Goal: Task Accomplishment & Management: Manage account settings

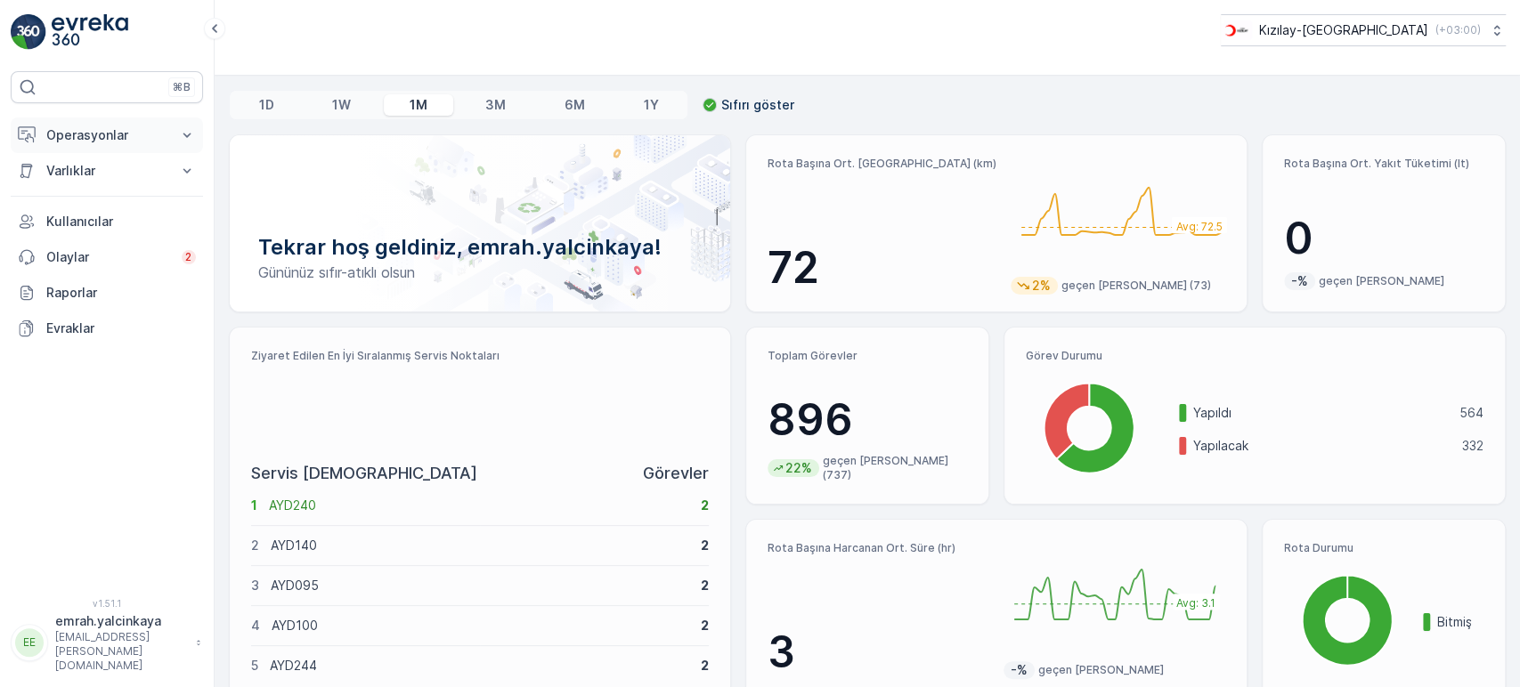
click at [57, 142] on p "Operasyonlar" at bounding box center [106, 135] width 121 height 18
click at [86, 212] on p "Rotalar & Görevler" at bounding box center [100, 216] width 110 height 18
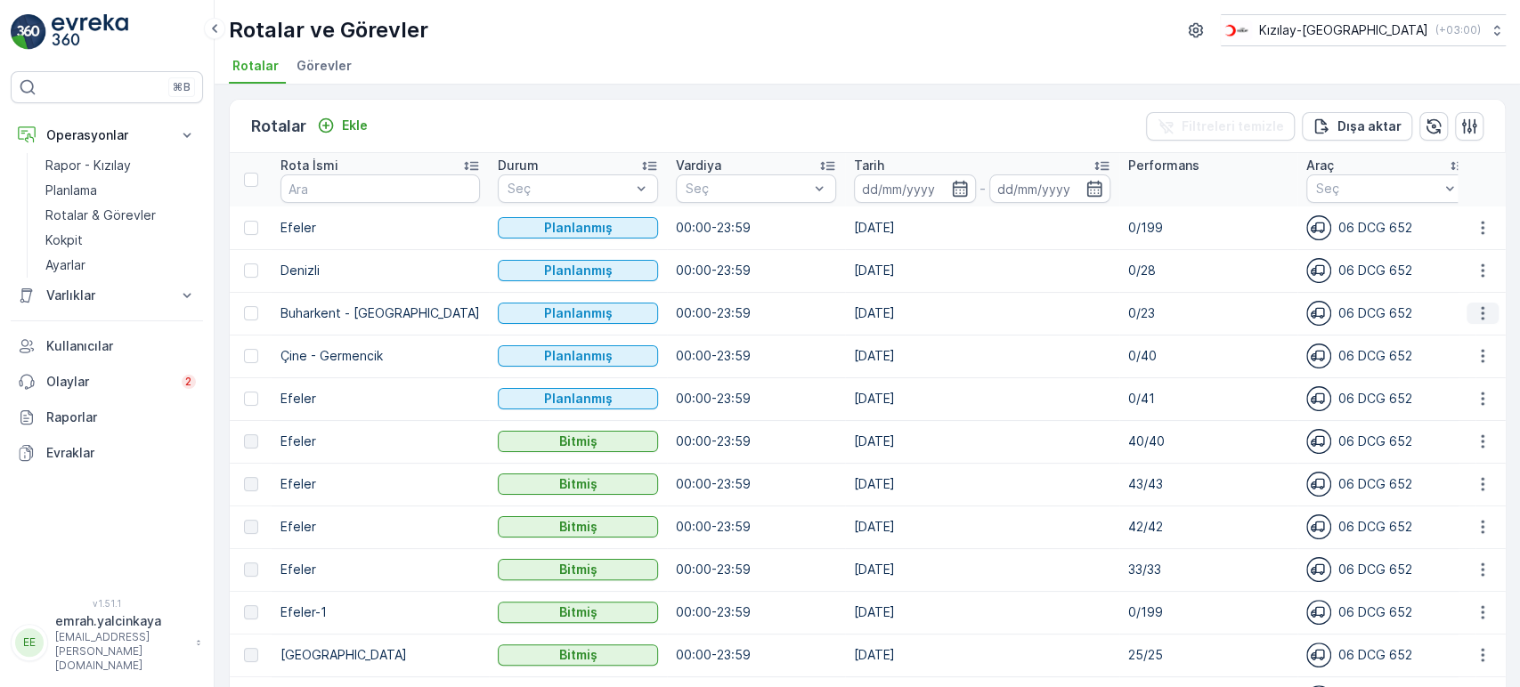
click at [1481, 316] on icon "button" at bounding box center [1483, 314] width 18 height 18
drag, startPoint x: 281, startPoint y: 311, endPoint x: 373, endPoint y: 319, distance: 92.1
click at [473, 331] on tr "Buharkent - Bozdoğan Planlanmış 00:00-23:59 09.10.2025 0/23 06 DCG 652 06CTG514" at bounding box center [966, 313] width 1472 height 43
click at [375, 311] on p "Buharkent - [GEOGRAPHIC_DATA]" at bounding box center [379, 314] width 199 height 18
click at [303, 326] on td "Buharkent - [GEOGRAPHIC_DATA]" at bounding box center [380, 313] width 217 height 43
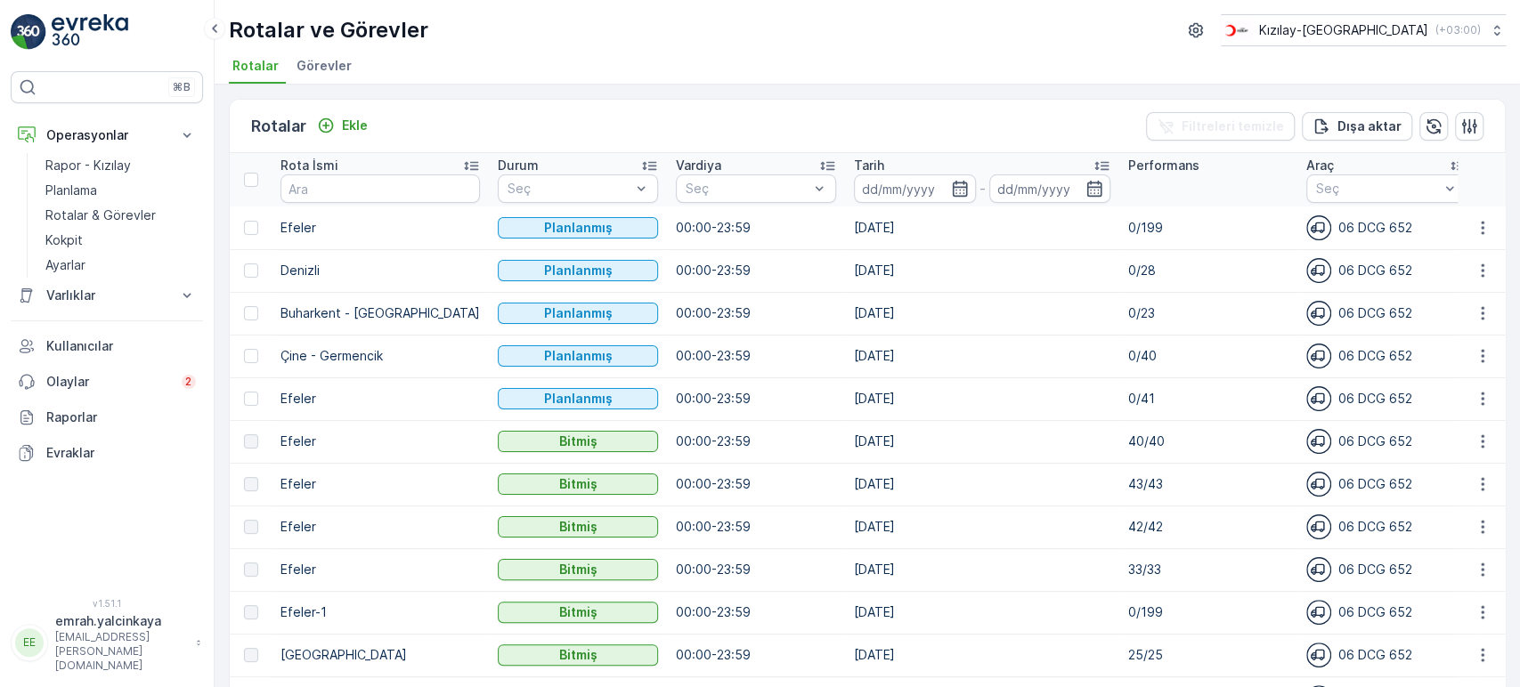
click at [394, 353] on p "Çine - Germencik" at bounding box center [379, 356] width 199 height 18
drag, startPoint x: 282, startPoint y: 311, endPoint x: 425, endPoint y: 308, distance: 142.5
click at [425, 308] on p "Buharkent - [GEOGRAPHIC_DATA]" at bounding box center [379, 314] width 199 height 18
copy p "Buharkent - [GEOGRAPHIC_DATA]"
click at [1483, 309] on icon "button" at bounding box center [1483, 314] width 18 height 18
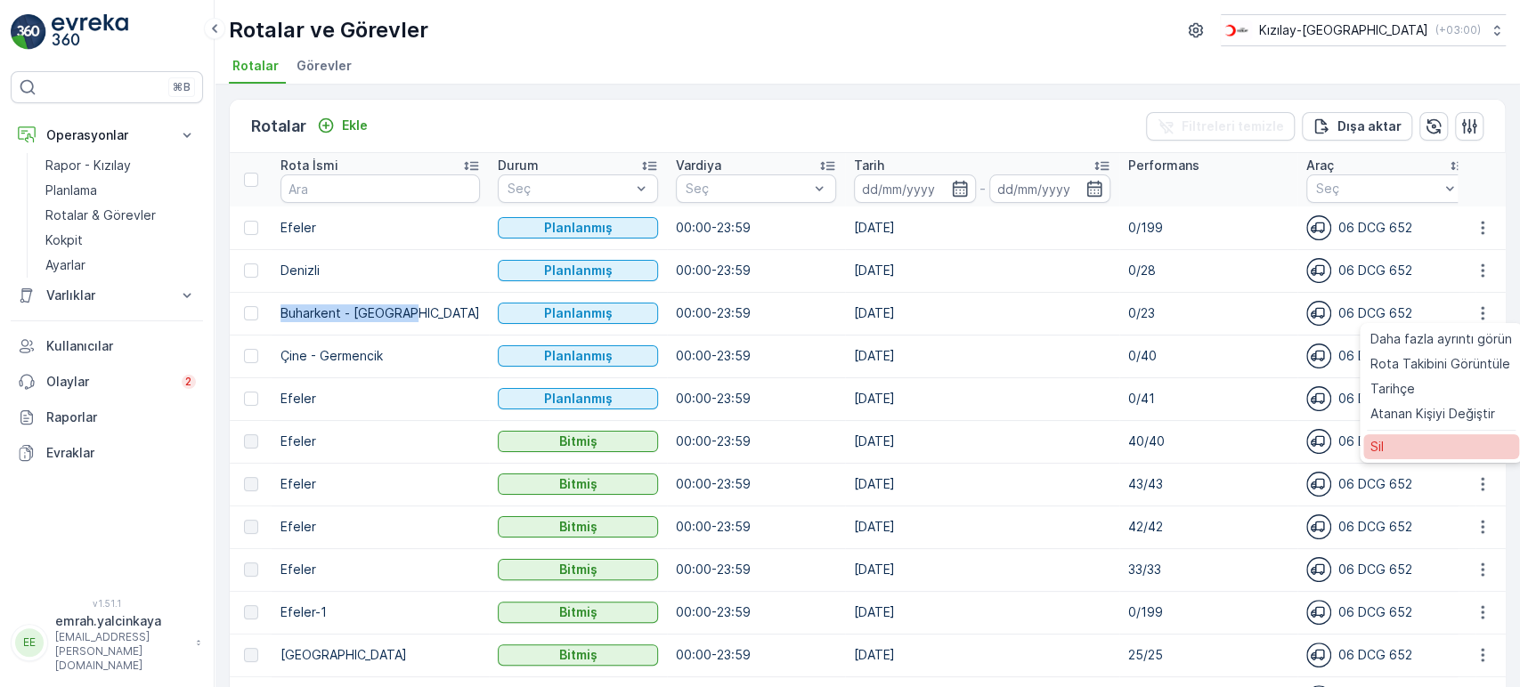
click at [1435, 450] on div "Sil" at bounding box center [1441, 447] width 156 height 25
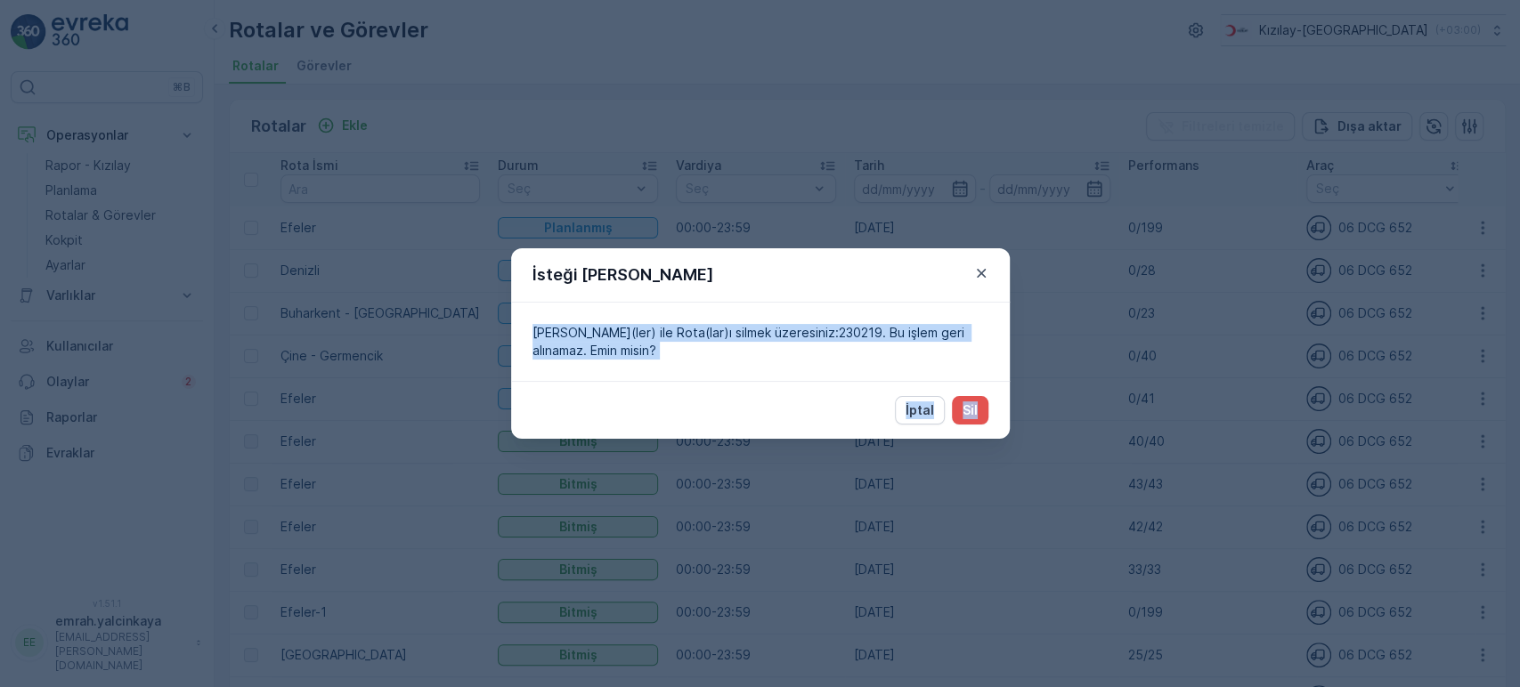
drag, startPoint x: 856, startPoint y: 269, endPoint x: 1077, endPoint y: 404, distance: 259.8
click at [1077, 404] on div "İsteği Onayla Şu kimlik(ler) ile Rota(lar)ı silmek üzeresiniz:230219. Bu işlem …" at bounding box center [760, 343] width 1520 height 687
click at [915, 406] on p "İptal" at bounding box center [920, 411] width 28 height 18
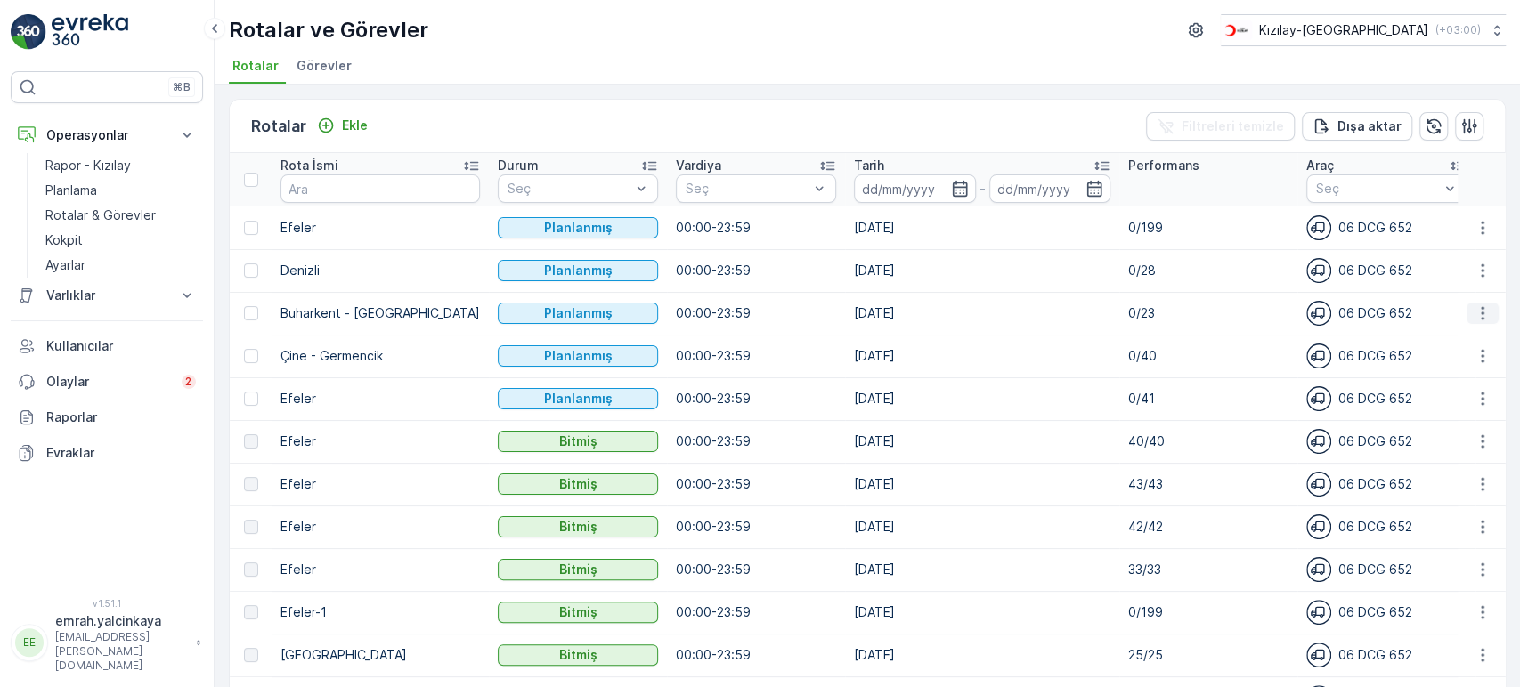
click at [1482, 320] on icon "button" at bounding box center [1483, 314] width 18 height 18
click at [1400, 444] on div "Sil" at bounding box center [1441, 447] width 156 height 25
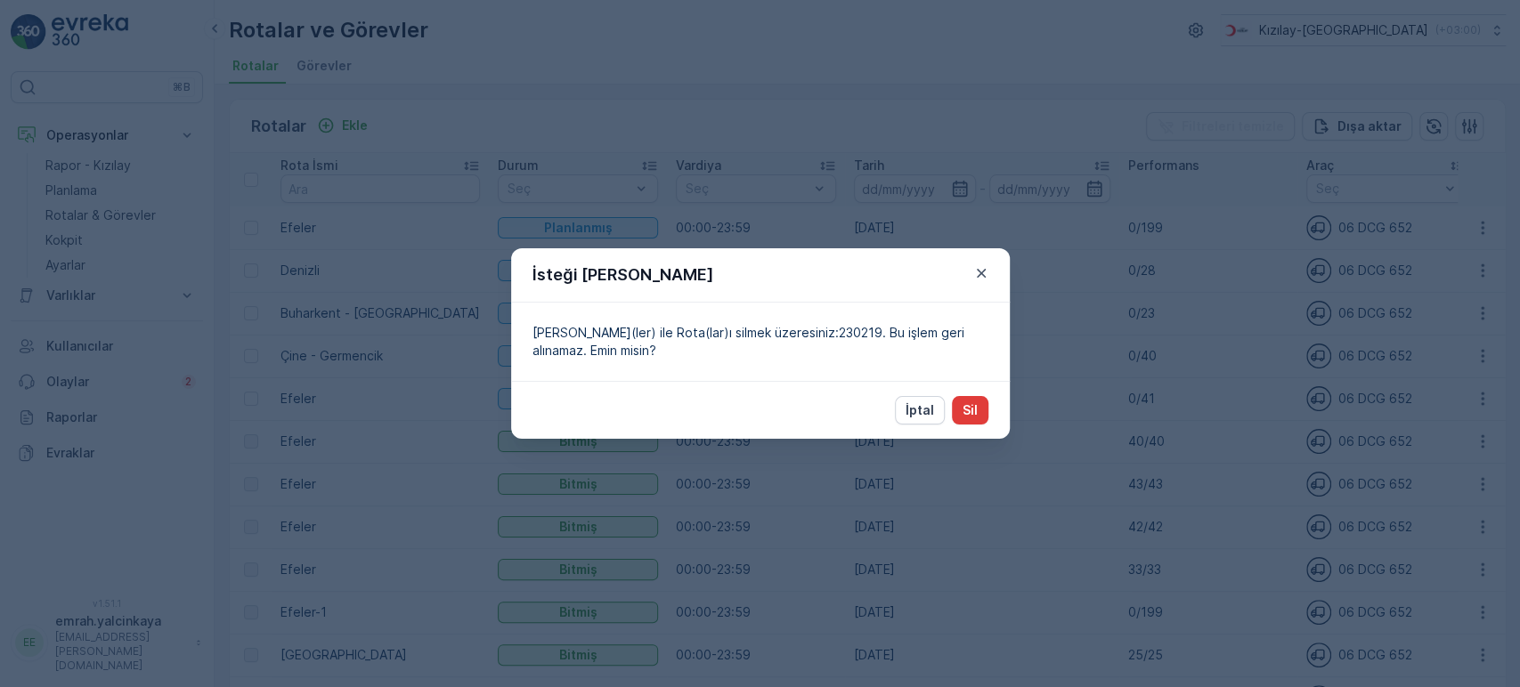
click at [973, 417] on p "Sil" at bounding box center [970, 411] width 15 height 18
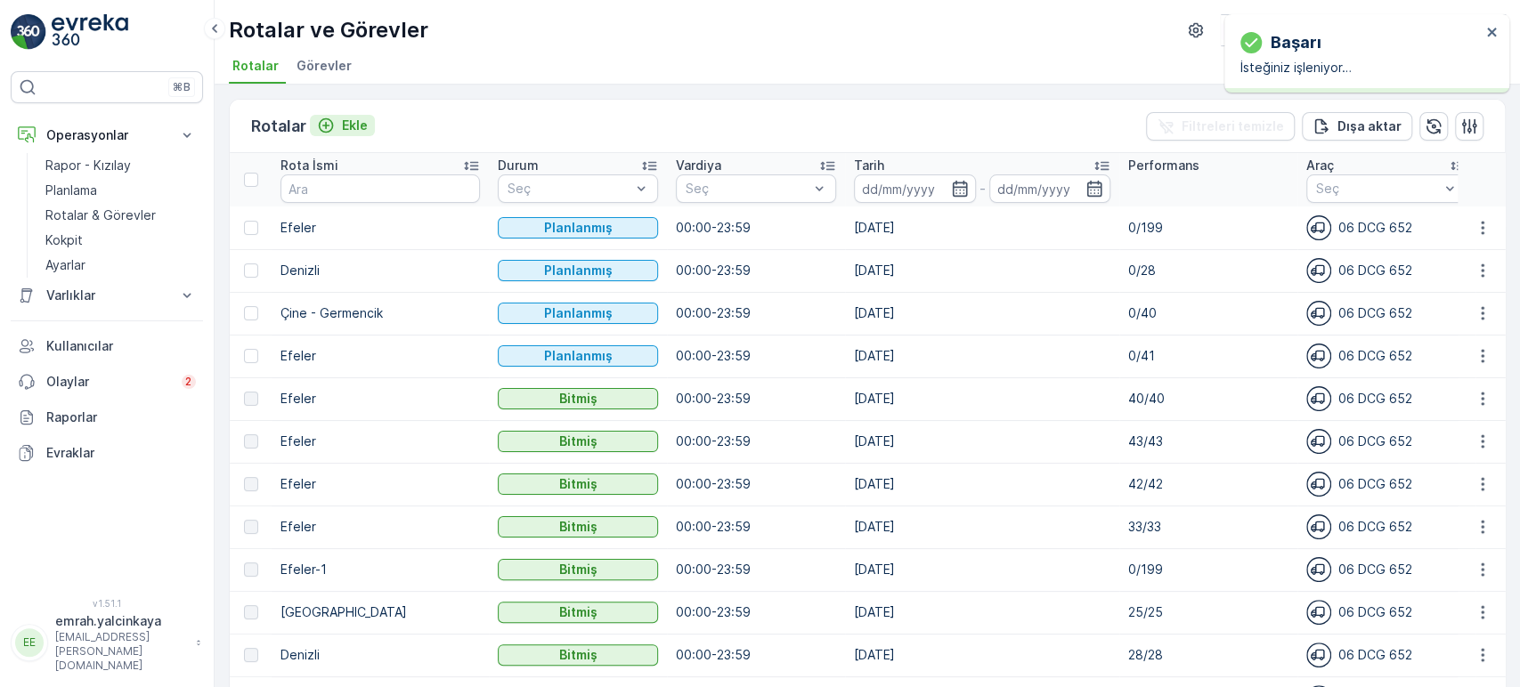
click at [327, 126] on icon "Ekle" at bounding box center [326, 126] width 18 height 18
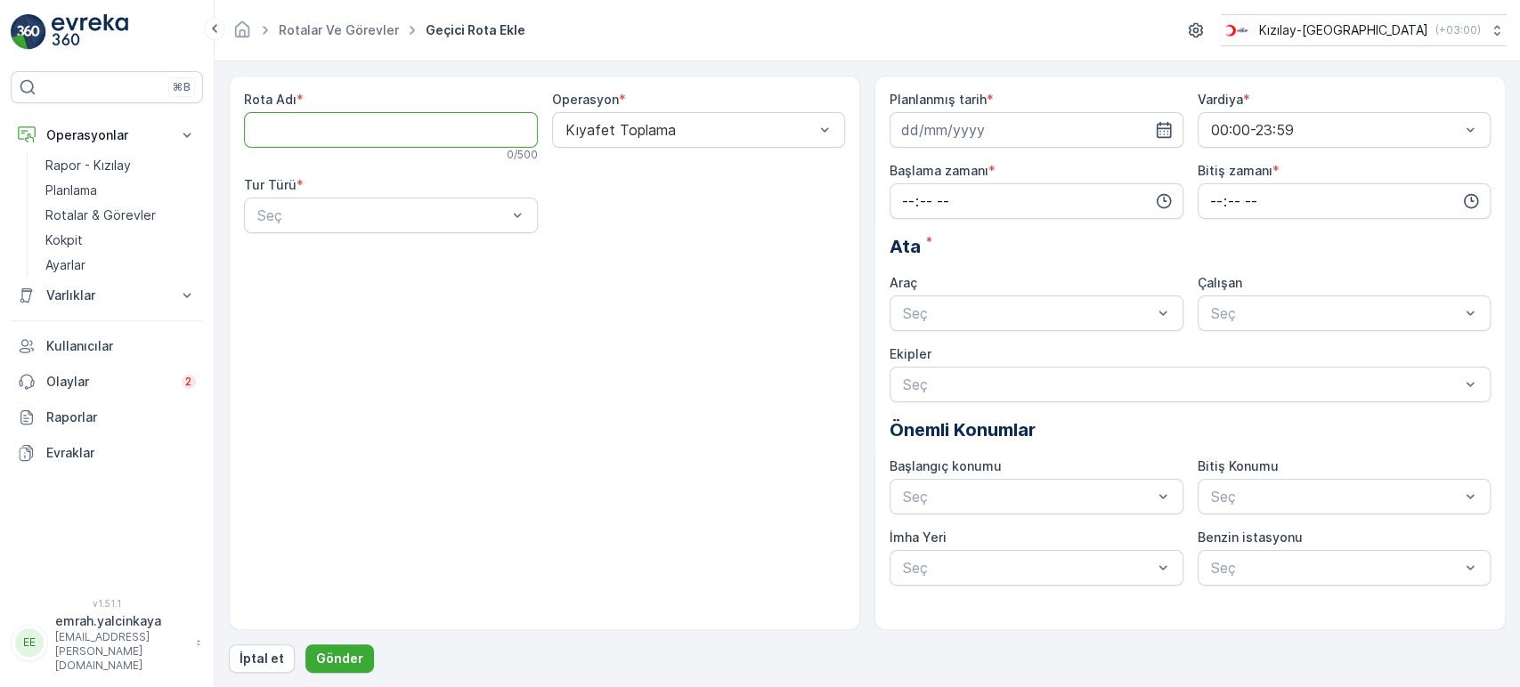
paste Adı "Buharkent - Bozdoğan"
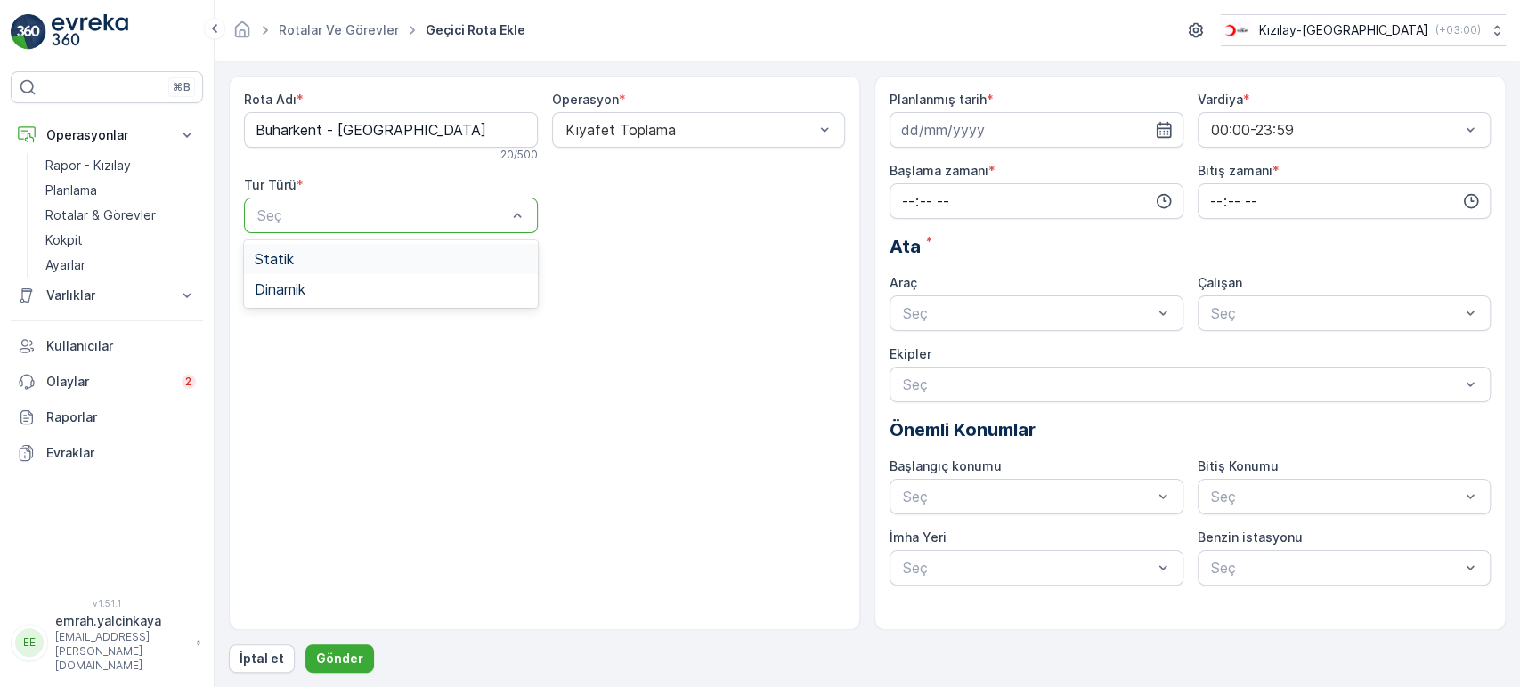
click at [321, 265] on div "Statik" at bounding box center [391, 259] width 272 height 16
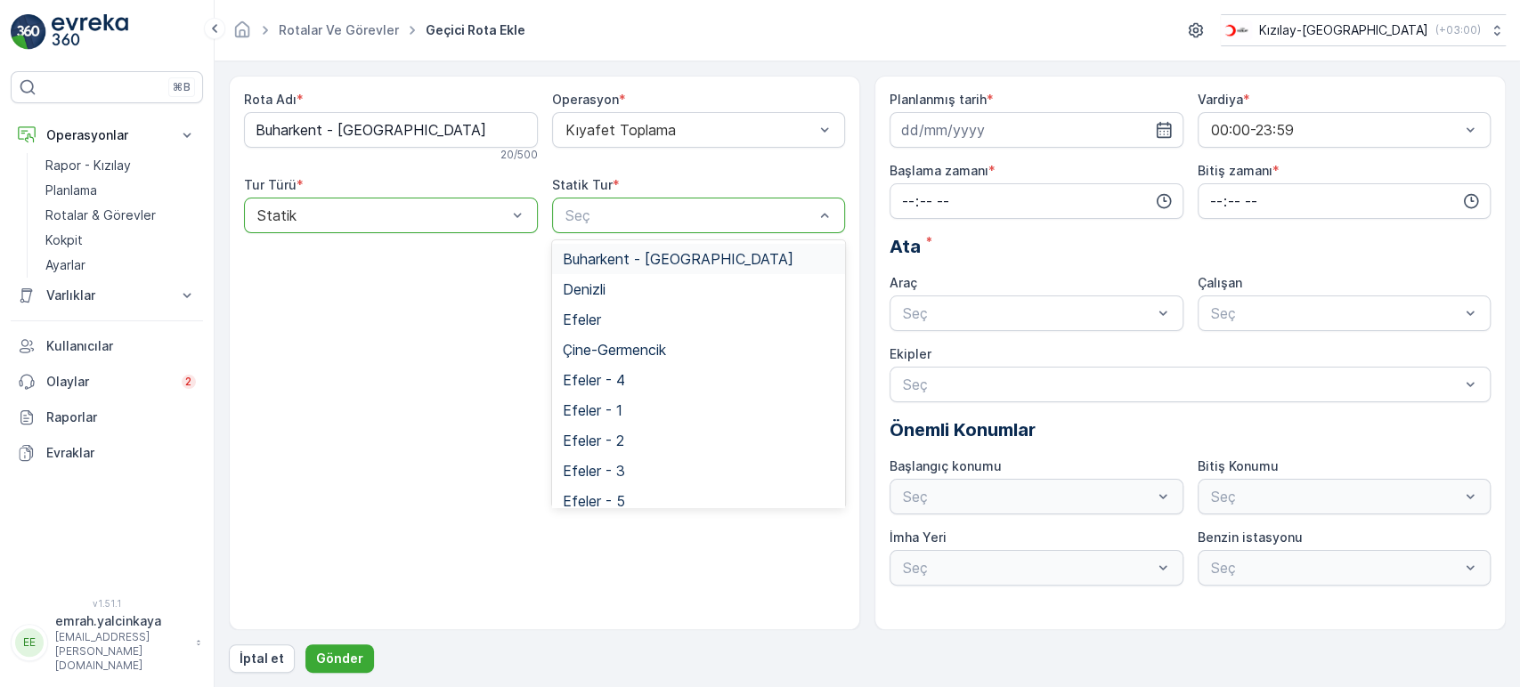
click at [677, 228] on div "Seç" at bounding box center [699, 216] width 294 height 36
click at [685, 264] on span "Buharkent - Bozdoğan" at bounding box center [678, 259] width 231 height 16
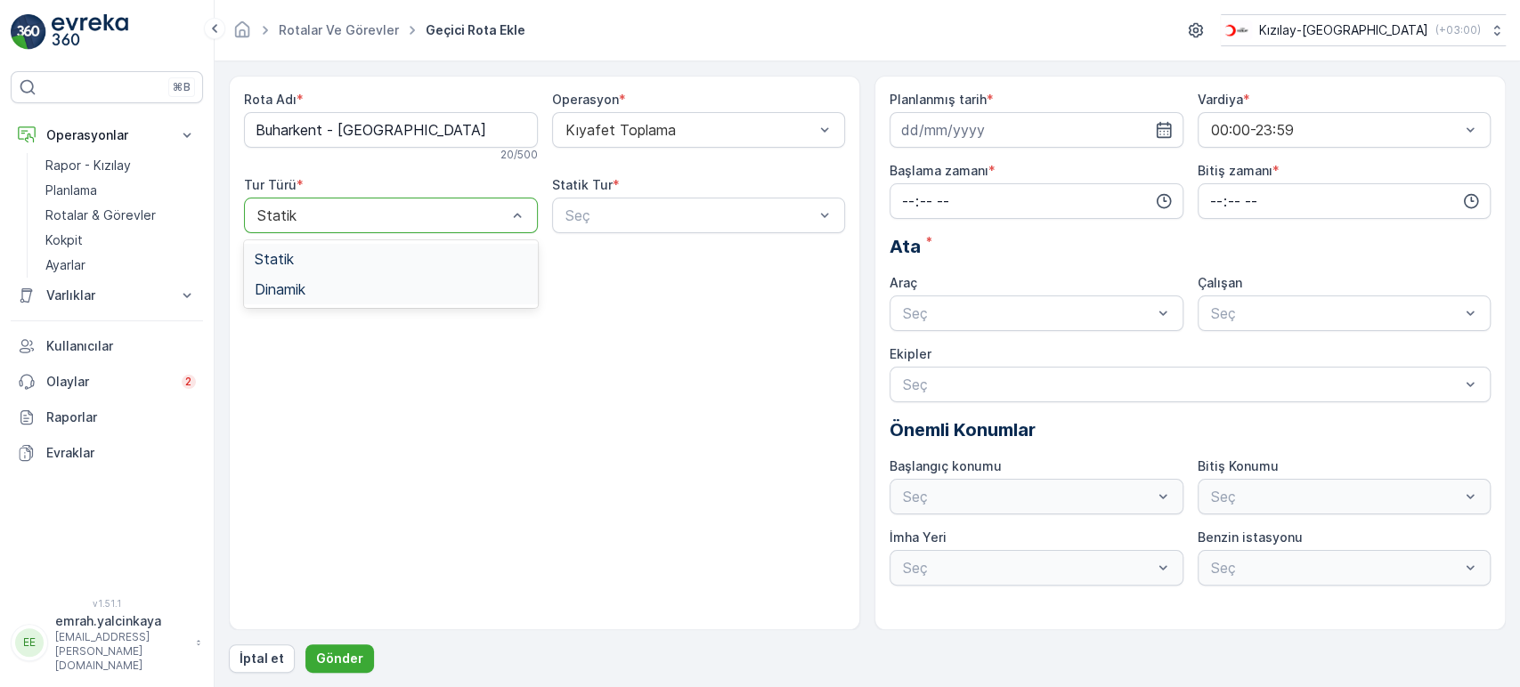
click at [440, 278] on div "Dinamik" at bounding box center [391, 289] width 294 height 30
click at [418, 132] on Adı "Buharkent - Bozdoğan" at bounding box center [391, 130] width 294 height 36
type Adı "Buharkent - Bozdoğan - Kavaklıdere"
click at [1141, 131] on input at bounding box center [1037, 130] width 294 height 36
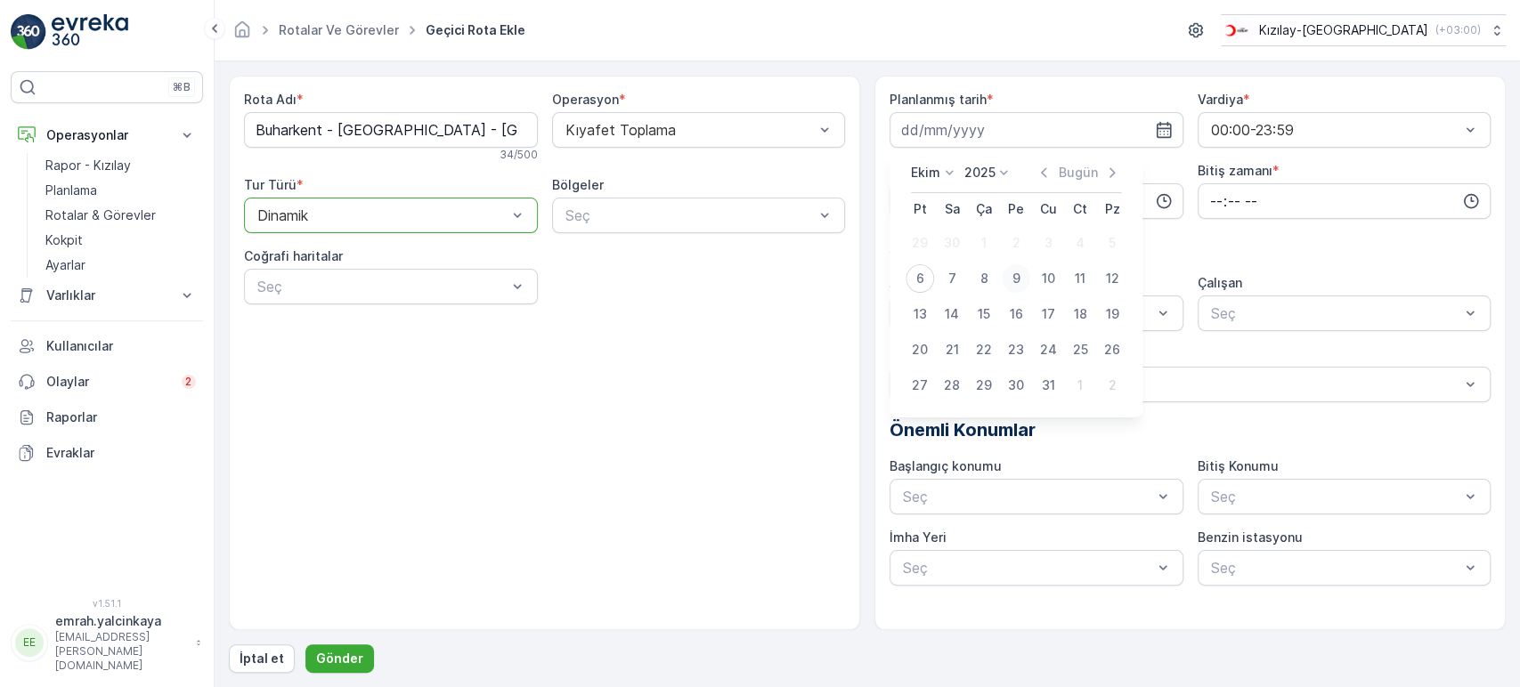
click at [1015, 274] on div "9" at bounding box center [1016, 278] width 28 height 28
type input "[DATE]"
click at [1005, 197] on input "time" at bounding box center [1037, 201] width 294 height 36
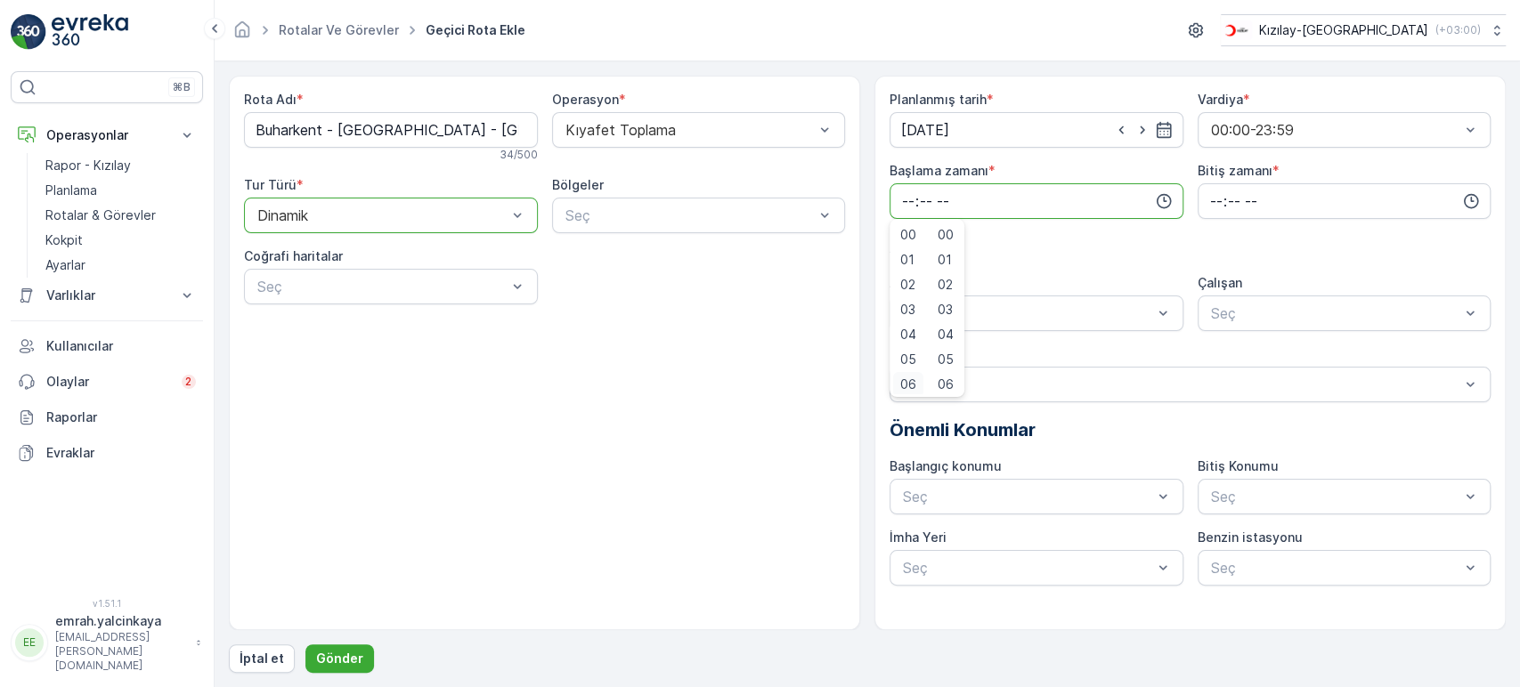
scroll to position [4, 0]
click at [914, 377] on span "06" at bounding box center [908, 381] width 16 height 18
type input "06:00"
click at [1208, 217] on input "time" at bounding box center [1345, 201] width 294 height 36
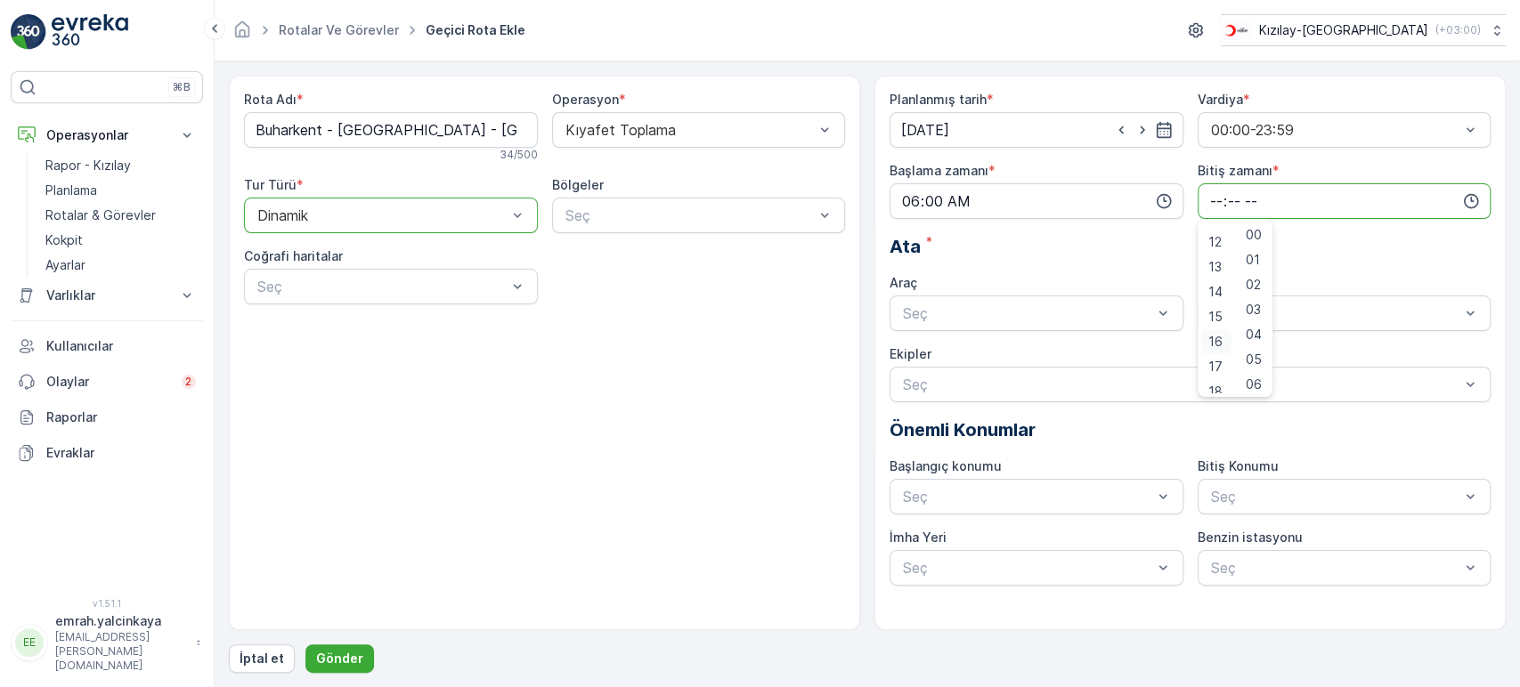
scroll to position [395, 0]
click at [1216, 264] on span "17" at bounding box center [1215, 264] width 14 height 18
type input "17:00"
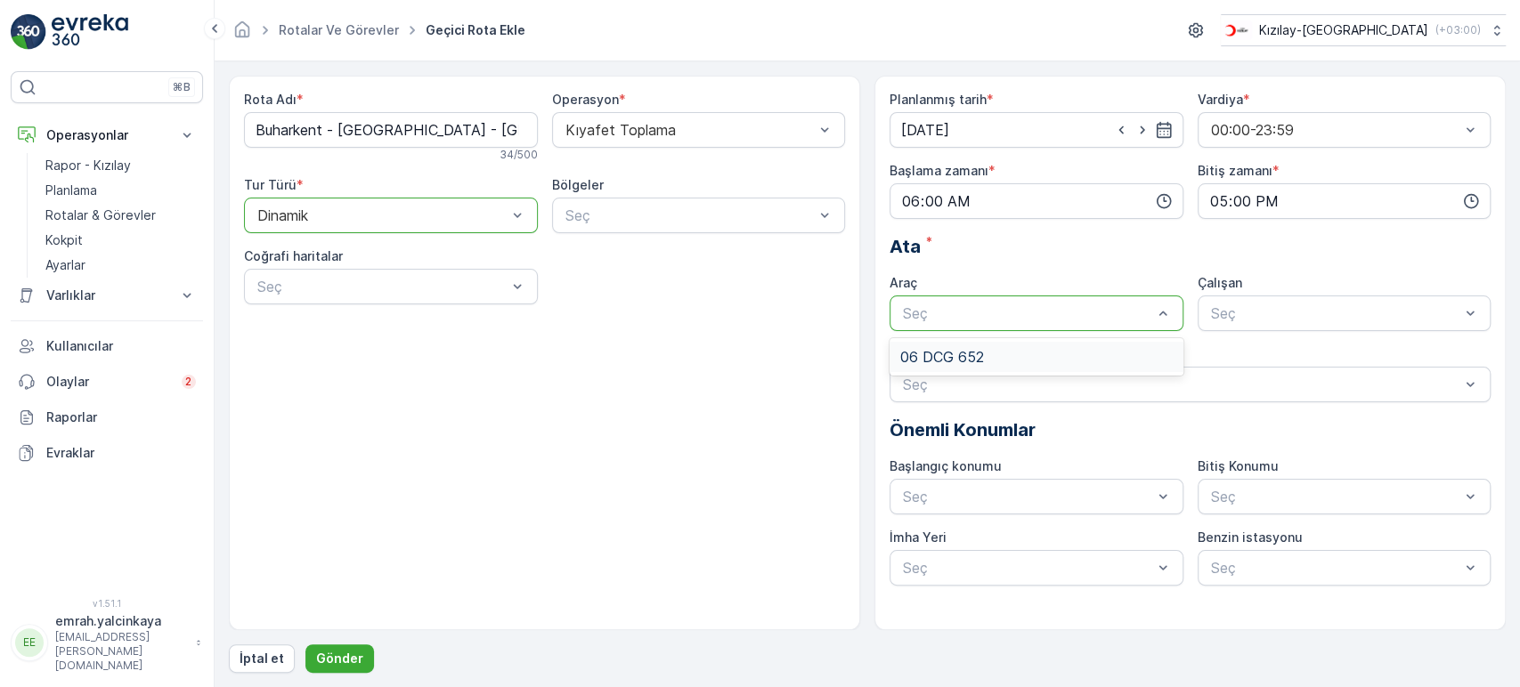
drag, startPoint x: 1050, startPoint y: 345, endPoint x: 1205, endPoint y: 332, distance: 155.5
click at [1052, 345] on div "06 DCG 652" at bounding box center [1037, 357] width 294 height 30
click at [1265, 353] on span "06CTG514" at bounding box center [1244, 357] width 72 height 16
click at [356, 662] on p "Gönder" at bounding box center [339, 659] width 47 height 18
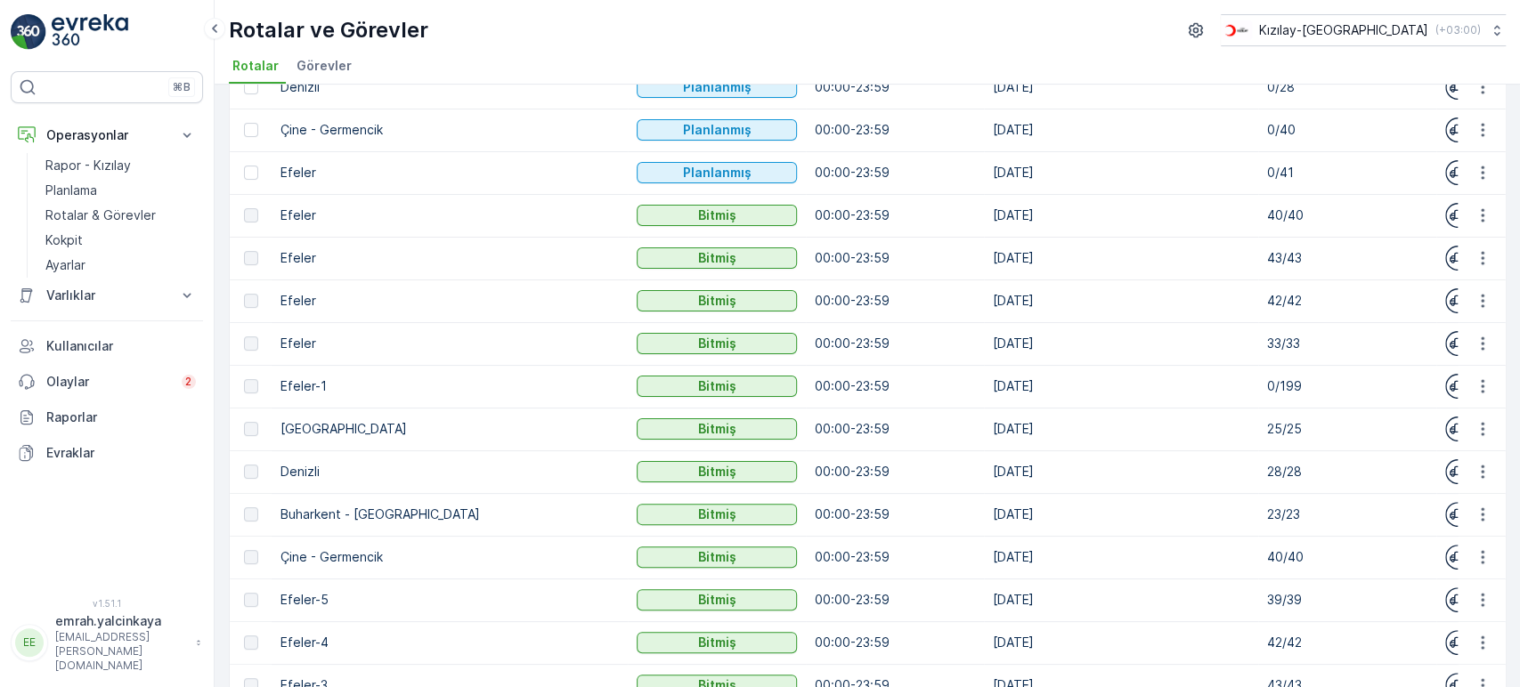
scroll to position [395, 0]
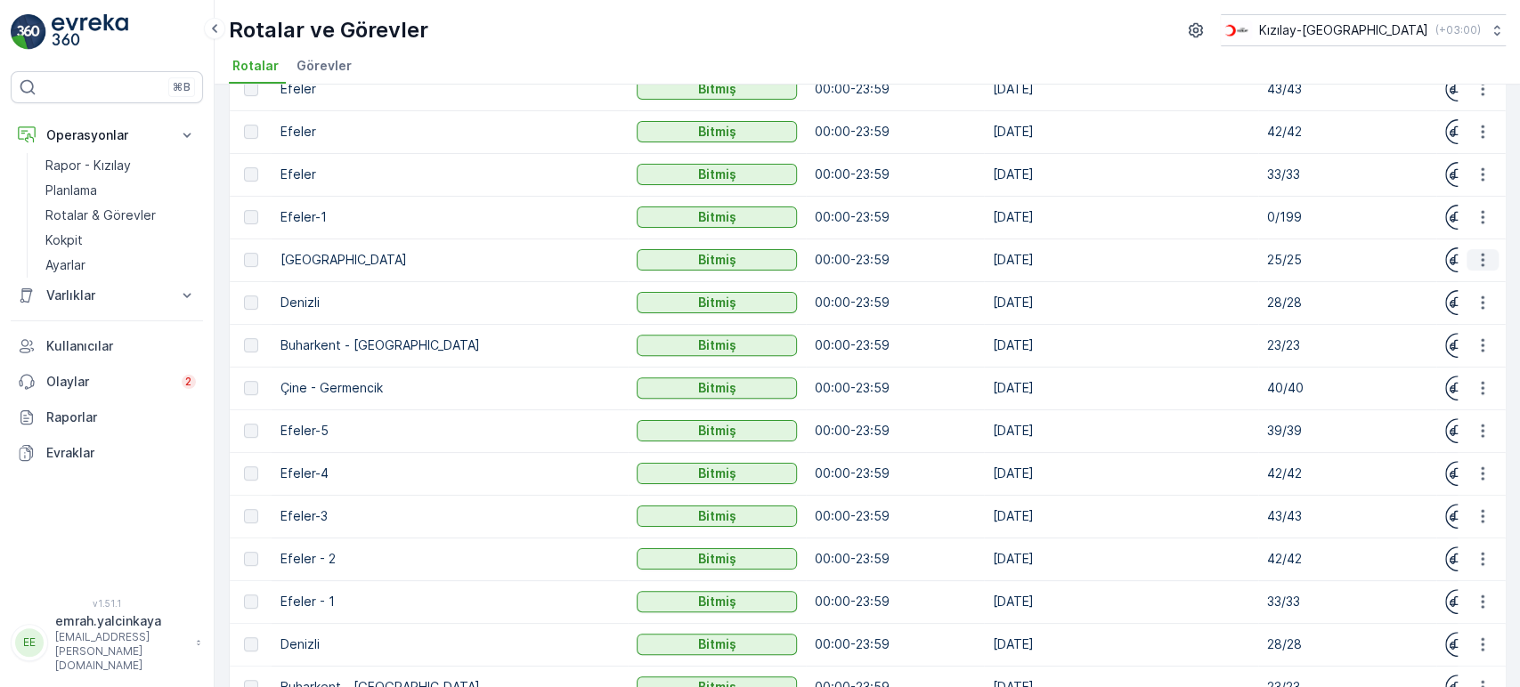
click at [1481, 259] on icon "button" at bounding box center [1482, 260] width 3 height 13
click at [1482, 282] on span "Daha fazla ayrıntı görün" at bounding box center [1441, 285] width 142 height 18
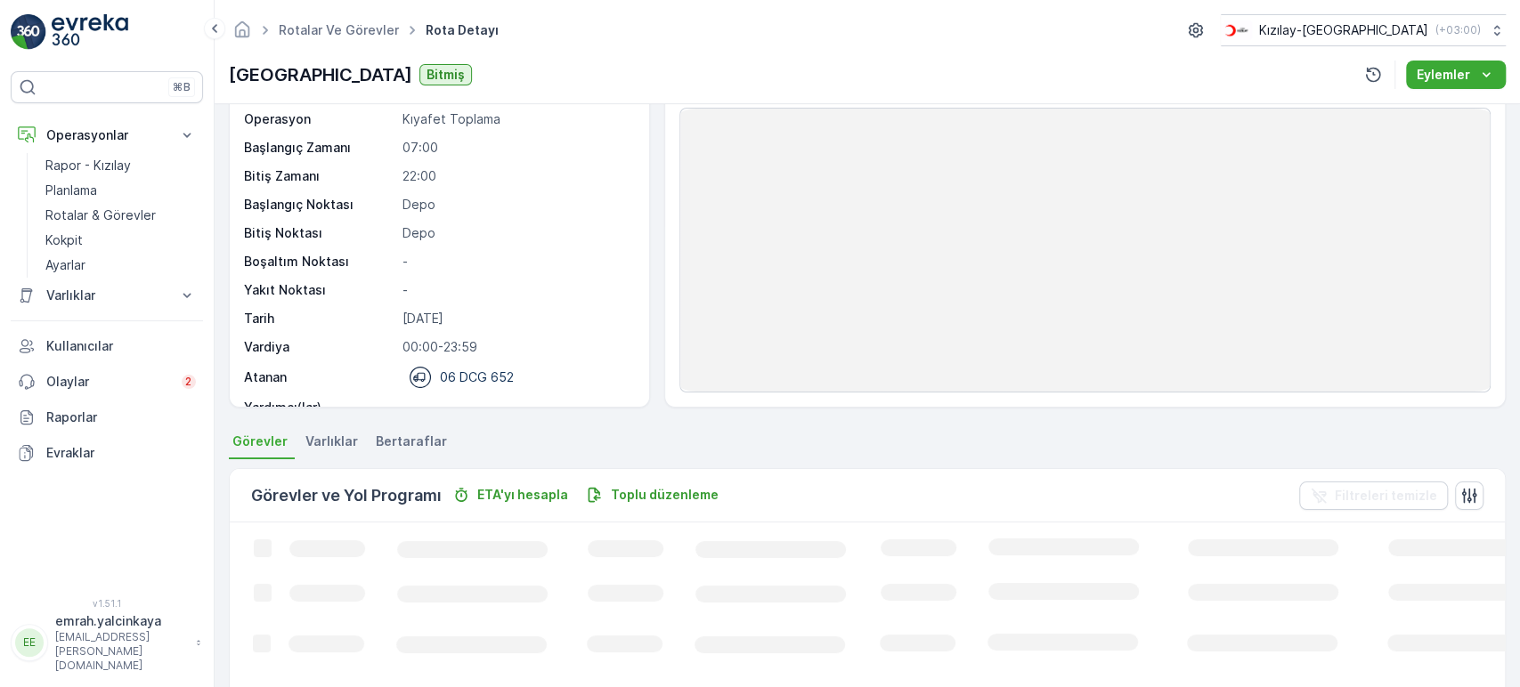
scroll to position [297, 0]
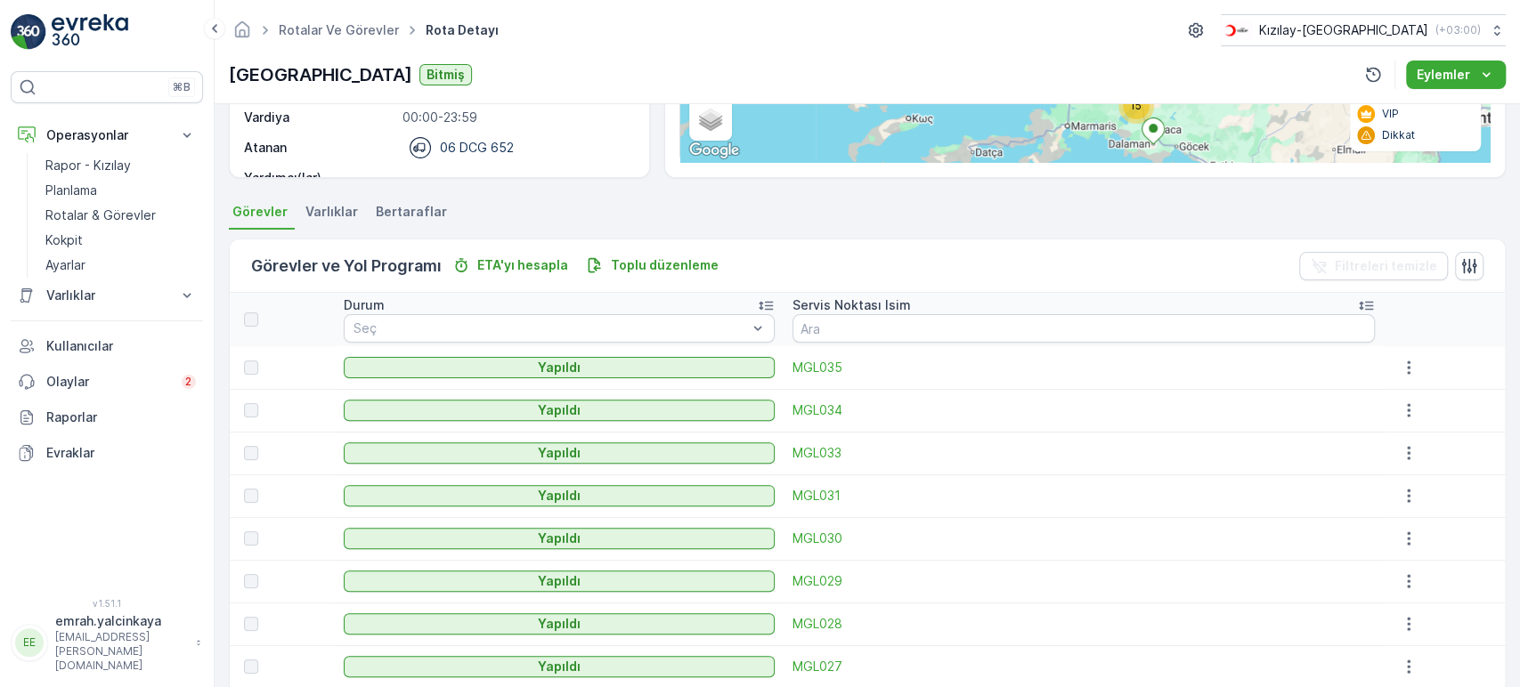
click at [1359, 297] on icon at bounding box center [1366, 306] width 18 height 18
click at [249, 457] on div at bounding box center [251, 453] width 14 height 14
click at [249, 450] on div at bounding box center [251, 453] width 14 height 14
click at [249, 452] on div at bounding box center [251, 453] width 14 height 14
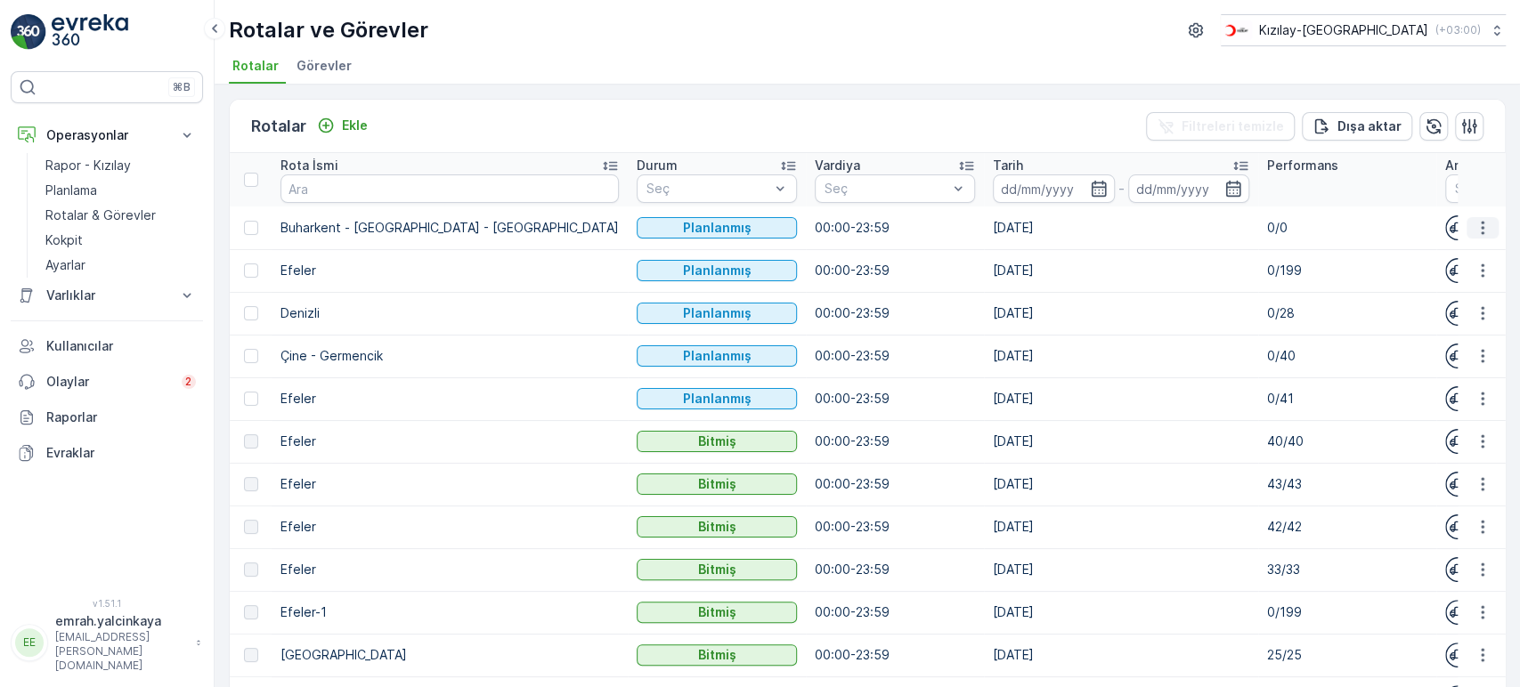
click at [1474, 219] on icon "button" at bounding box center [1483, 228] width 18 height 18
click at [1394, 254] on span "Daha fazla ayrıntı görün" at bounding box center [1441, 254] width 142 height 18
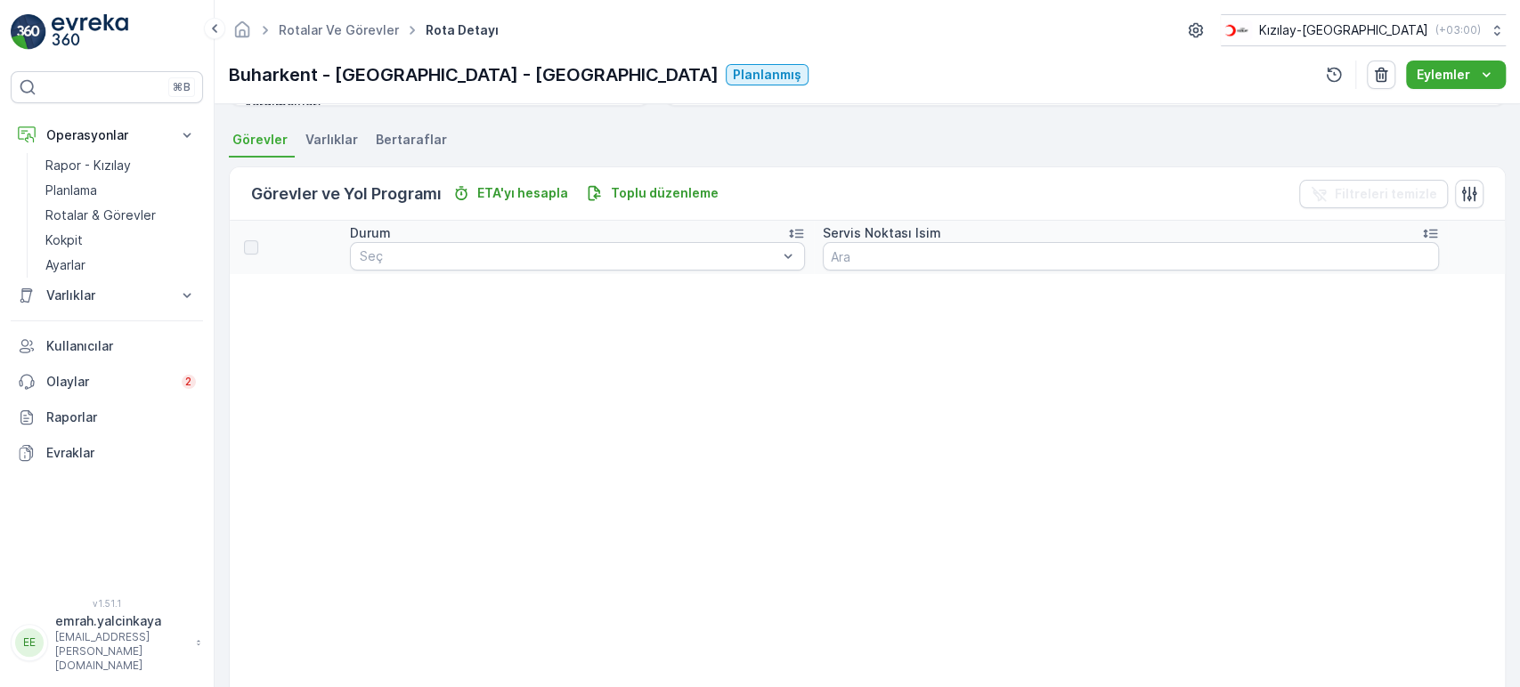
scroll to position [297, 0]
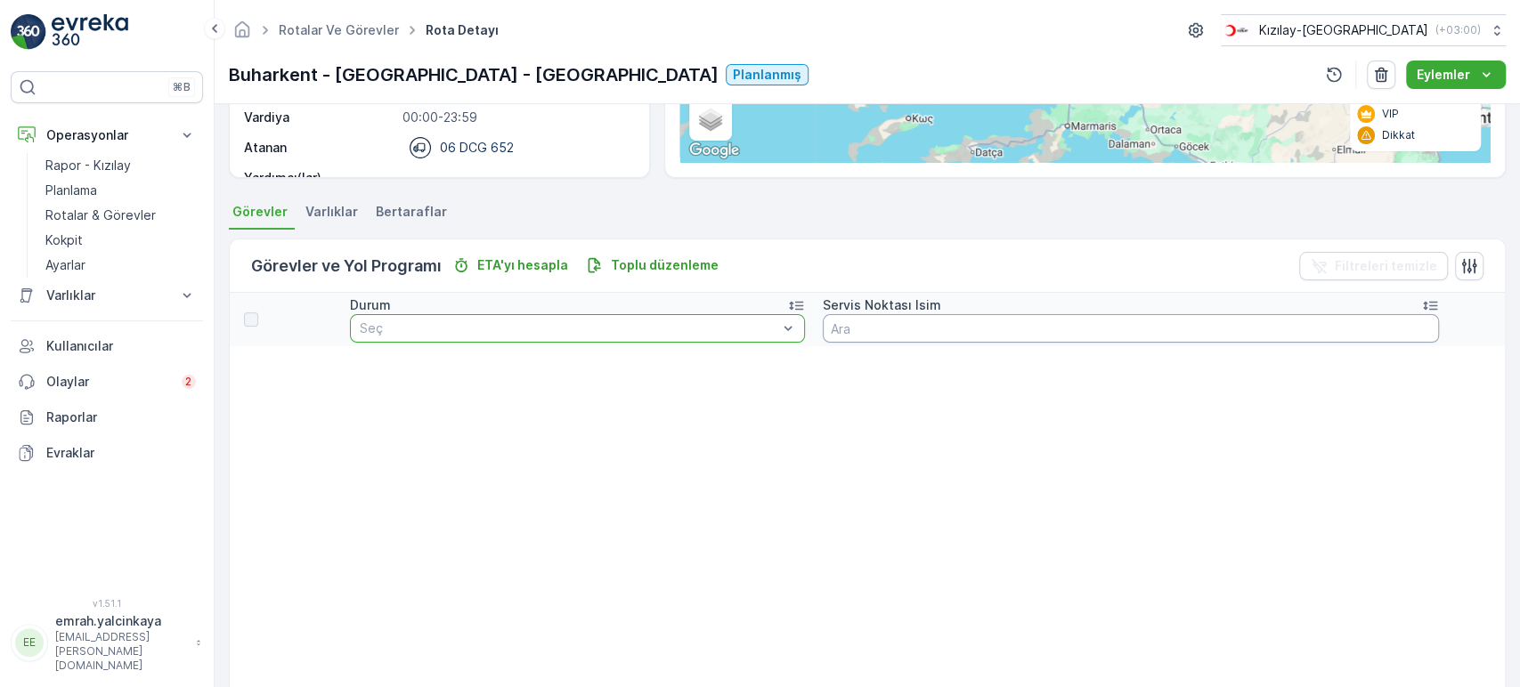
click at [924, 340] on input "text" at bounding box center [1131, 328] width 616 height 28
click at [321, 208] on span "Varlıklar" at bounding box center [331, 212] width 53 height 18
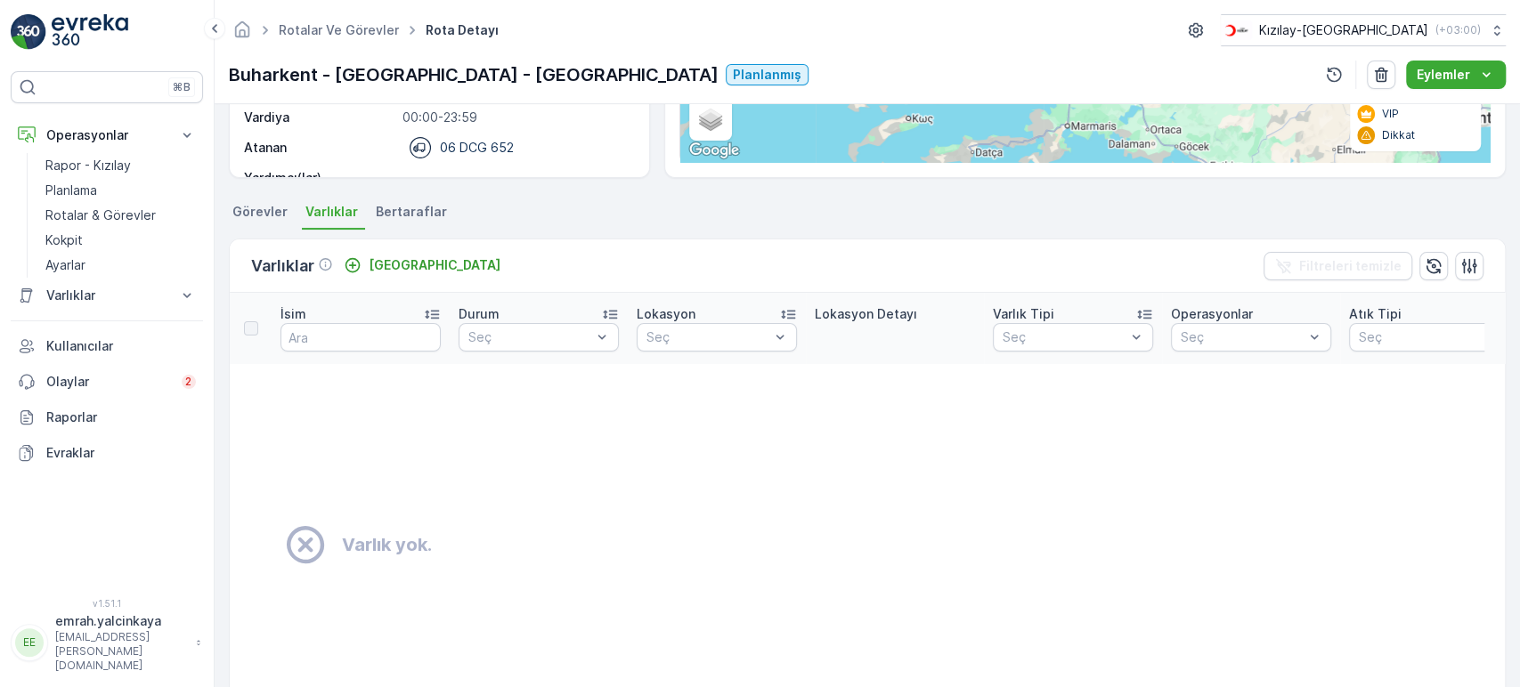
click at [406, 207] on span "Bertaraflar" at bounding box center [411, 212] width 71 height 18
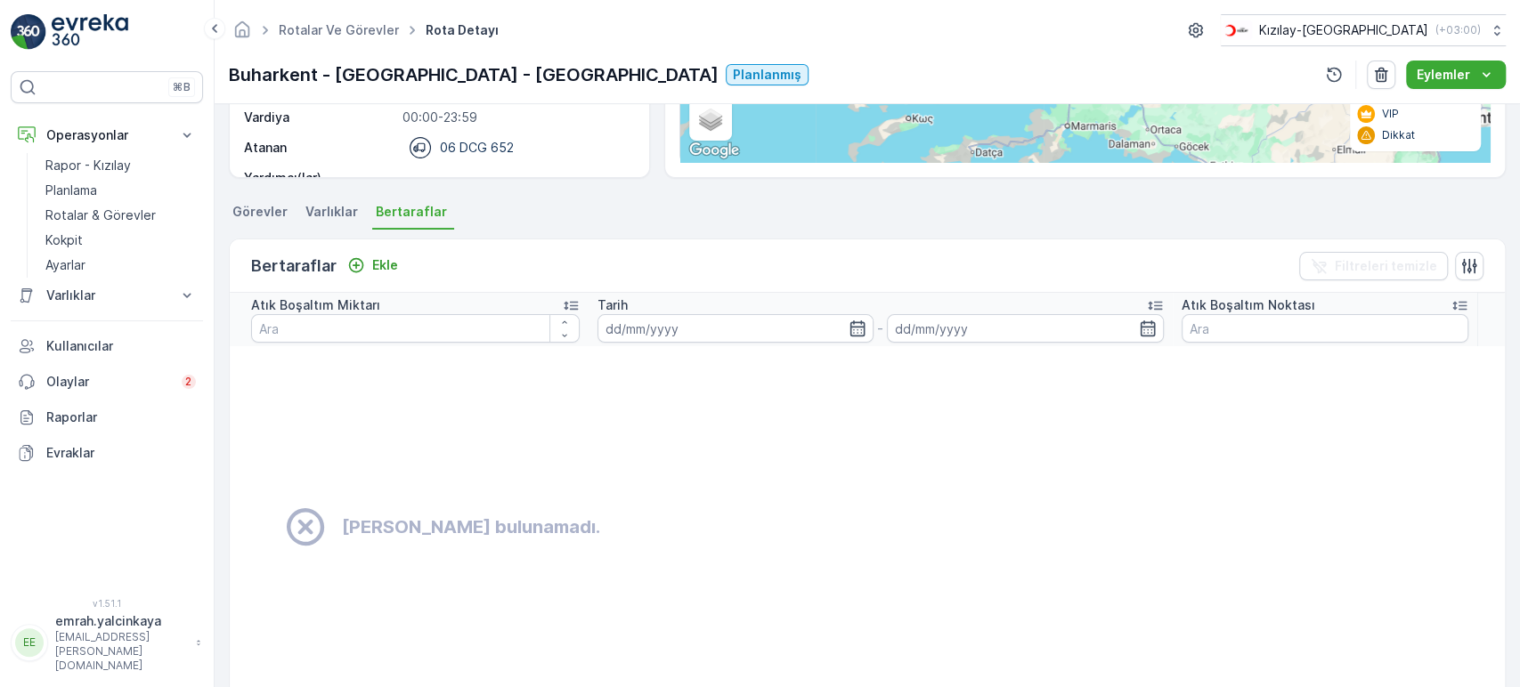
click at [242, 211] on span "Görevler" at bounding box center [259, 212] width 55 height 18
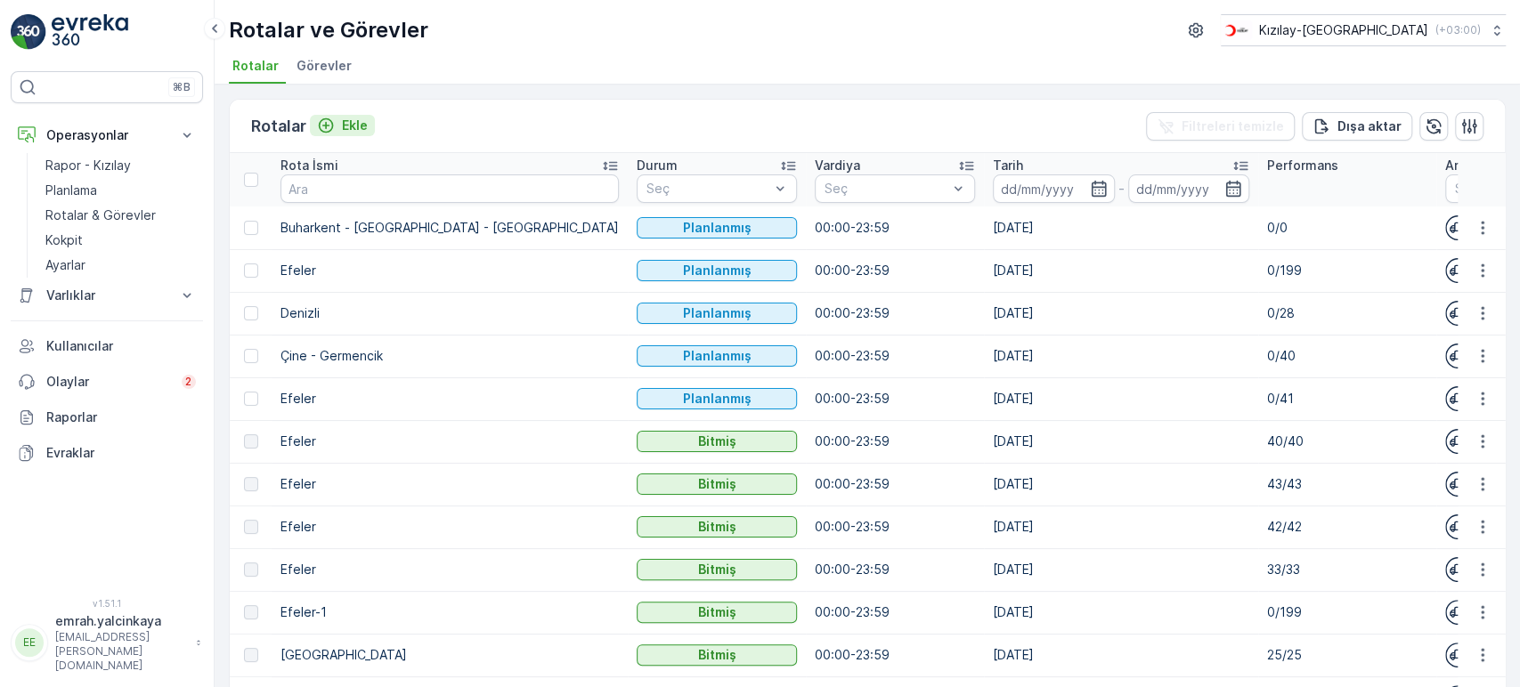
click at [330, 128] on icon "Ekle" at bounding box center [326, 125] width 15 height 15
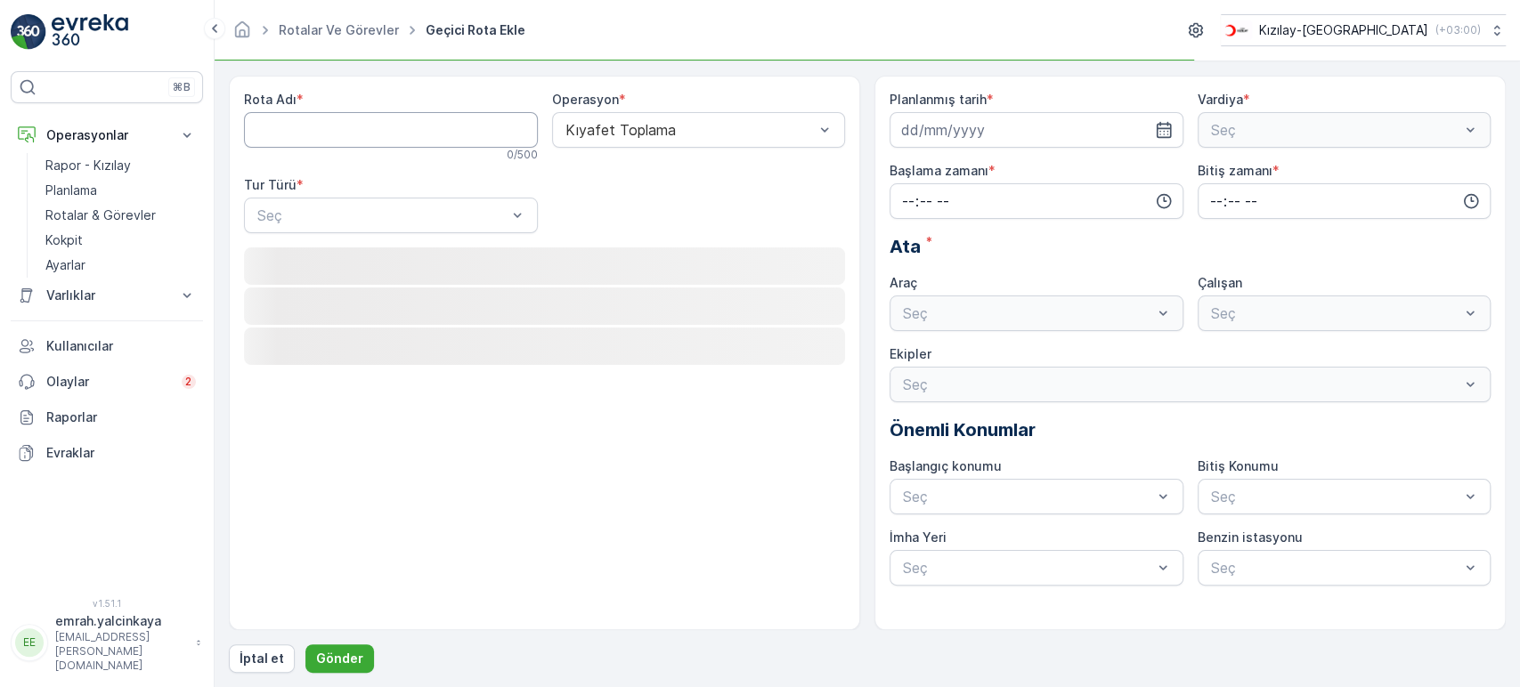
click at [335, 133] on Adı "Rota Adı" at bounding box center [391, 130] width 294 height 36
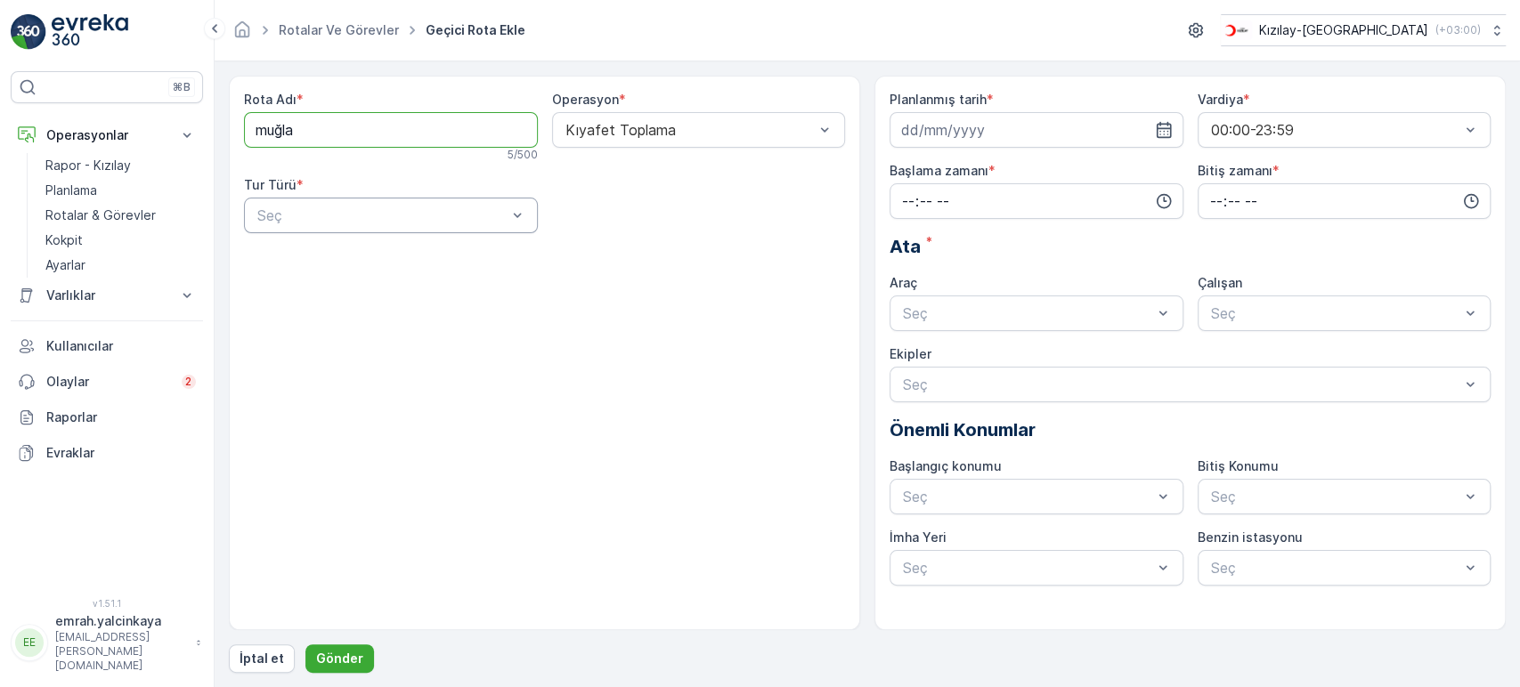
type Adı "muğla"
click at [302, 230] on div "Seç" at bounding box center [391, 216] width 294 height 36
click at [309, 263] on div "Statik" at bounding box center [391, 259] width 272 height 16
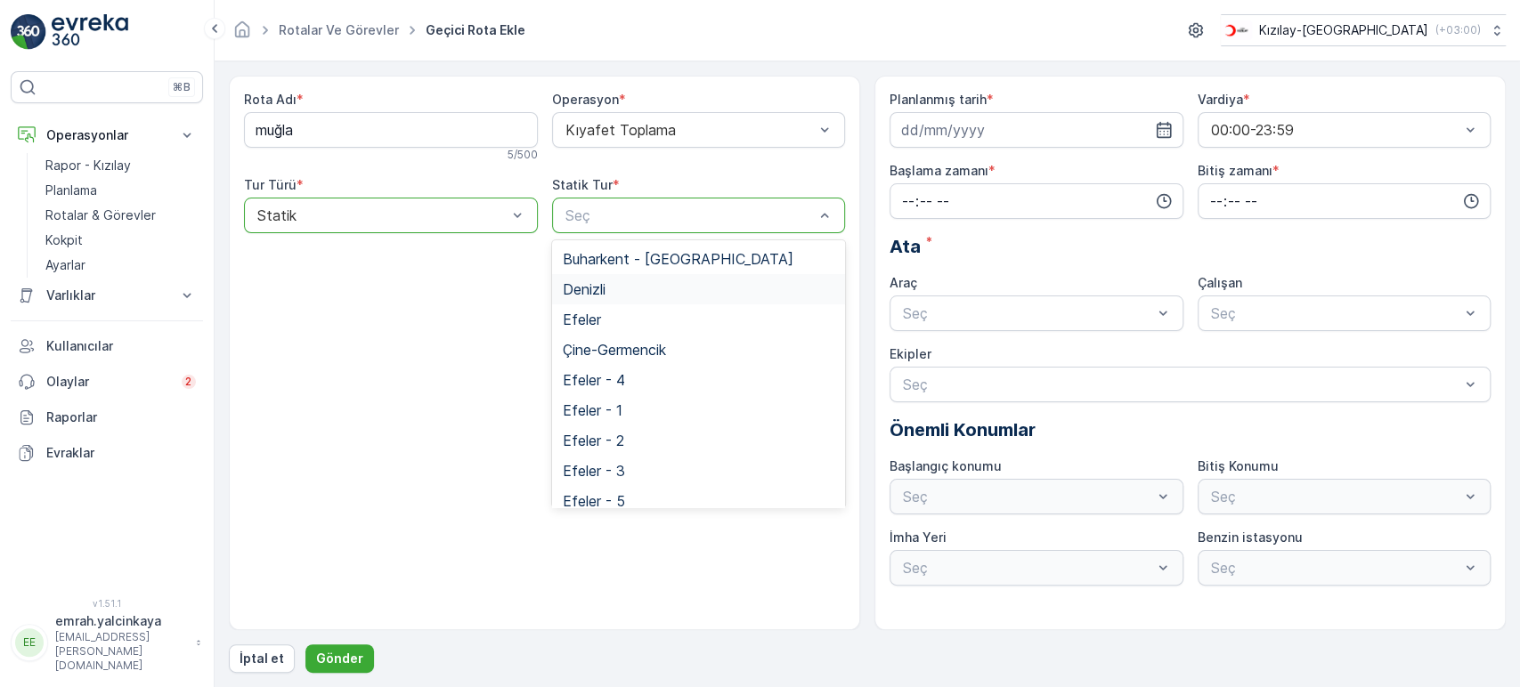
click at [655, 288] on div "Denizli" at bounding box center [699, 289] width 272 height 16
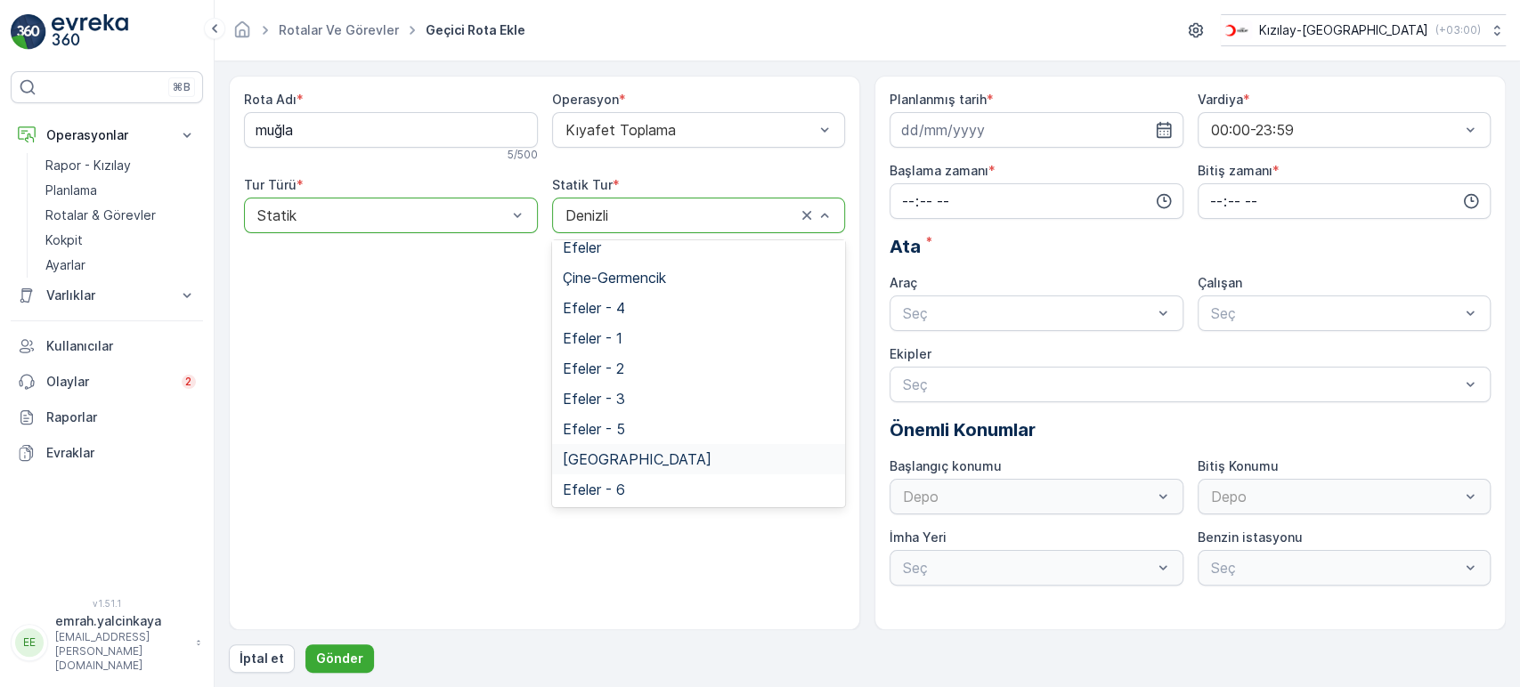
click at [621, 447] on div "Muğla" at bounding box center [699, 459] width 294 height 30
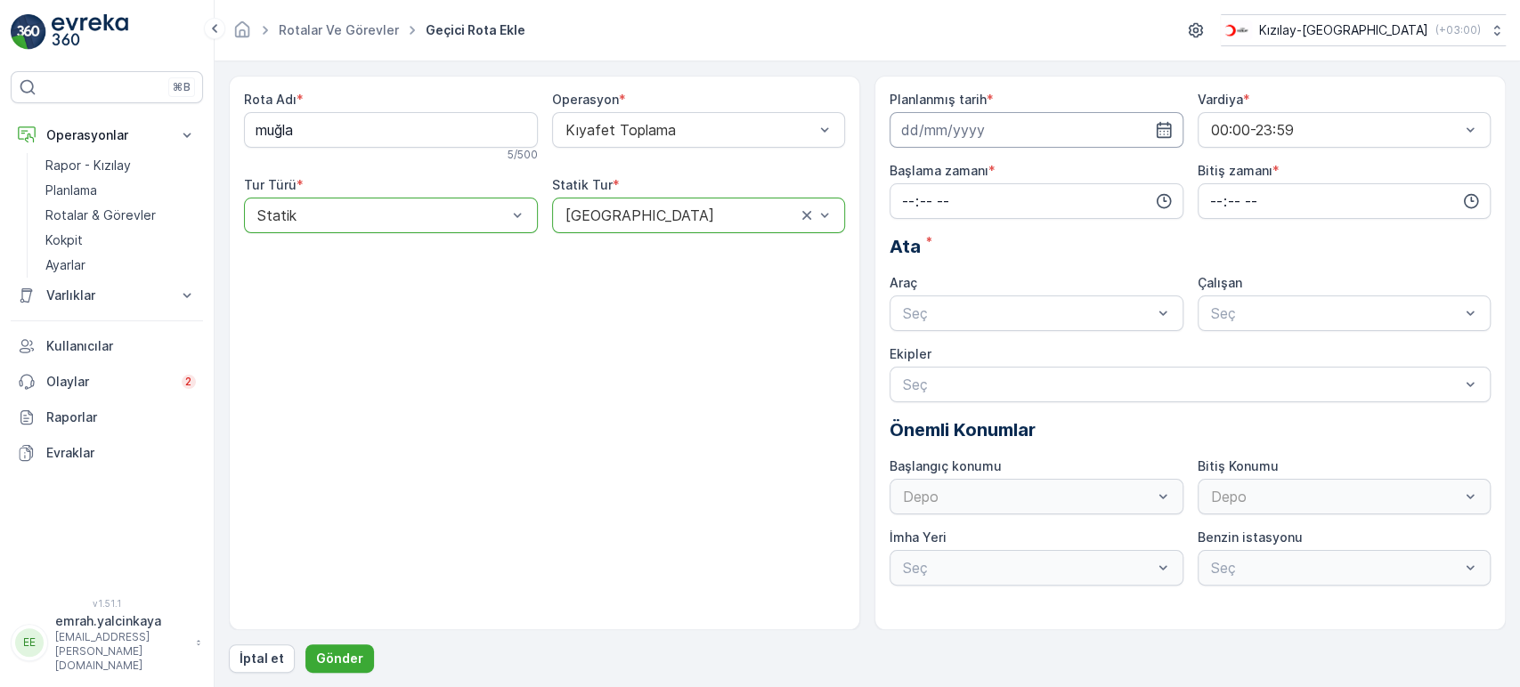
click at [973, 127] on input at bounding box center [1037, 130] width 294 height 36
click at [920, 351] on div "20" at bounding box center [920, 350] width 28 height 28
type input "20.10.2025"
click at [1056, 208] on input "time" at bounding box center [1037, 201] width 294 height 36
click at [904, 286] on span "02" at bounding box center [907, 285] width 15 height 18
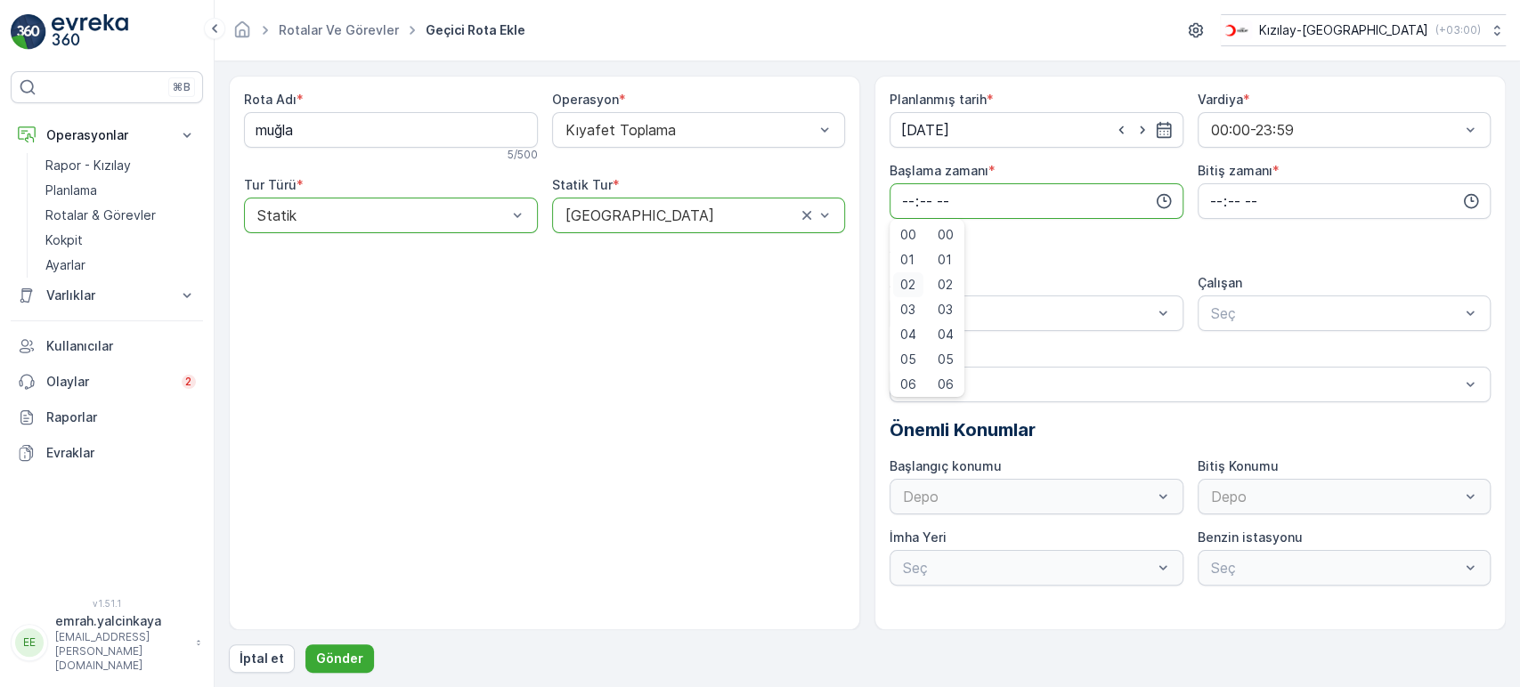
type input "02:00"
drag, startPoint x: 1266, startPoint y: 210, endPoint x: 1254, endPoint y: 212, distance: 12.6
click at [1265, 210] on input "time" at bounding box center [1345, 201] width 294 height 36
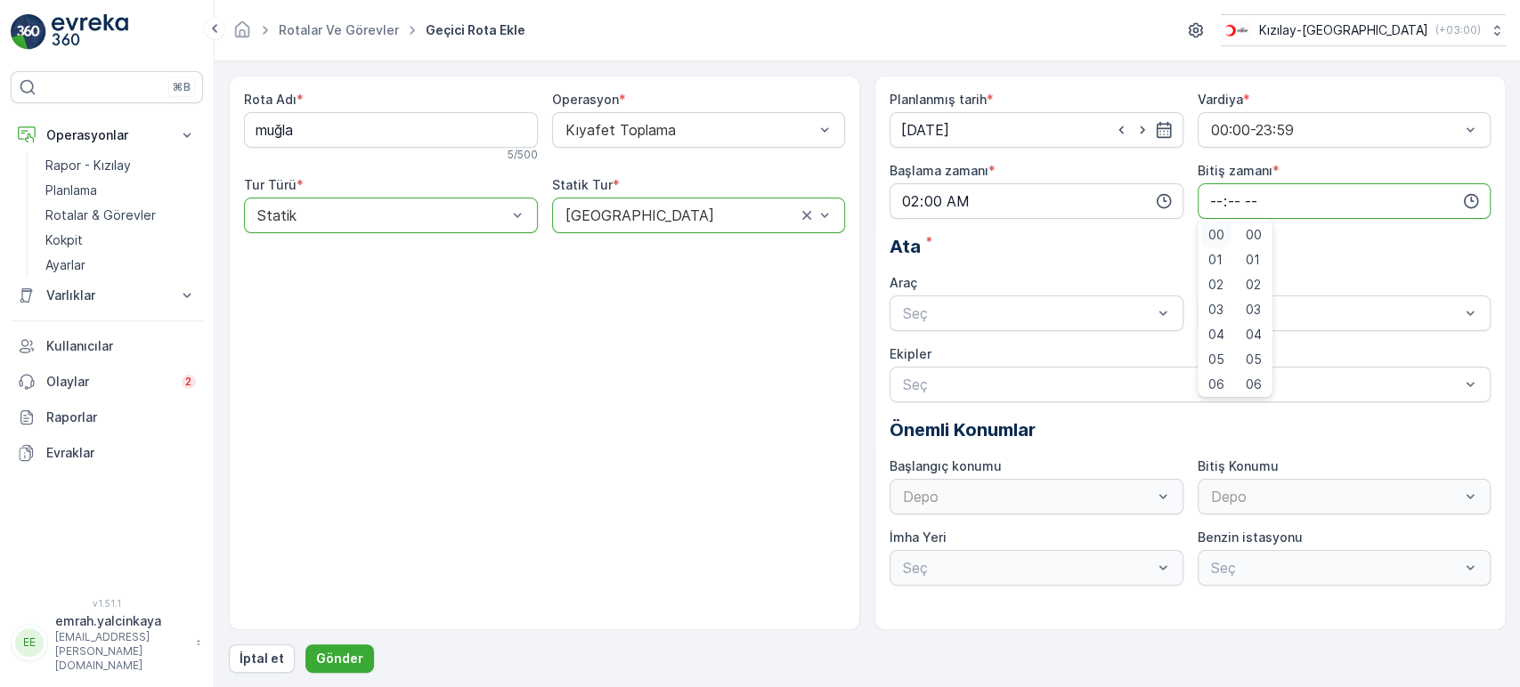
click at [1215, 238] on span "00" at bounding box center [1216, 235] width 16 height 18
type input "00:00"
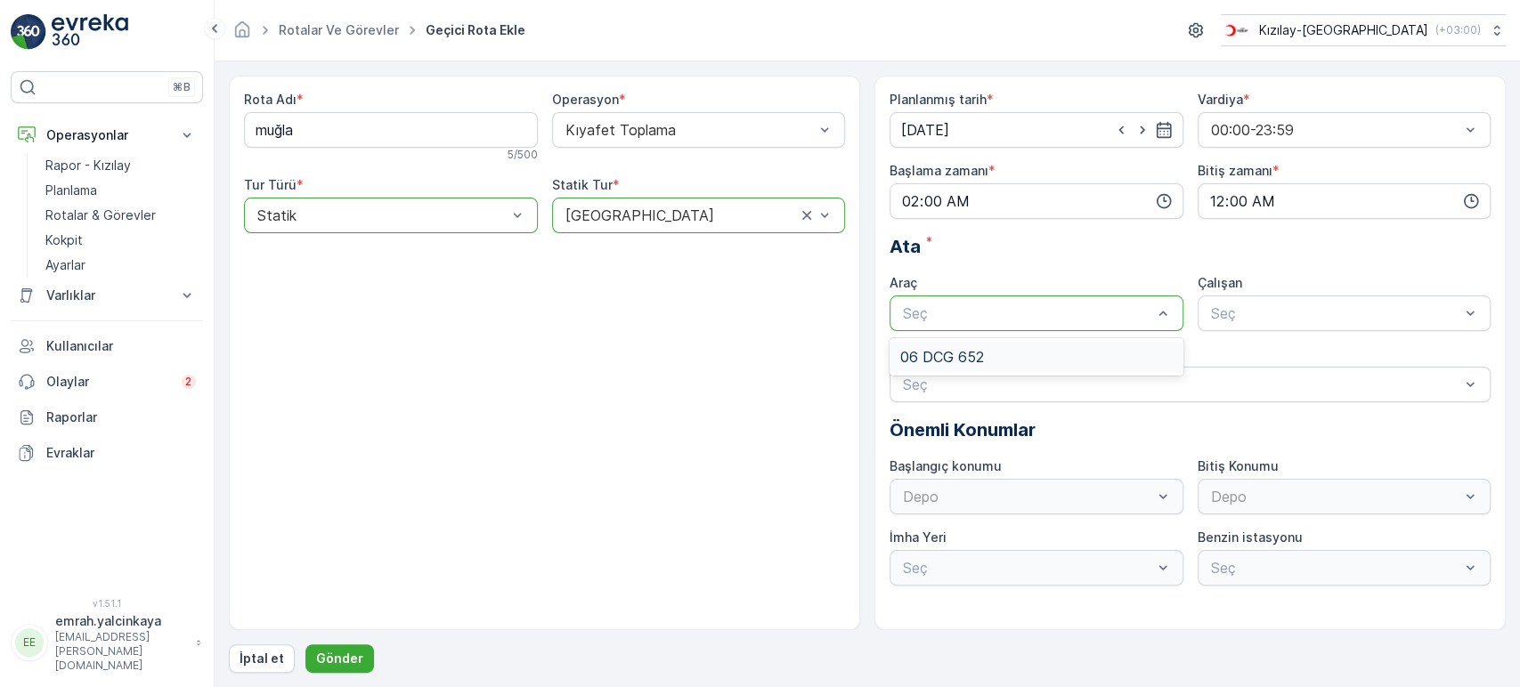
drag, startPoint x: 1043, startPoint y: 345, endPoint x: 1197, endPoint y: 345, distance: 154.0
click at [1045, 346] on div "06 DCG 652" at bounding box center [1037, 357] width 294 height 30
drag, startPoint x: 1205, startPoint y: 349, endPoint x: 1204, endPoint y: 362, distance: 13.4
click at [1206, 349] on div "06CTG514" at bounding box center [1345, 357] width 294 height 30
click at [342, 657] on p "Gönder" at bounding box center [339, 659] width 47 height 18
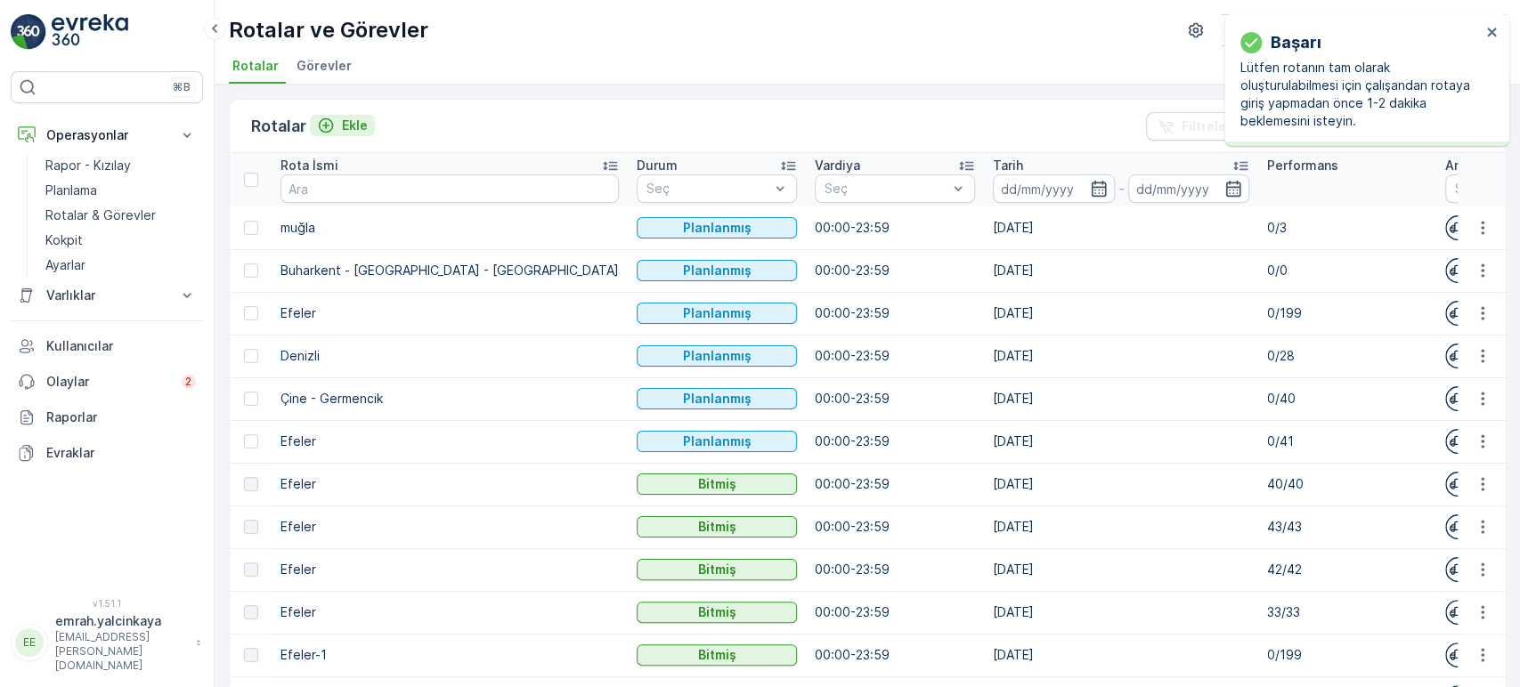
click at [352, 119] on p "Ekle" at bounding box center [355, 126] width 26 height 18
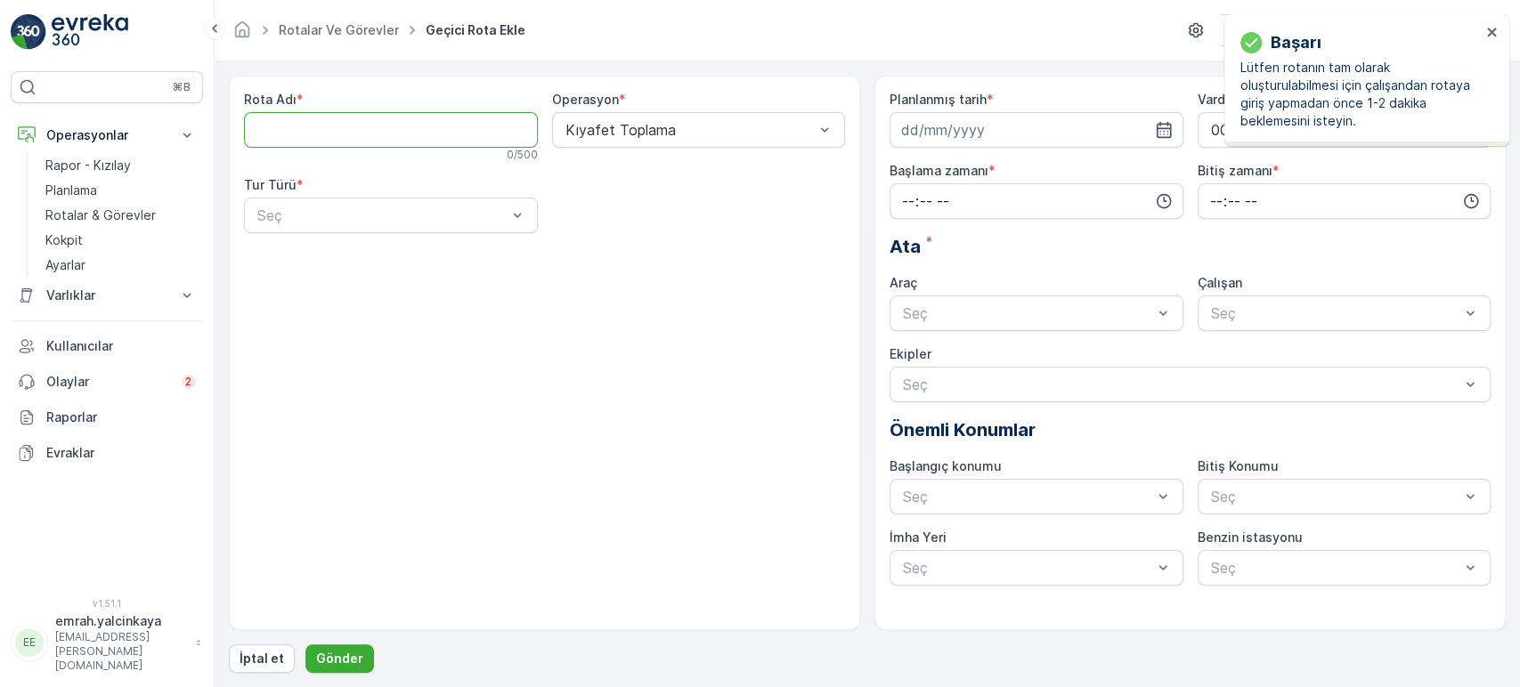
click at [352, 119] on Adı "Rota Adı" at bounding box center [391, 130] width 294 height 36
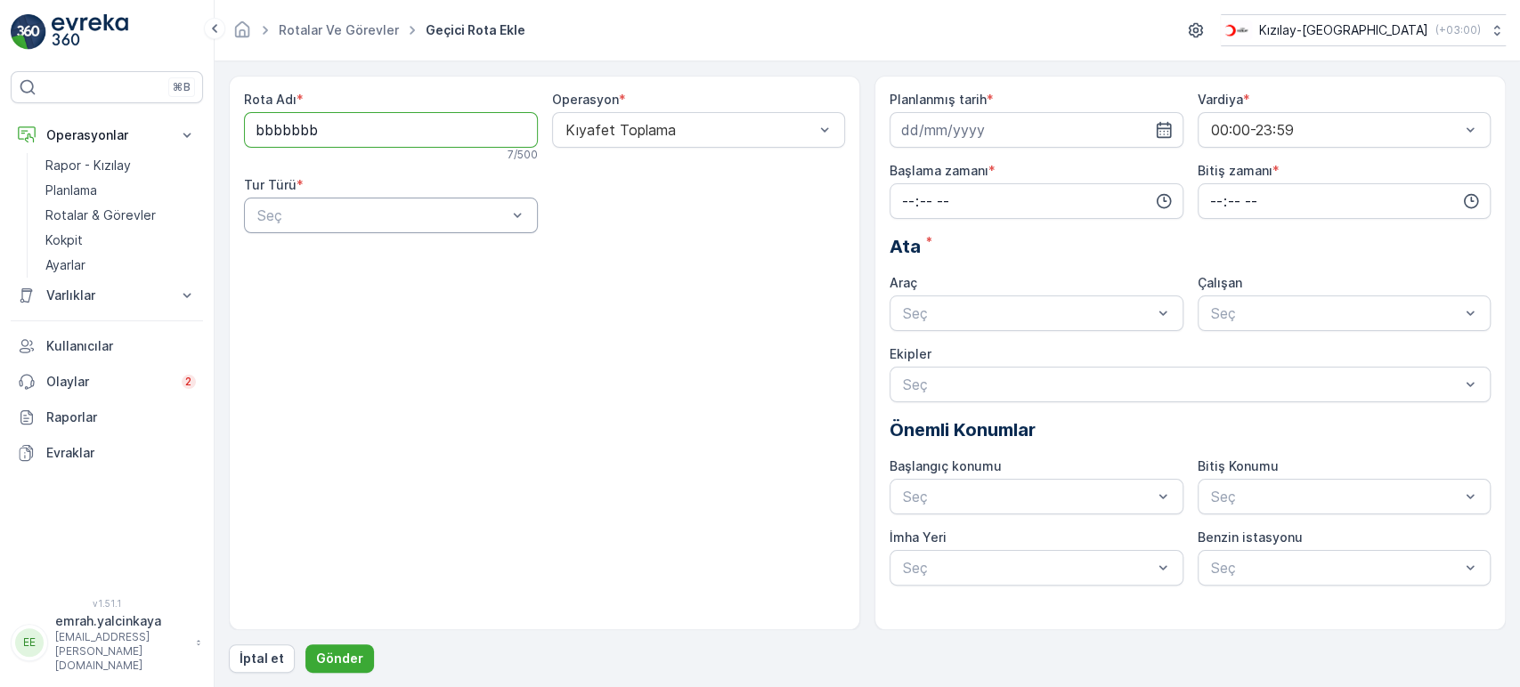
type Adı "bbbbbbb"
click at [377, 203] on div "Seç" at bounding box center [391, 216] width 294 height 36
click at [378, 262] on div "Statik" at bounding box center [391, 259] width 272 height 16
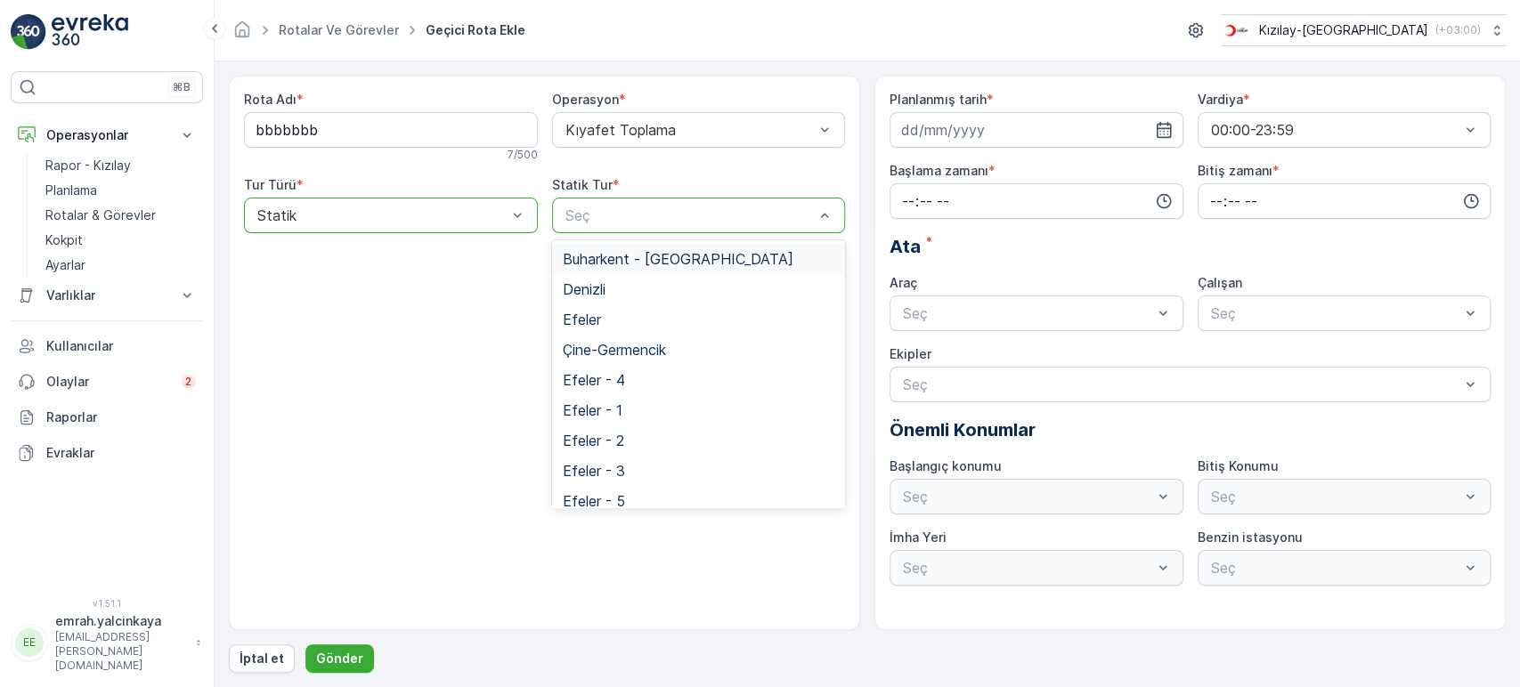
click at [705, 256] on span "Buharkent - Bozdoğan" at bounding box center [678, 259] width 231 height 16
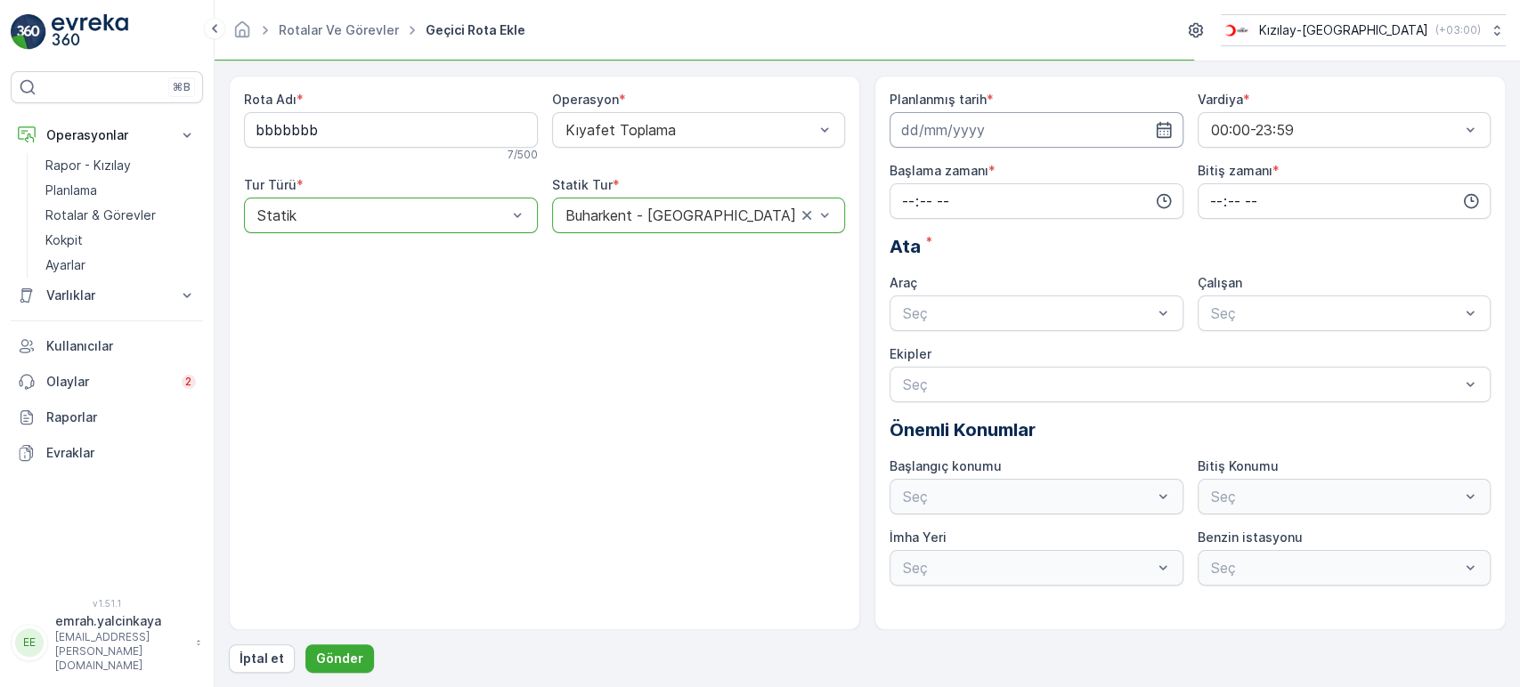
click at [959, 126] on input at bounding box center [1037, 130] width 294 height 36
click at [960, 339] on div "21" at bounding box center [952, 350] width 28 height 28
type input "21.10.2025"
click at [1035, 200] on input "time" at bounding box center [1037, 201] width 294 height 36
click at [914, 335] on span "04" at bounding box center [908, 335] width 16 height 18
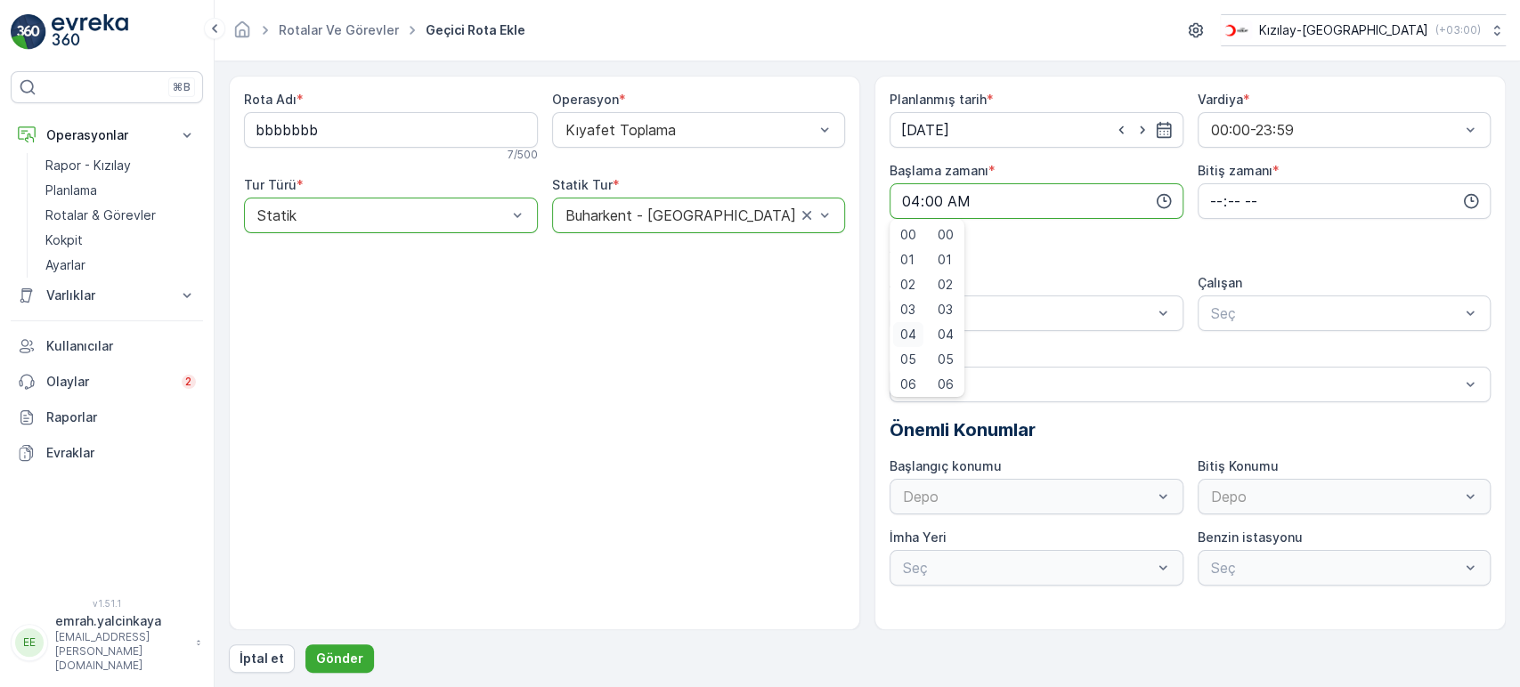
type input "04:00"
click at [1205, 211] on input "time" at bounding box center [1345, 201] width 294 height 36
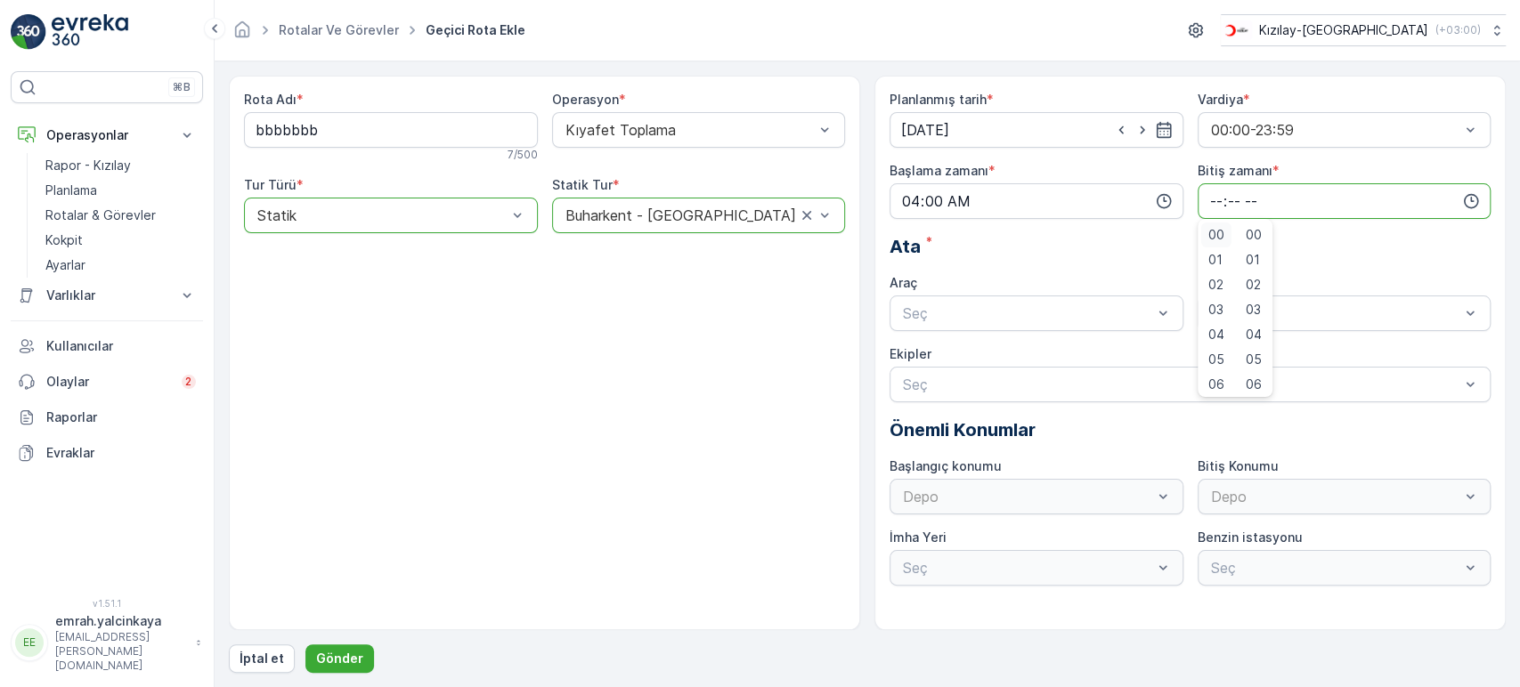
click at [1207, 246] on div "00" at bounding box center [1216, 235] width 30 height 25
type input "00:00"
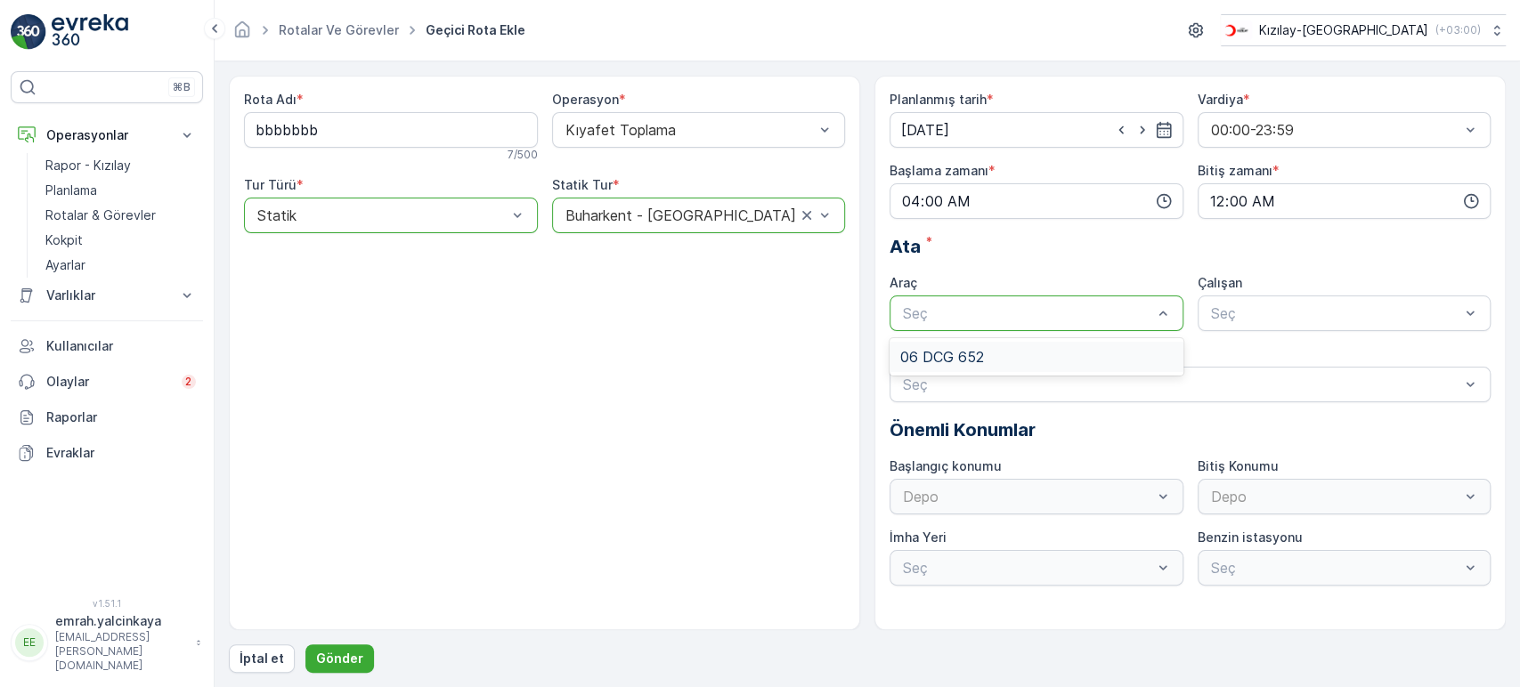
click at [1053, 350] on div "06 DCG 652" at bounding box center [1036, 357] width 272 height 16
click at [1229, 327] on div "Seç" at bounding box center [1345, 314] width 294 height 36
drag, startPoint x: 1247, startPoint y: 353, endPoint x: 1042, endPoint y: 381, distance: 206.8
click at [1242, 353] on span "06CTG514" at bounding box center [1244, 357] width 72 height 16
click at [329, 662] on p "Gönder" at bounding box center [339, 659] width 47 height 18
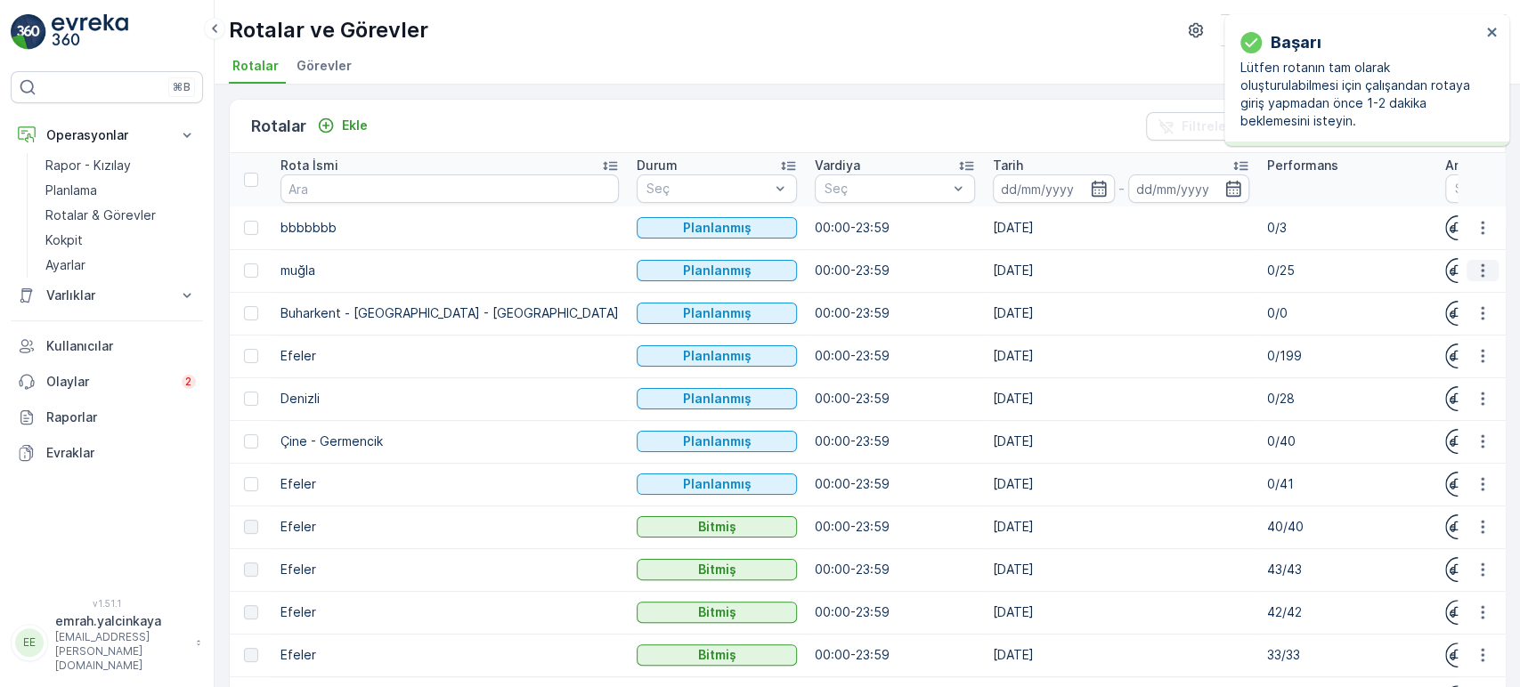
click at [1475, 272] on icon "button" at bounding box center [1483, 271] width 18 height 18
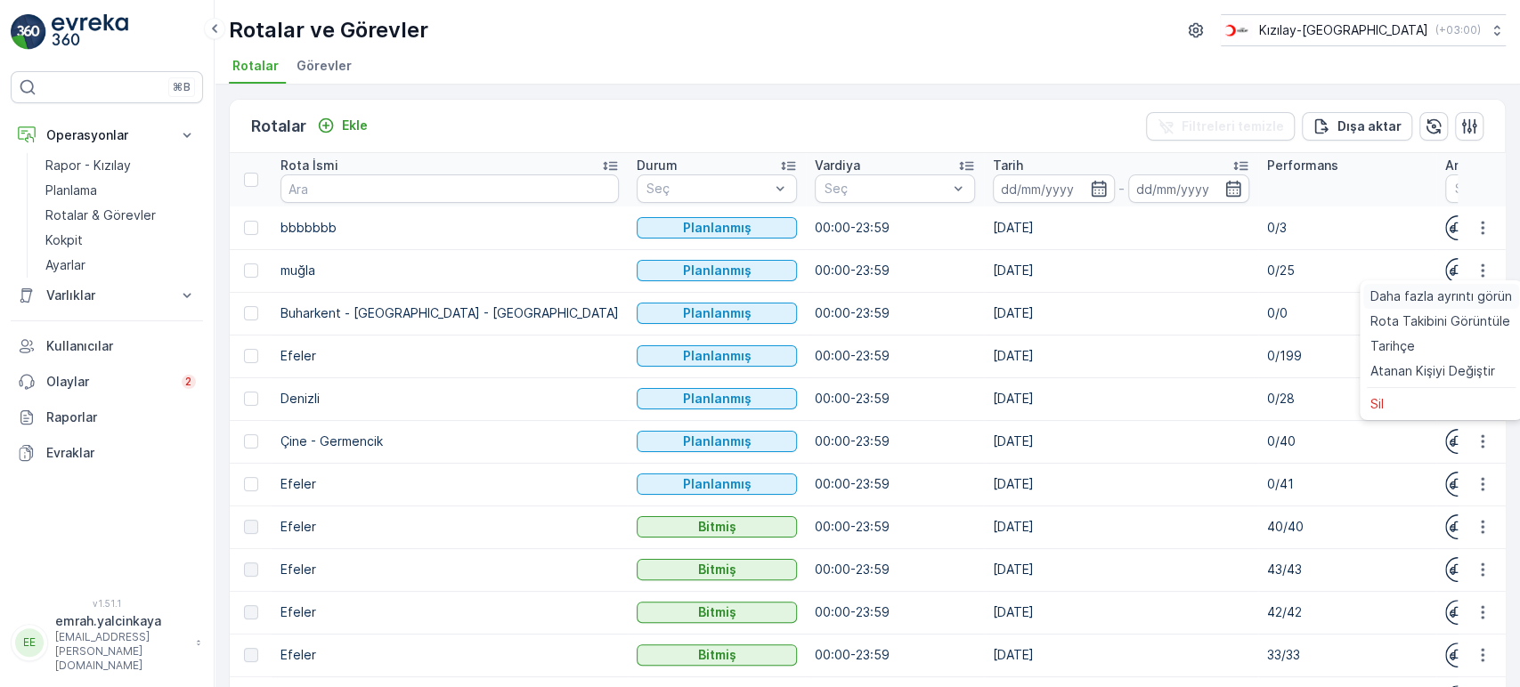
click at [1447, 295] on span "Daha fazla ayrıntı görün" at bounding box center [1441, 297] width 142 height 18
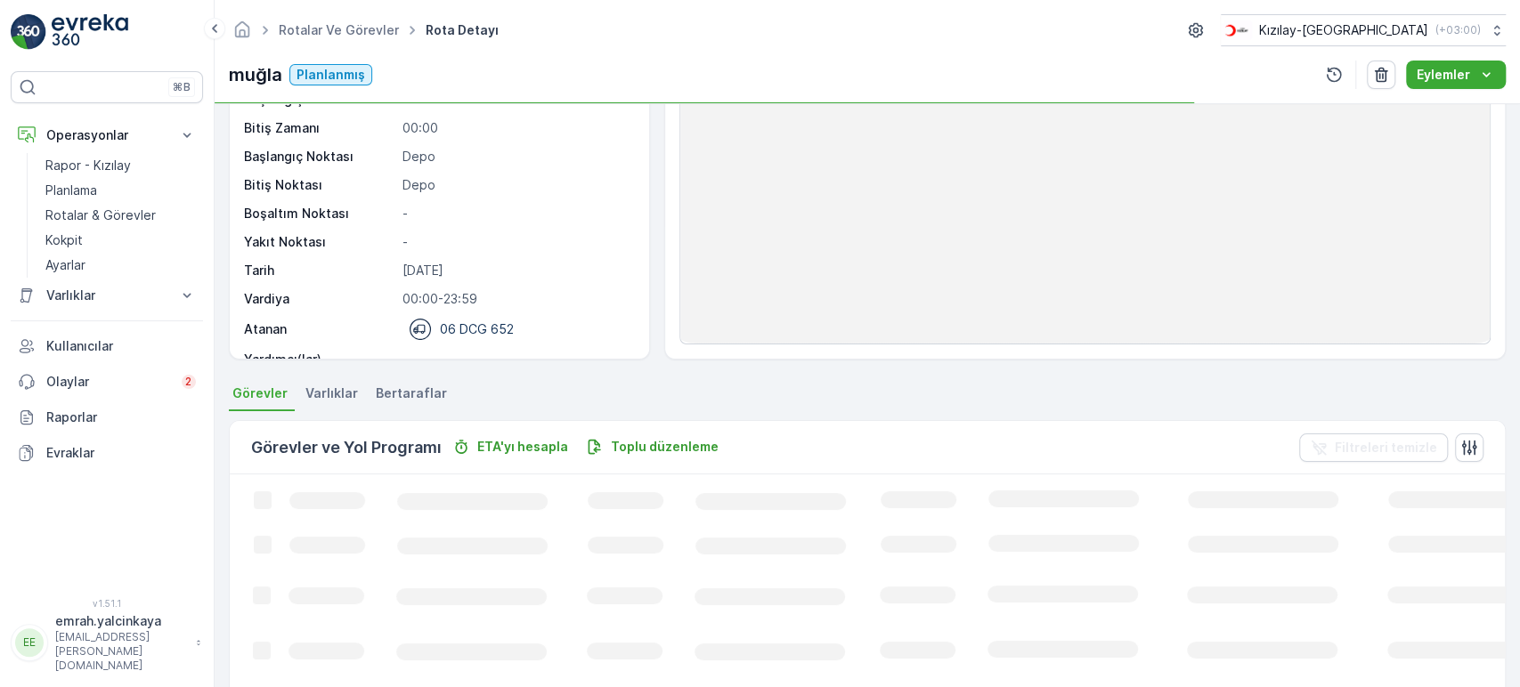
scroll to position [297, 0]
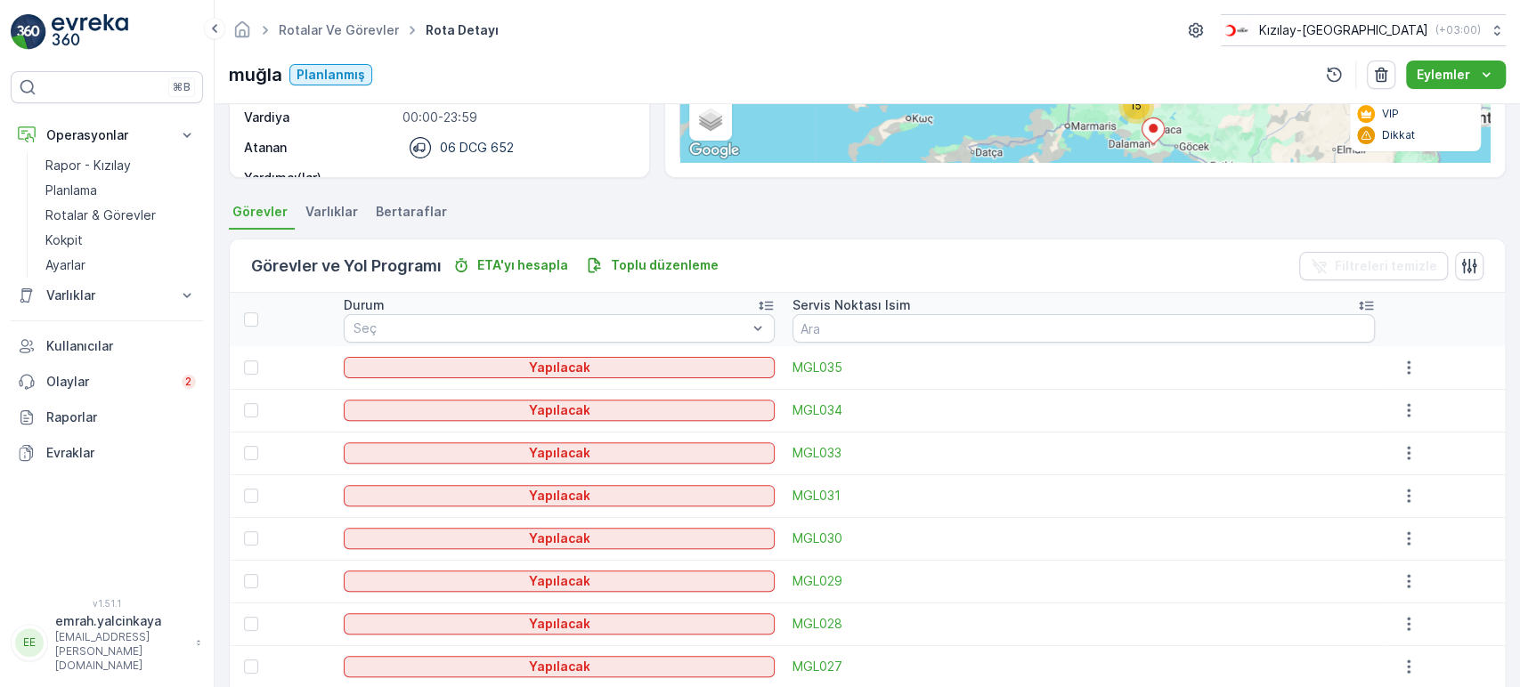
click at [1359, 302] on icon at bounding box center [1366, 306] width 14 height 9
drag, startPoint x: 256, startPoint y: 369, endPoint x: 252, endPoint y: 393, distance: 24.5
click at [256, 369] on div at bounding box center [251, 368] width 14 height 14
click at [244, 361] on input "checkbox" at bounding box center [244, 361] width 0 height 0
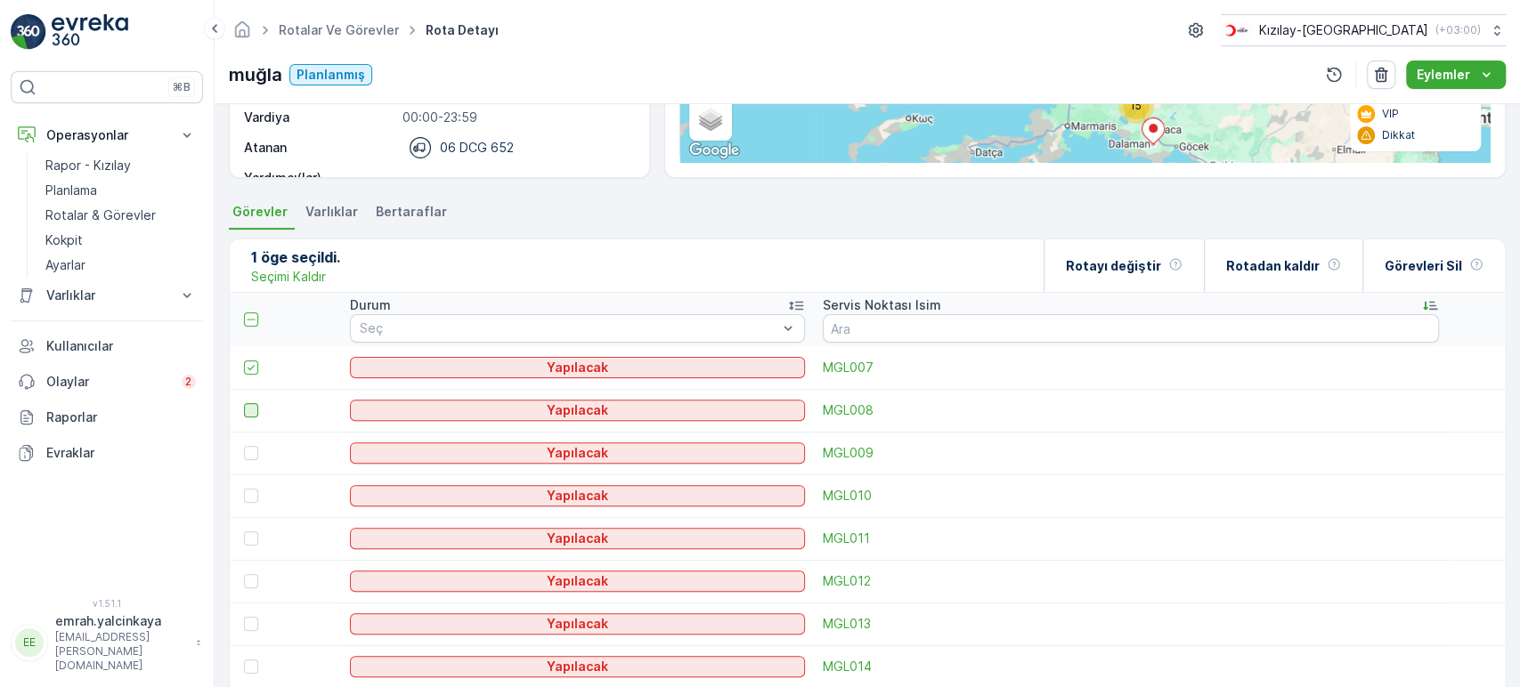
click at [246, 409] on div at bounding box center [251, 410] width 14 height 14
click at [244, 403] on input "checkbox" at bounding box center [244, 403] width 0 height 0
drag, startPoint x: 246, startPoint y: 456, endPoint x: 249, endPoint y: 478, distance: 22.5
click at [247, 456] on div at bounding box center [251, 453] width 14 height 14
click at [244, 446] on input "checkbox" at bounding box center [244, 446] width 0 height 0
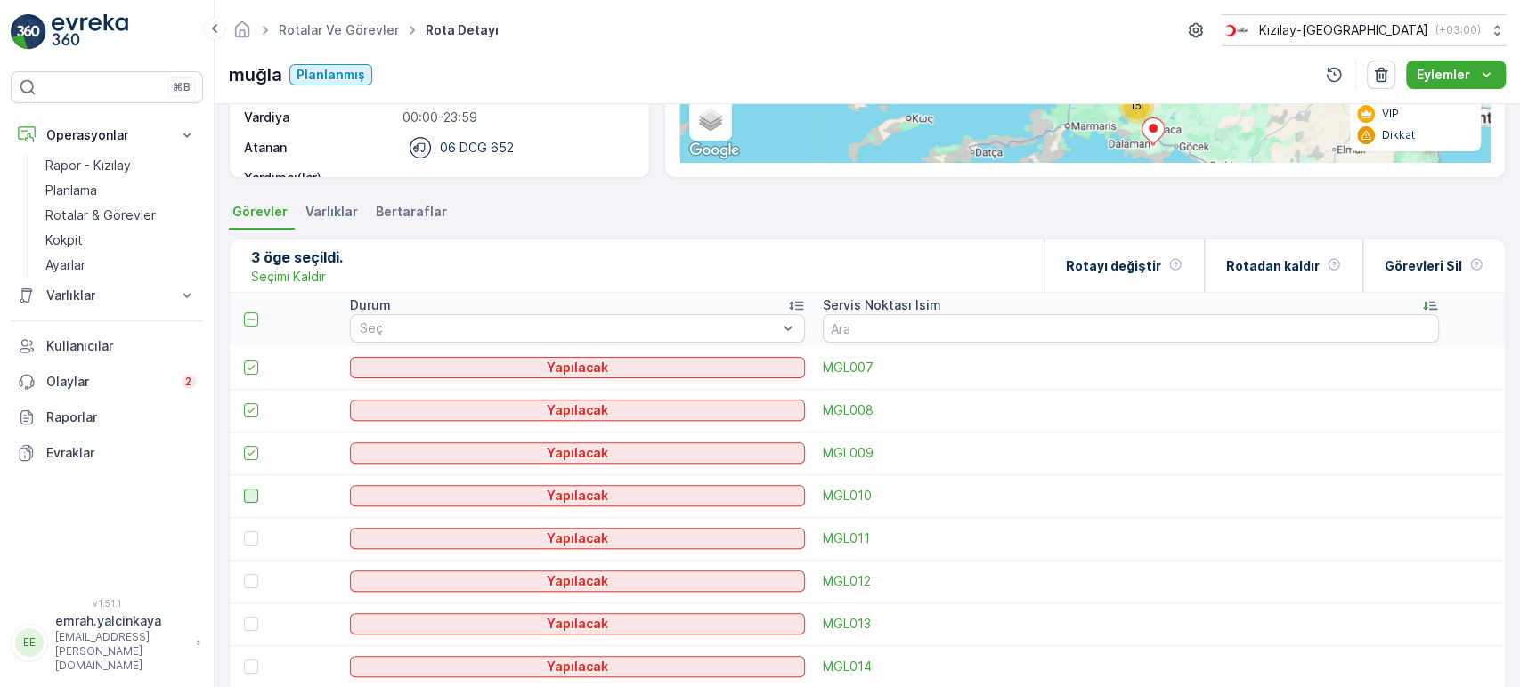
click at [249, 490] on div at bounding box center [251, 496] width 14 height 14
click at [244, 489] on input "checkbox" at bounding box center [244, 489] width 0 height 0
drag, startPoint x: 256, startPoint y: 533, endPoint x: 256, endPoint y: 566, distance: 32.9
click at [256, 534] on div at bounding box center [251, 539] width 14 height 14
click at [244, 532] on input "checkbox" at bounding box center [244, 532] width 0 height 0
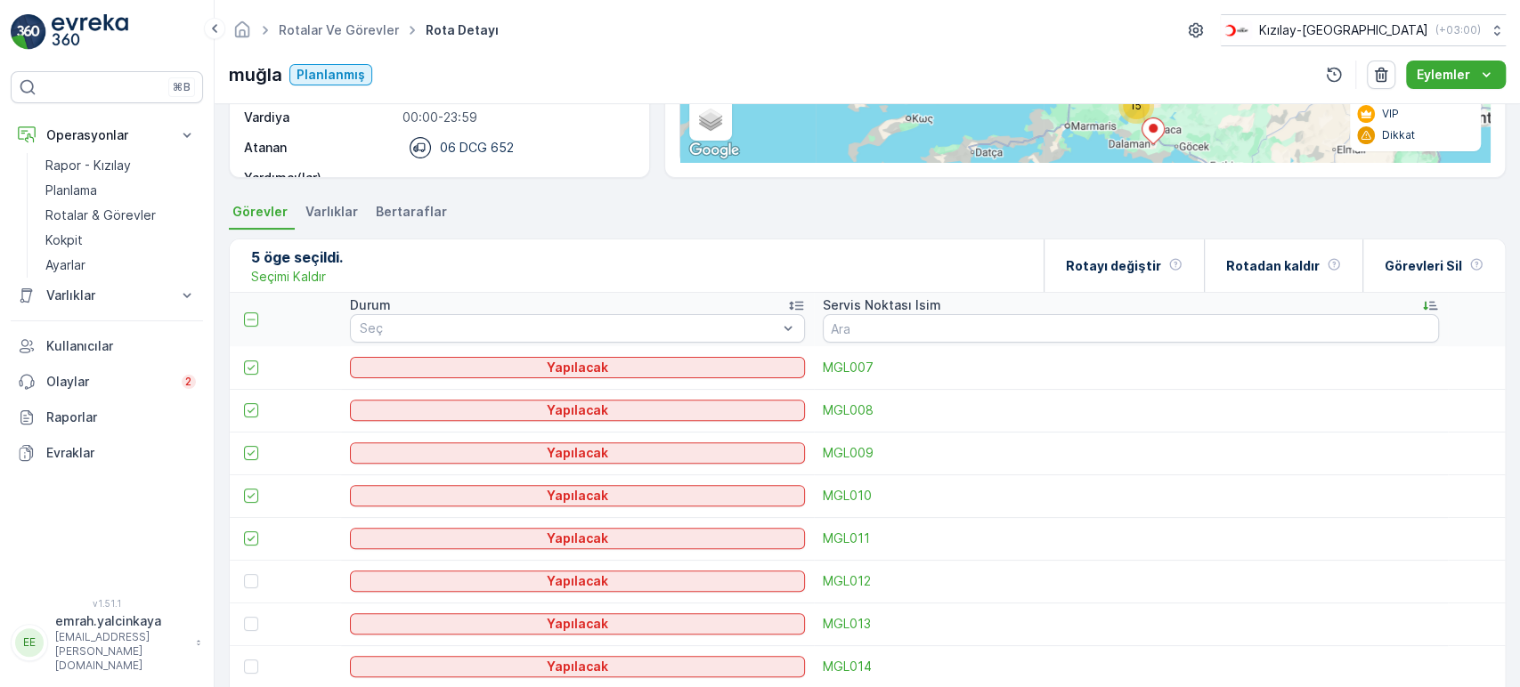
drag, startPoint x: 250, startPoint y: 576, endPoint x: 240, endPoint y: 631, distance: 56.2
click at [250, 581] on div at bounding box center [251, 581] width 14 height 14
click at [244, 574] on input "checkbox" at bounding box center [244, 574] width 0 height 0
click at [248, 623] on div at bounding box center [251, 624] width 14 height 14
click at [244, 617] on input "checkbox" at bounding box center [244, 617] width 0 height 0
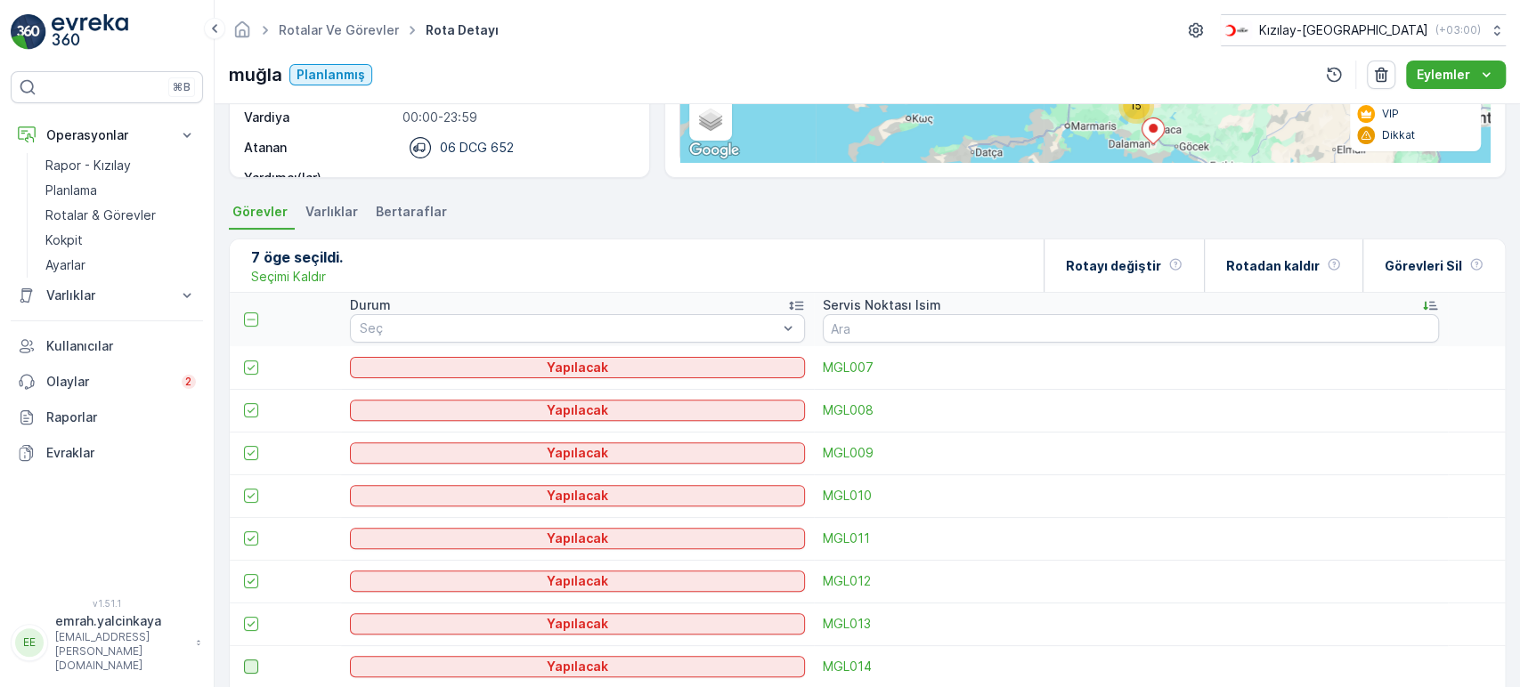
click at [253, 662] on div at bounding box center [251, 667] width 14 height 14
click at [244, 660] on input "checkbox" at bounding box center [244, 660] width 0 height 0
click at [1118, 275] on div "Rotayı değiştir" at bounding box center [1124, 266] width 117 height 53
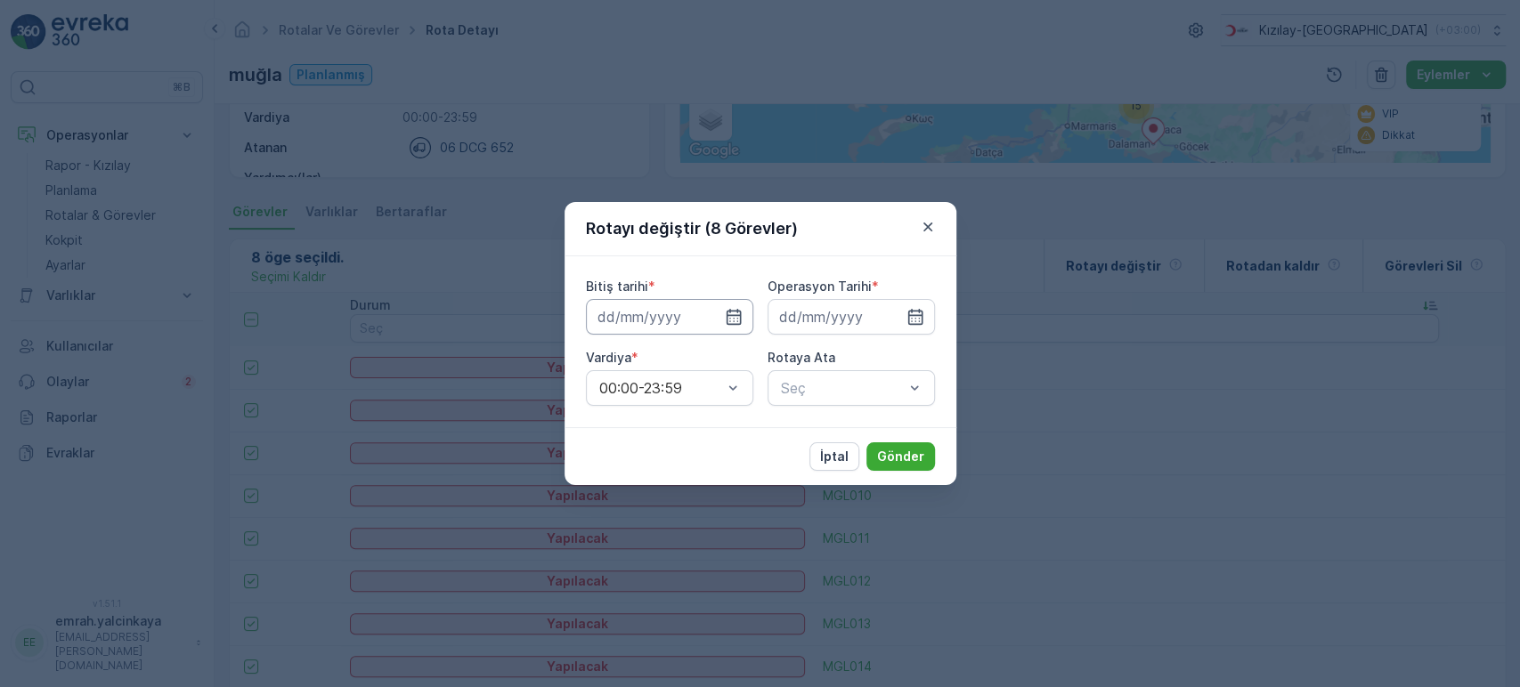
click at [727, 305] on input at bounding box center [669, 317] width 167 height 36
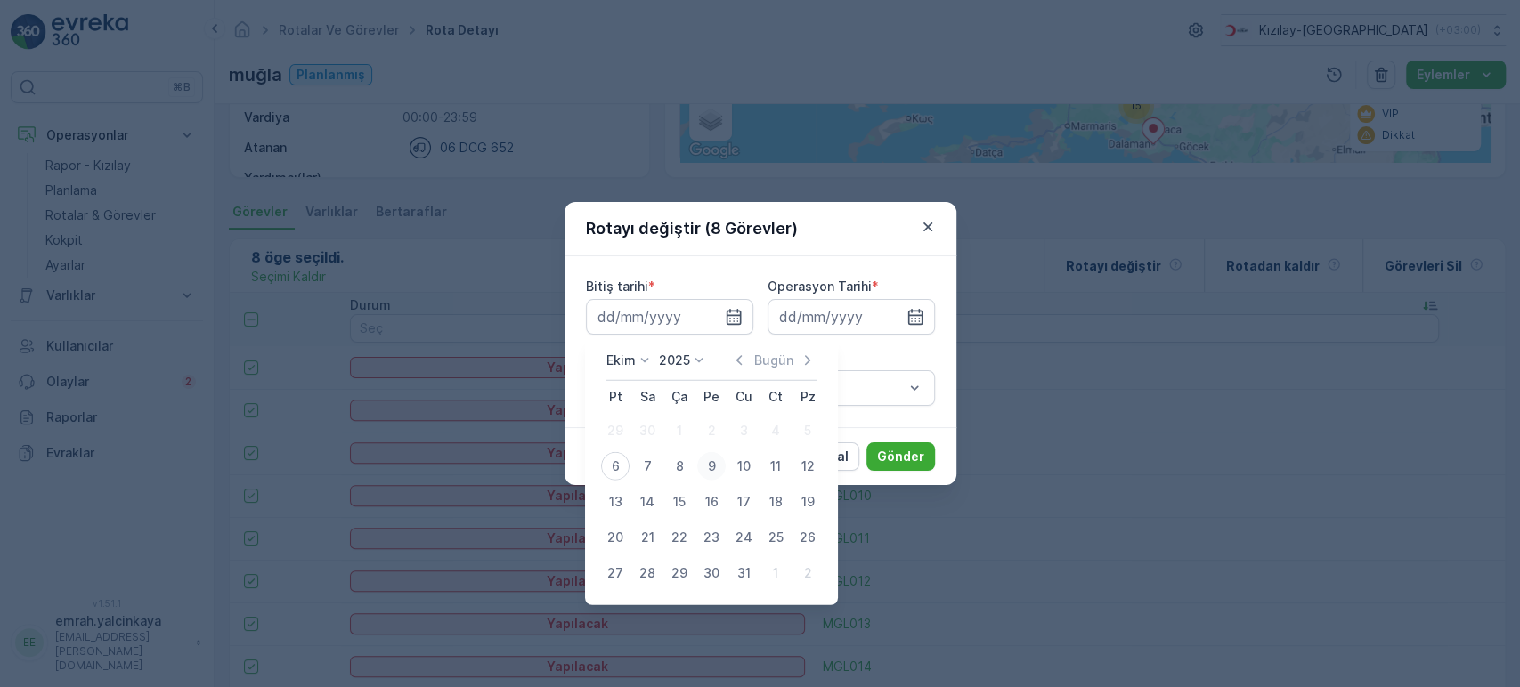
click at [705, 464] on div "9" at bounding box center [711, 466] width 28 height 28
type input "[DATE]"
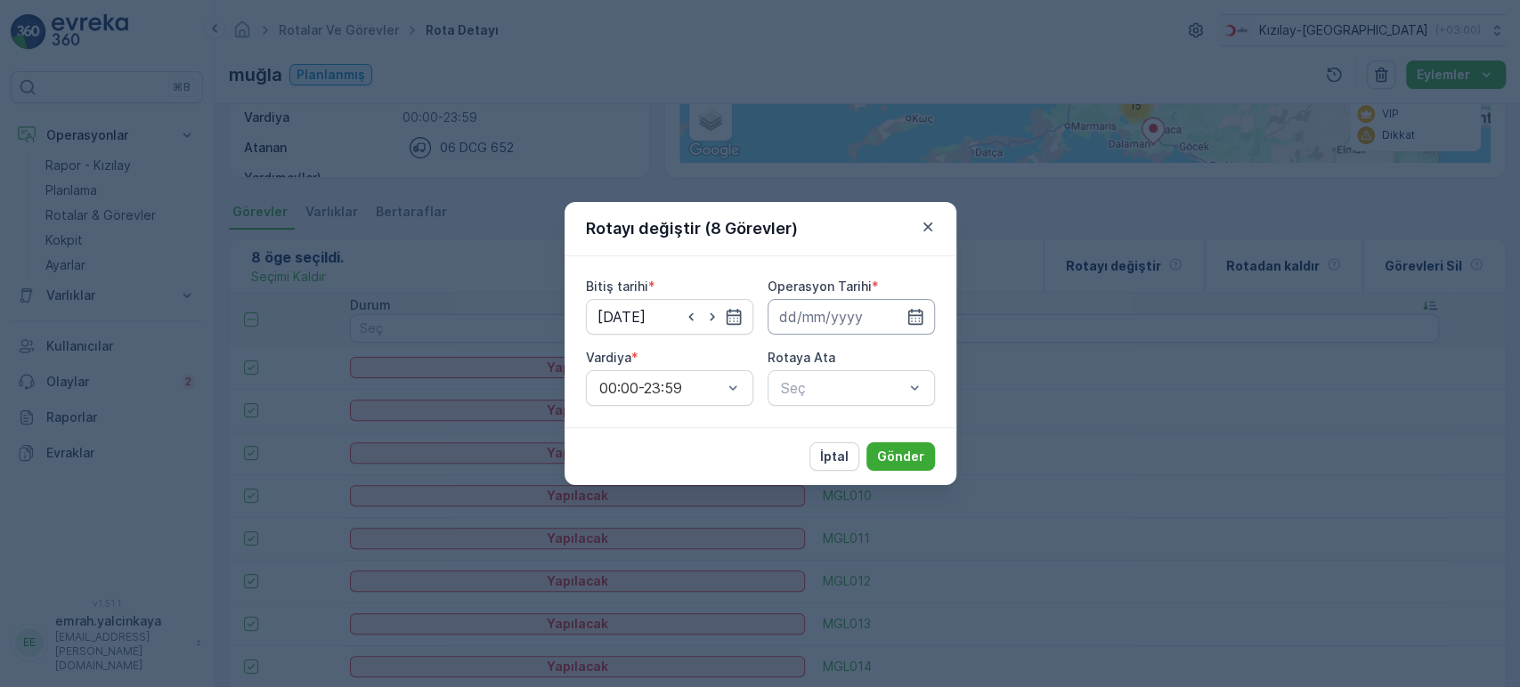
click at [852, 305] on input at bounding box center [851, 317] width 167 height 36
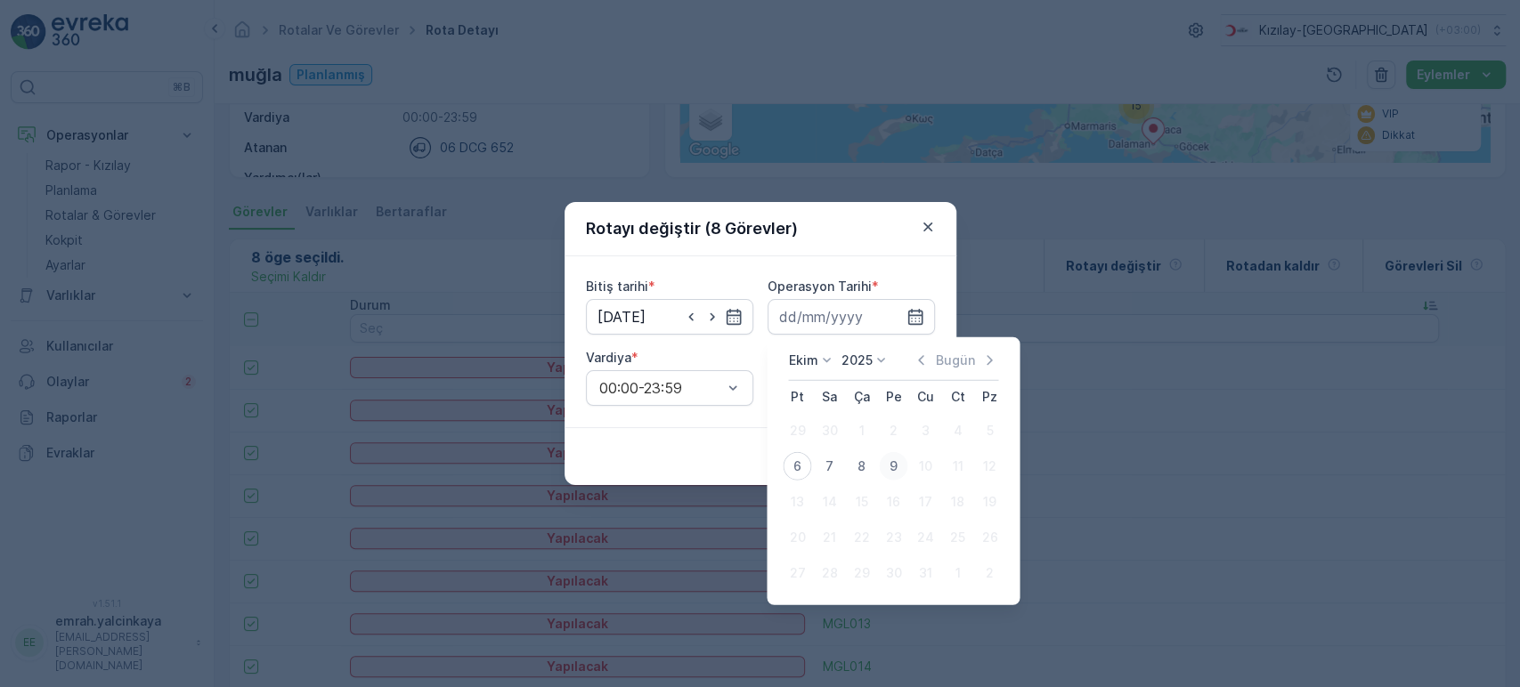
click at [890, 466] on div "9" at bounding box center [893, 466] width 28 height 28
type input "[DATE]"
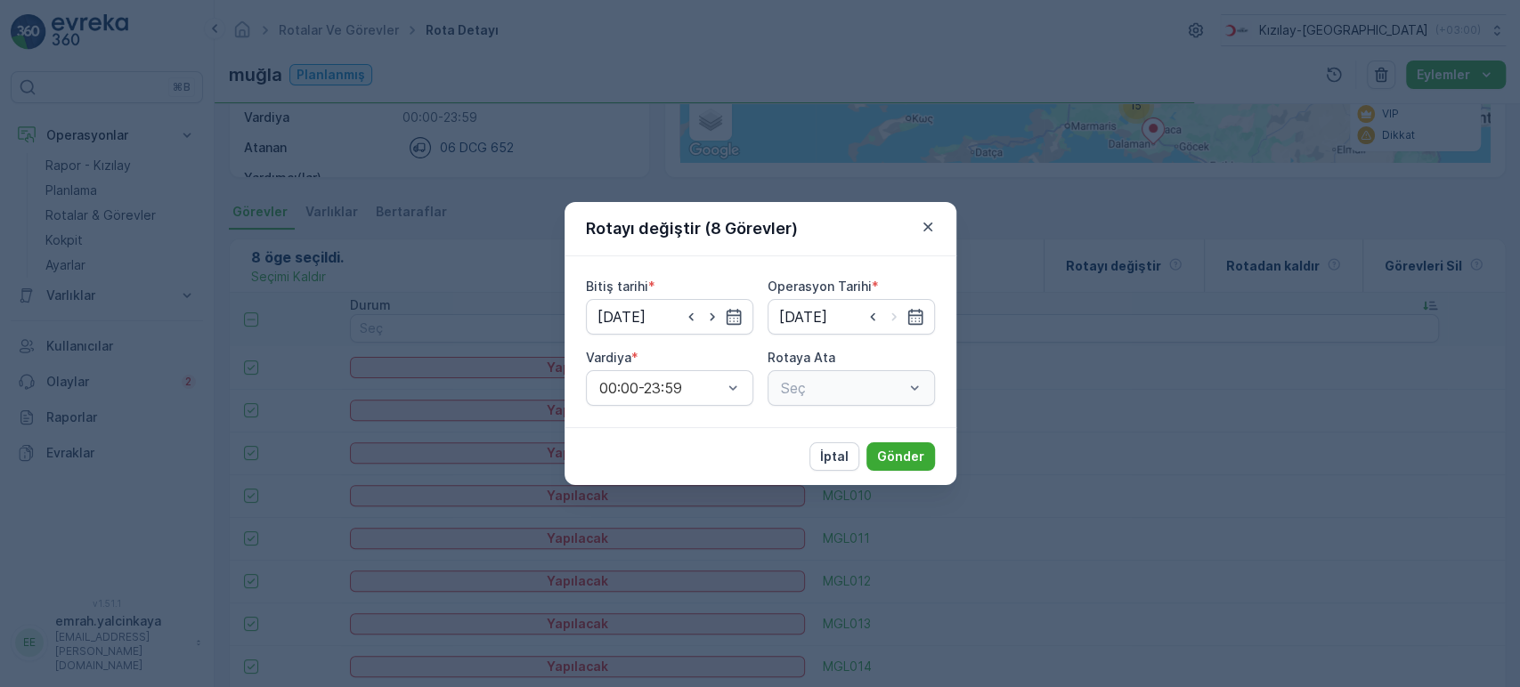
click at [819, 386] on div "Seç" at bounding box center [851, 388] width 167 height 36
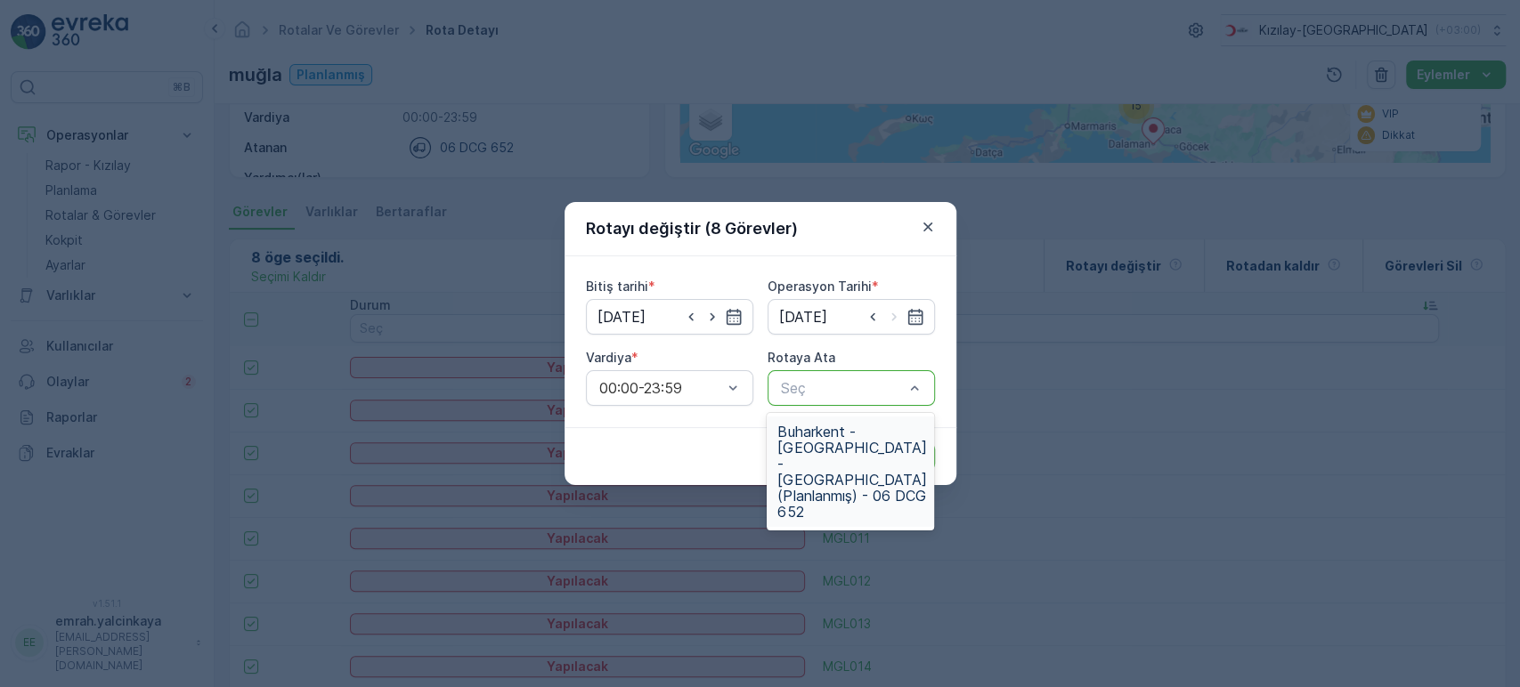
click at [896, 403] on div "Seç" at bounding box center [851, 388] width 167 height 36
click at [848, 449] on span "Buharkent - Bozdoğan - Kavaklıdere (Planlanmış) - 06 DCG 652" at bounding box center [851, 472] width 149 height 96
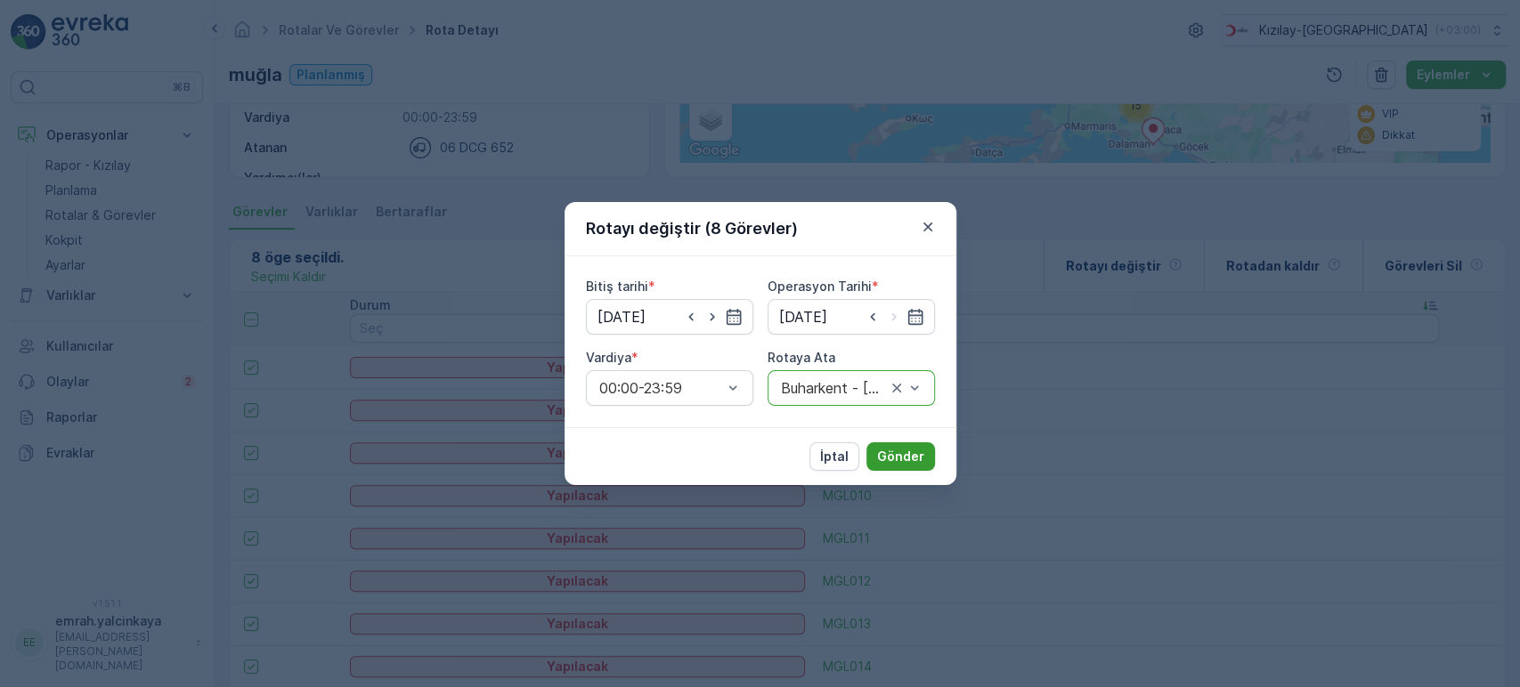
click at [916, 458] on p "Gönder" at bounding box center [900, 457] width 47 height 18
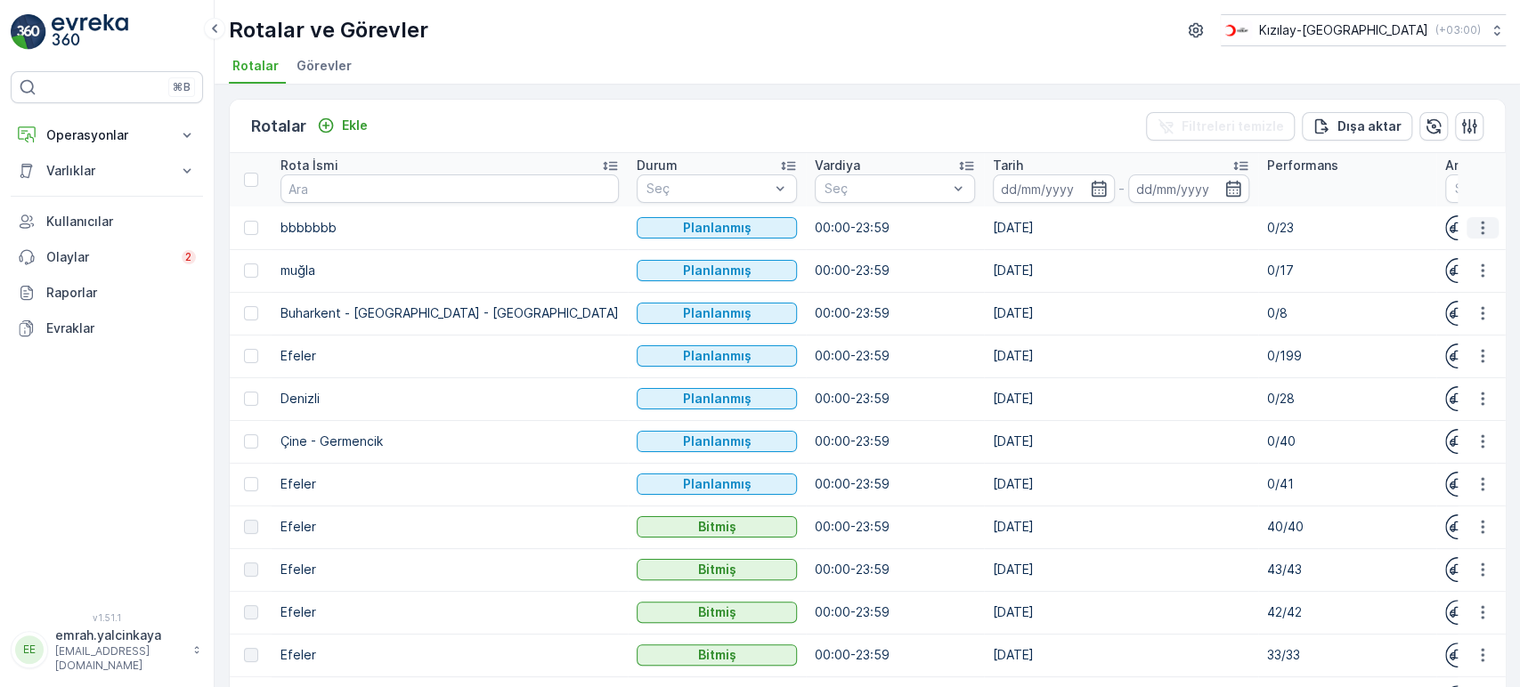
click at [1476, 225] on icon "button" at bounding box center [1483, 228] width 18 height 18
click at [1468, 256] on span "Daha fazla ayrıntı görün" at bounding box center [1441, 254] width 142 height 18
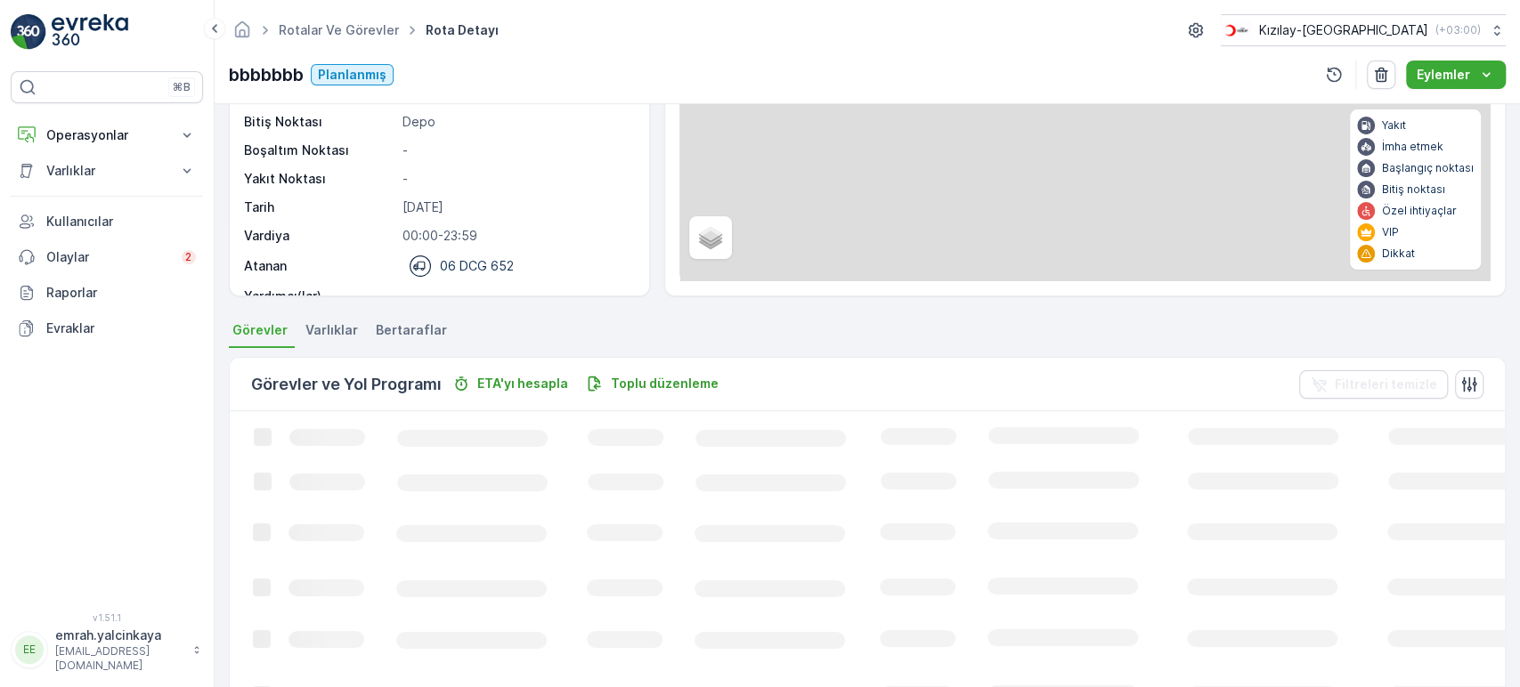
scroll to position [198, 0]
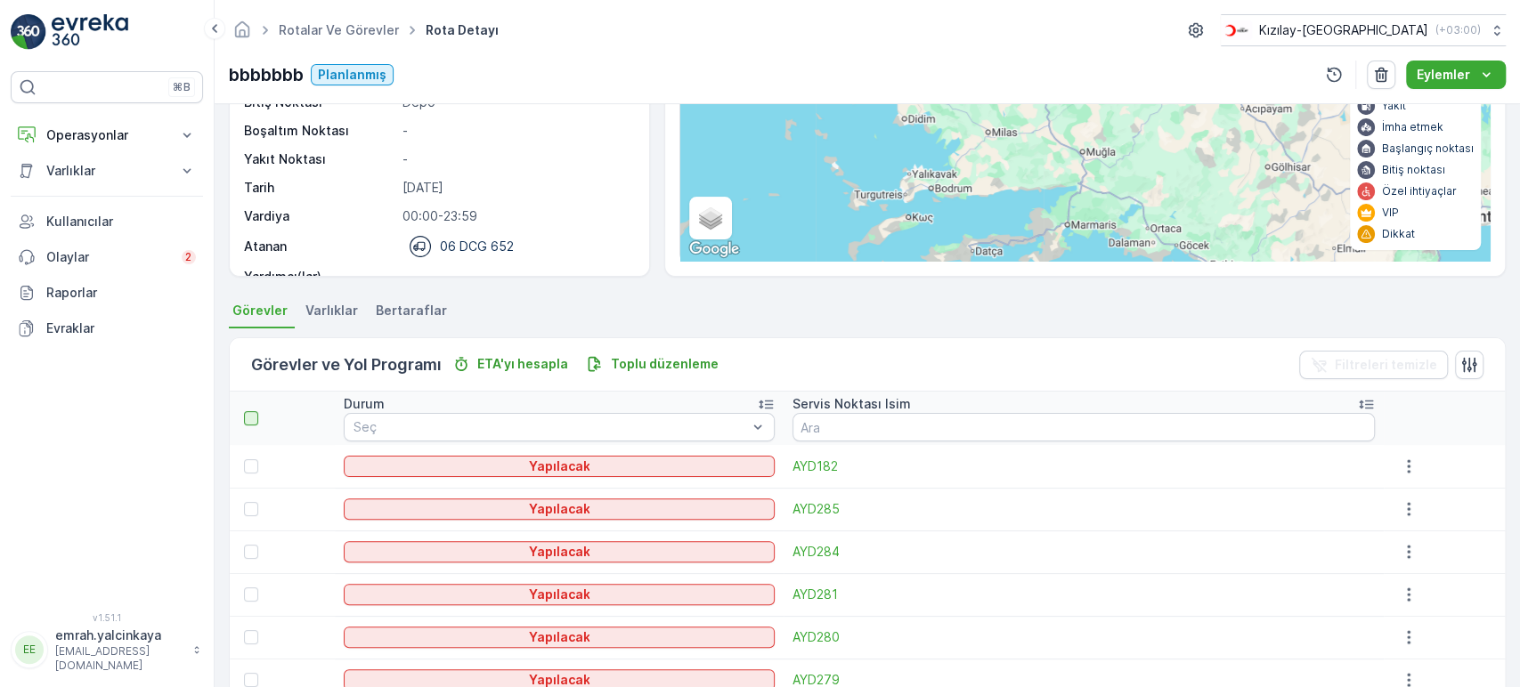
click at [255, 417] on div at bounding box center [251, 418] width 14 height 14
click at [254, 411] on input "checkbox" at bounding box center [254, 411] width 0 height 0
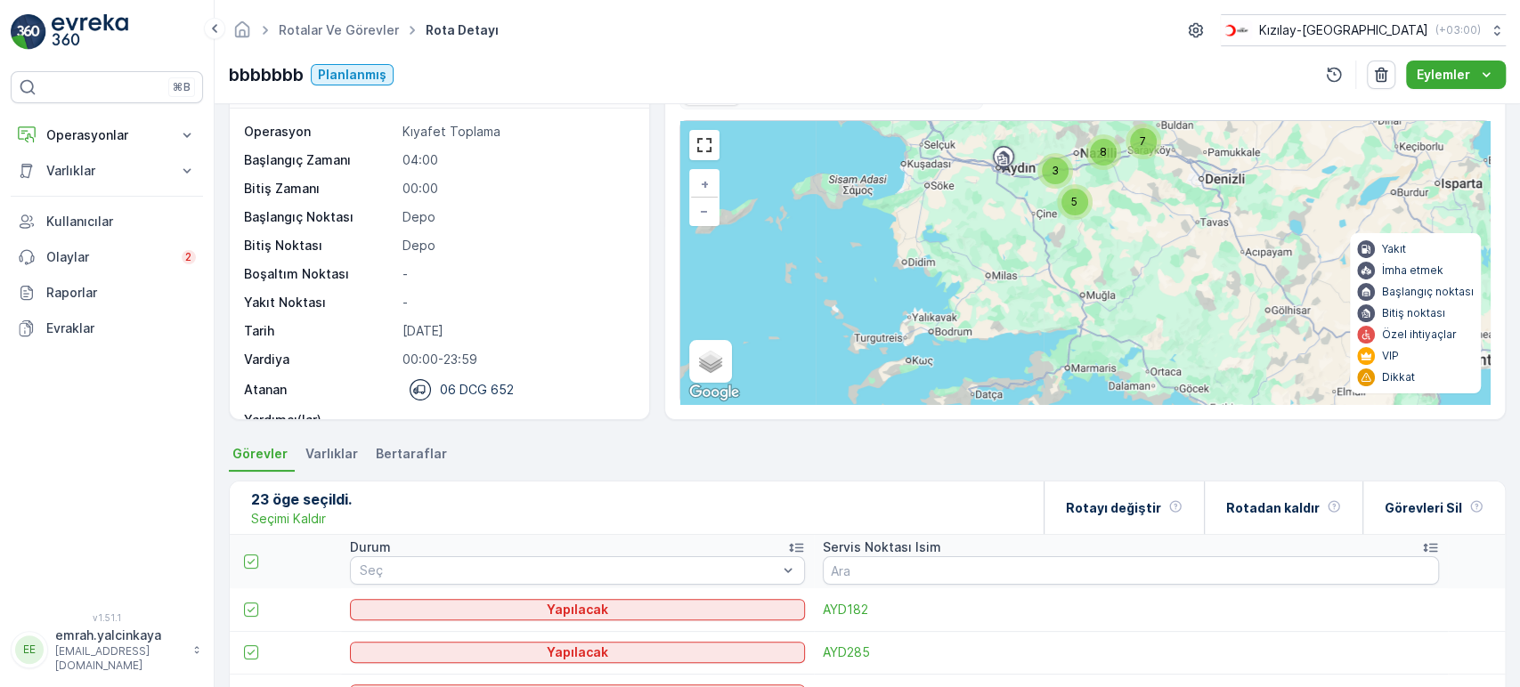
scroll to position [0, 0]
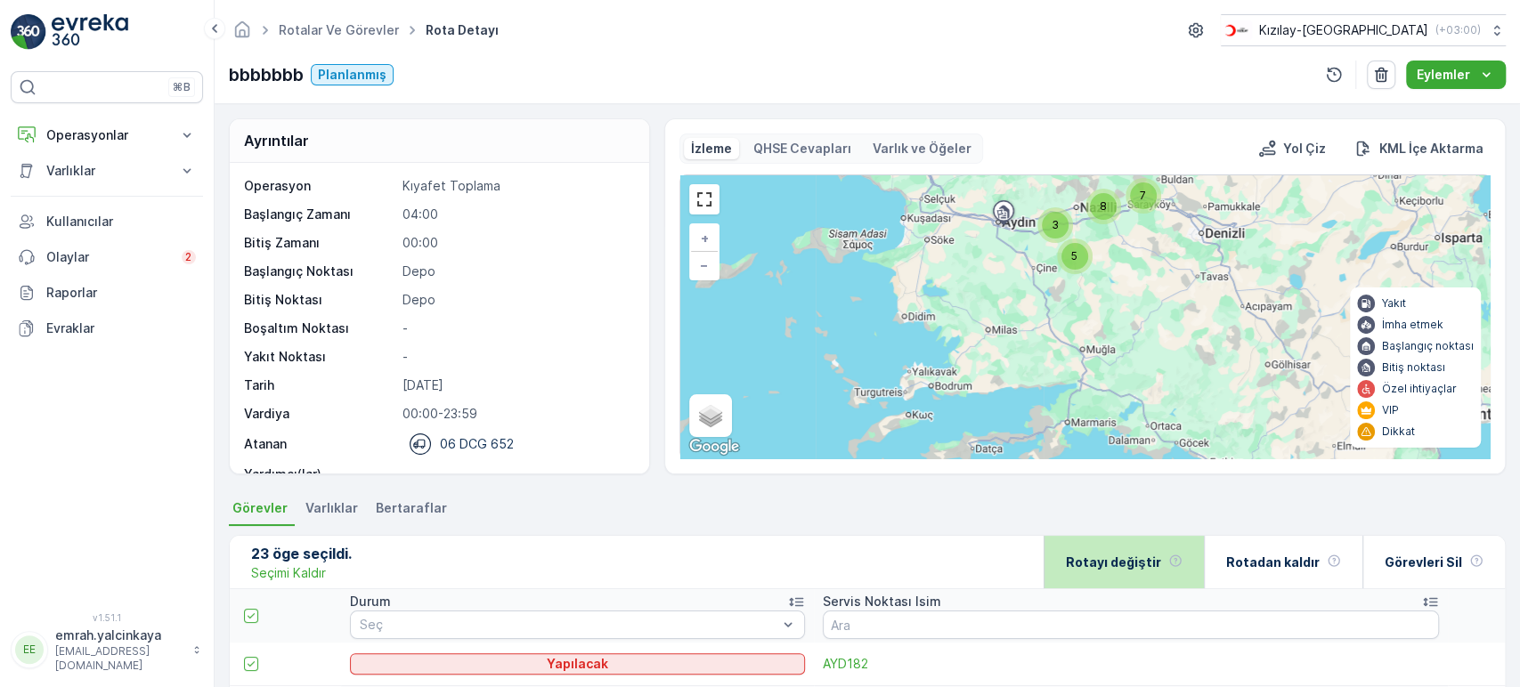
click at [1110, 571] on div "Rotayı değiştir" at bounding box center [1124, 562] width 117 height 53
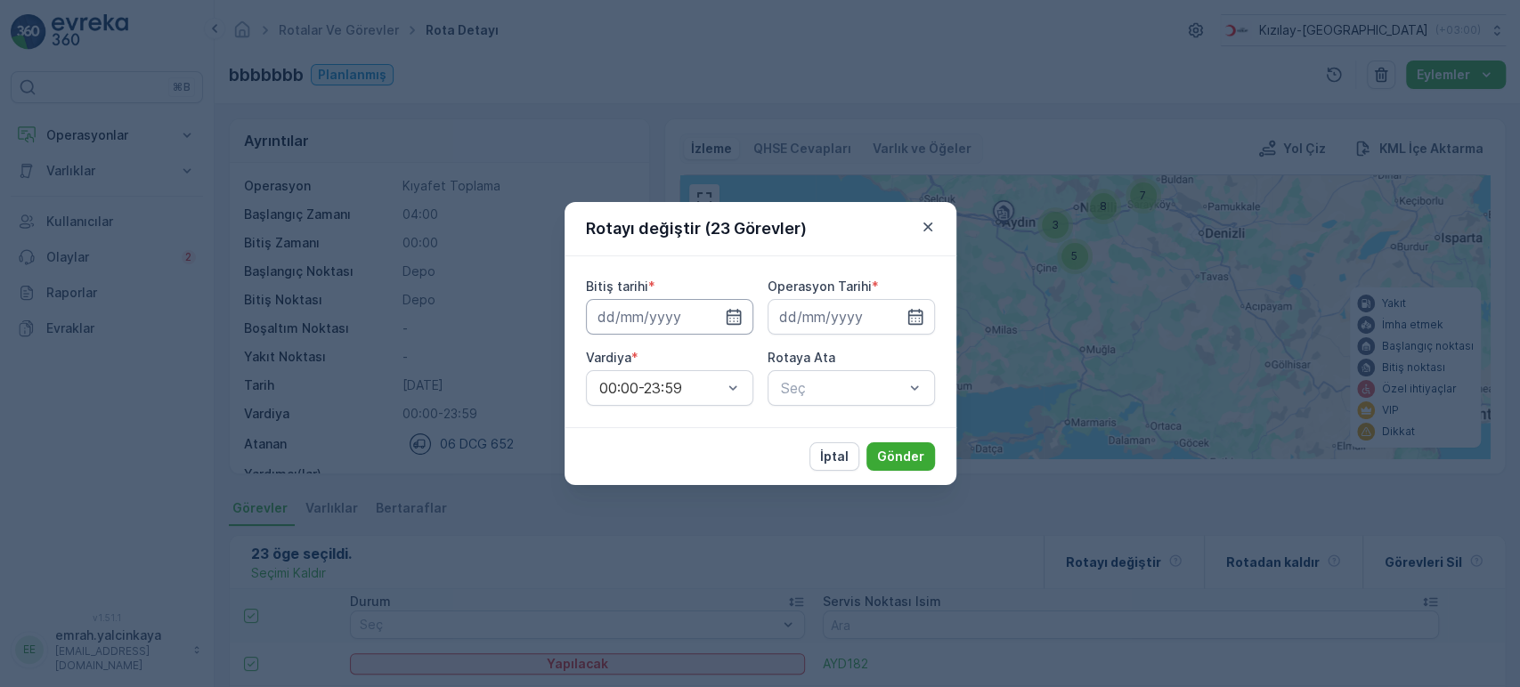
click at [653, 321] on input at bounding box center [669, 317] width 167 height 36
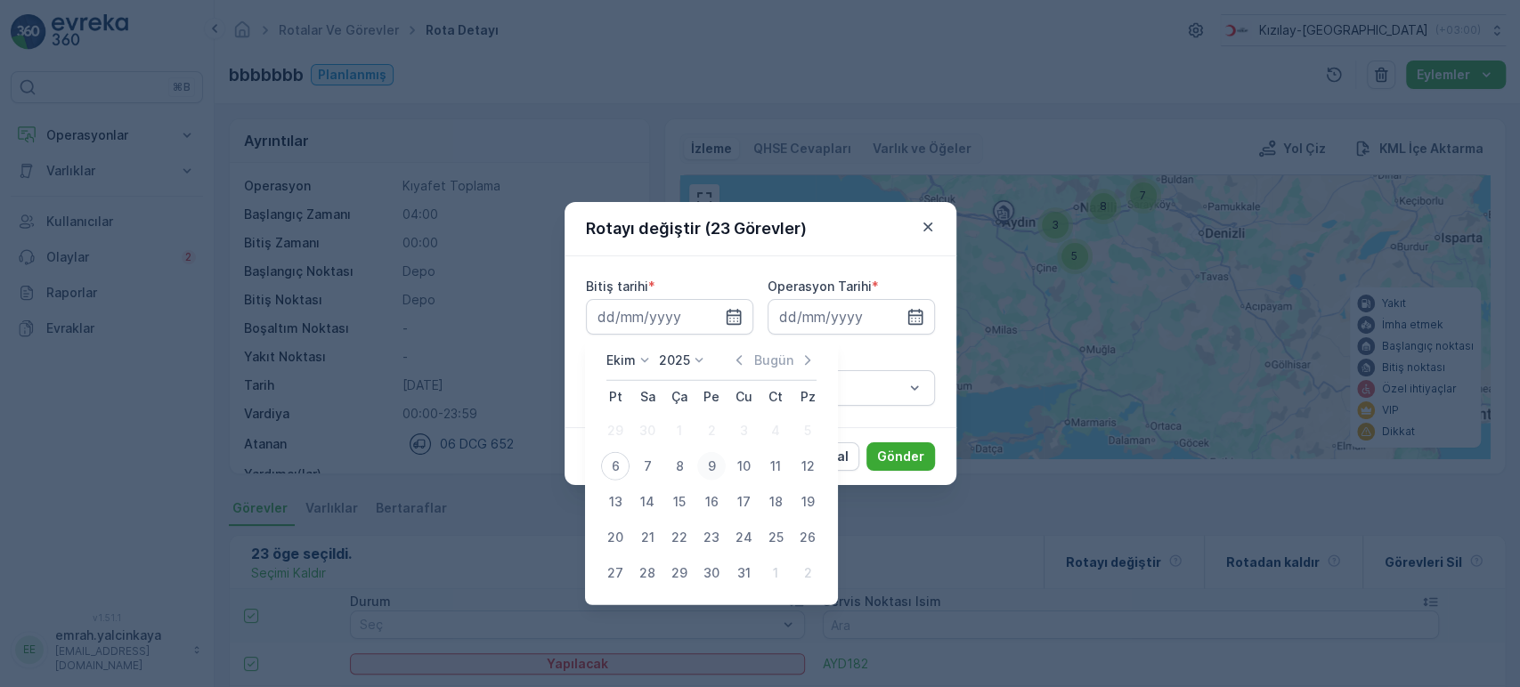
click at [714, 457] on div "9" at bounding box center [711, 466] width 28 height 28
type input "[DATE]"
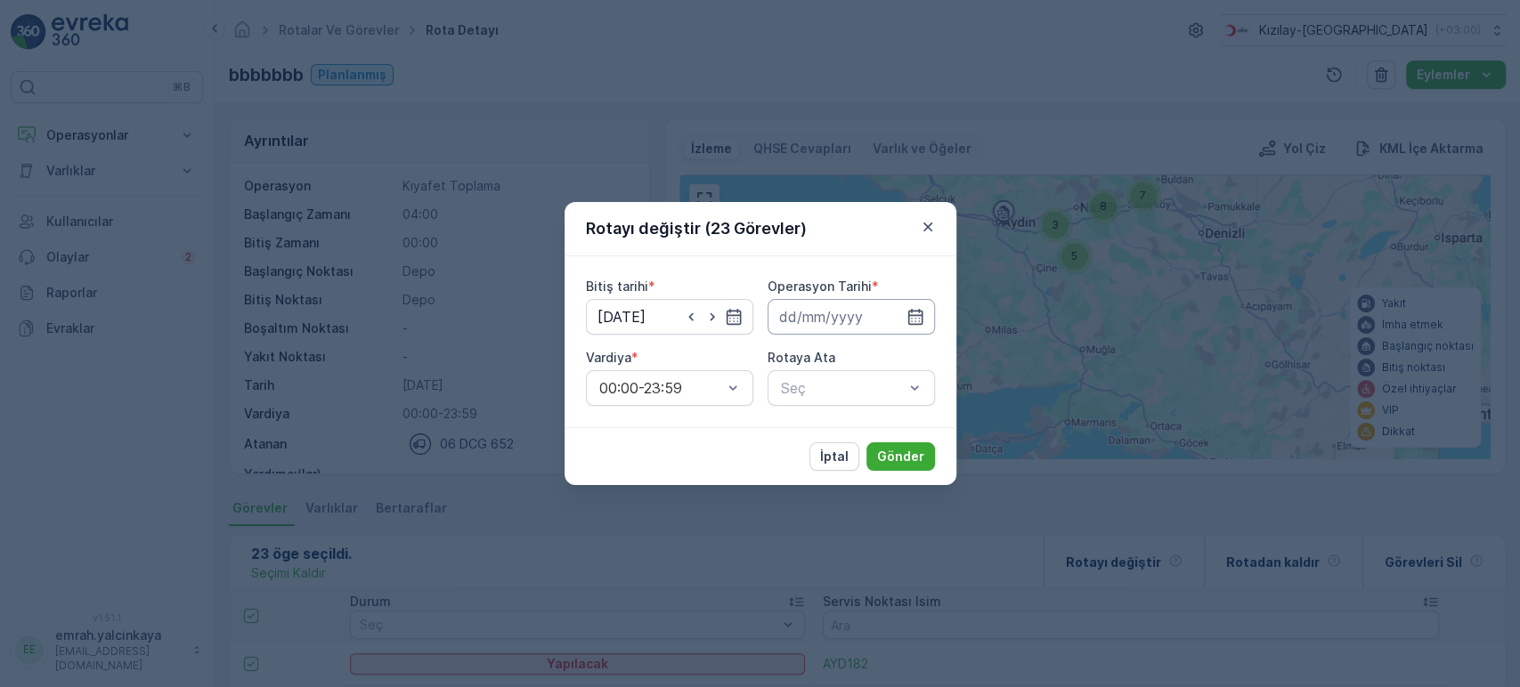
click at [811, 315] on input at bounding box center [851, 317] width 167 height 36
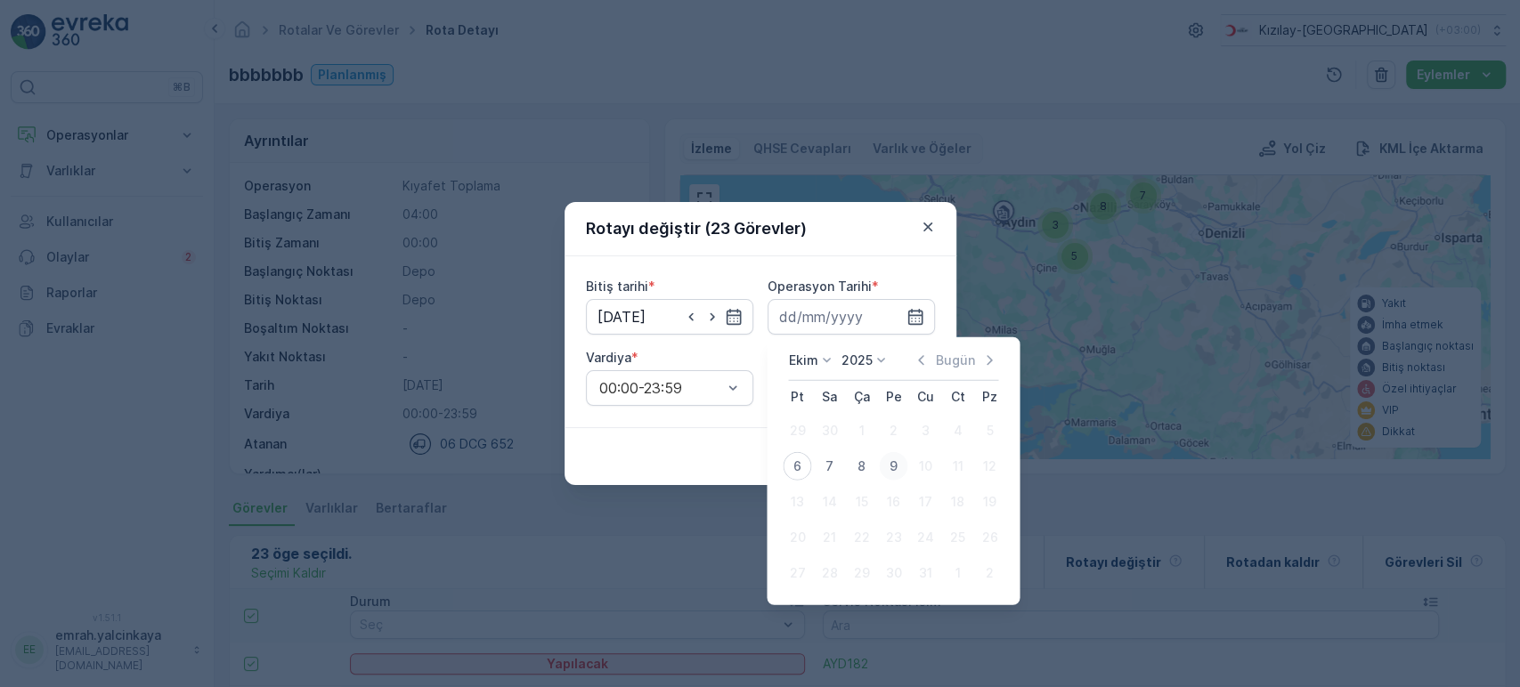
click at [894, 460] on div "9" at bounding box center [893, 466] width 28 height 28
type input "[DATE]"
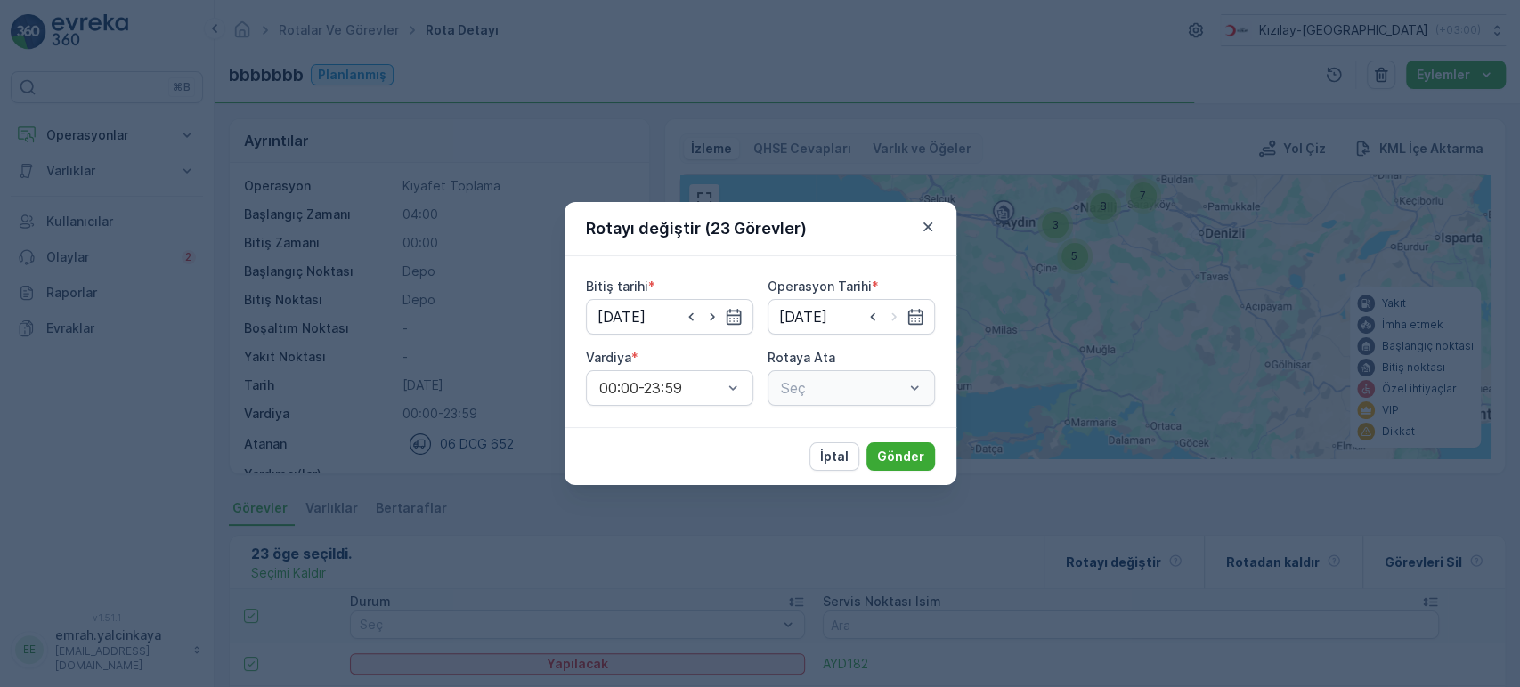
click at [869, 388] on div "Seç" at bounding box center [851, 388] width 167 height 36
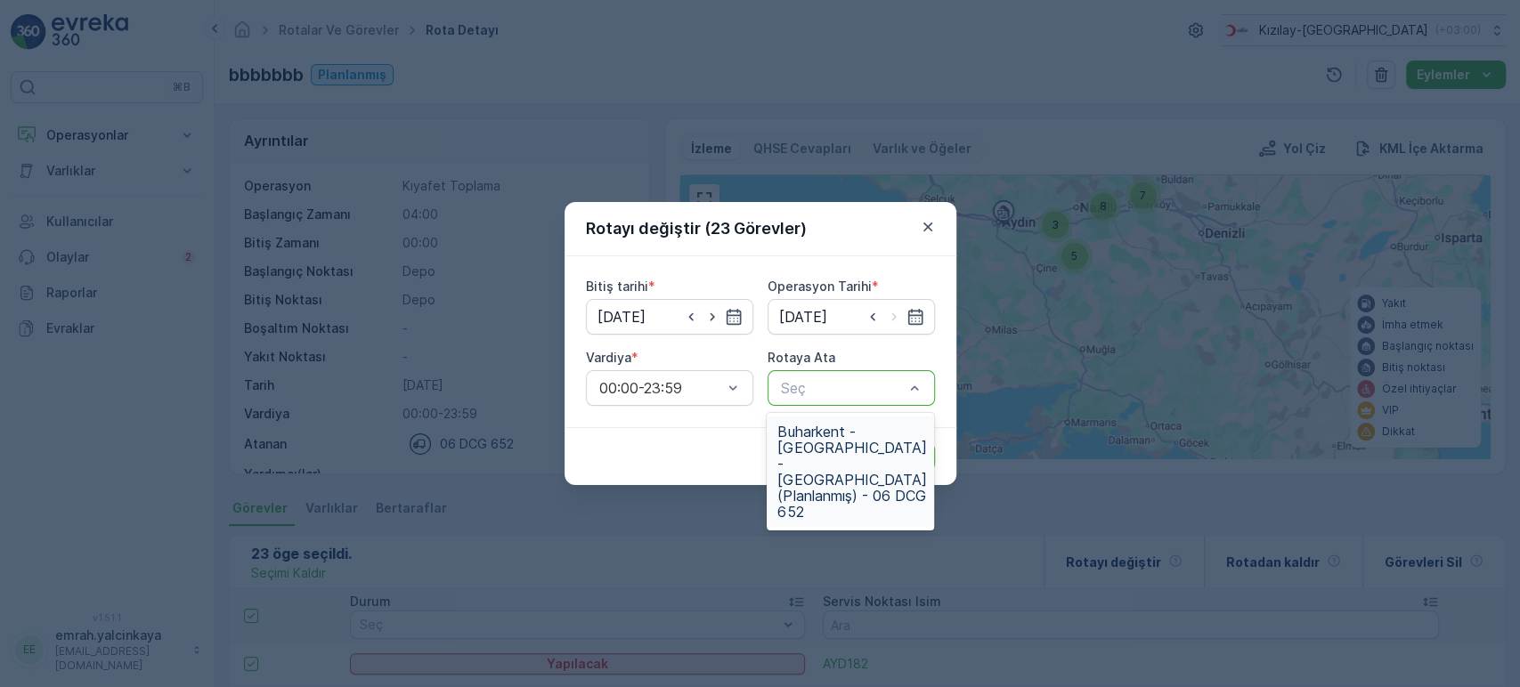
click at [867, 441] on span "Buharkent - Bozdoğan - Kavaklıdere (Planlanmış) - 06 DCG 652" at bounding box center [851, 472] width 149 height 96
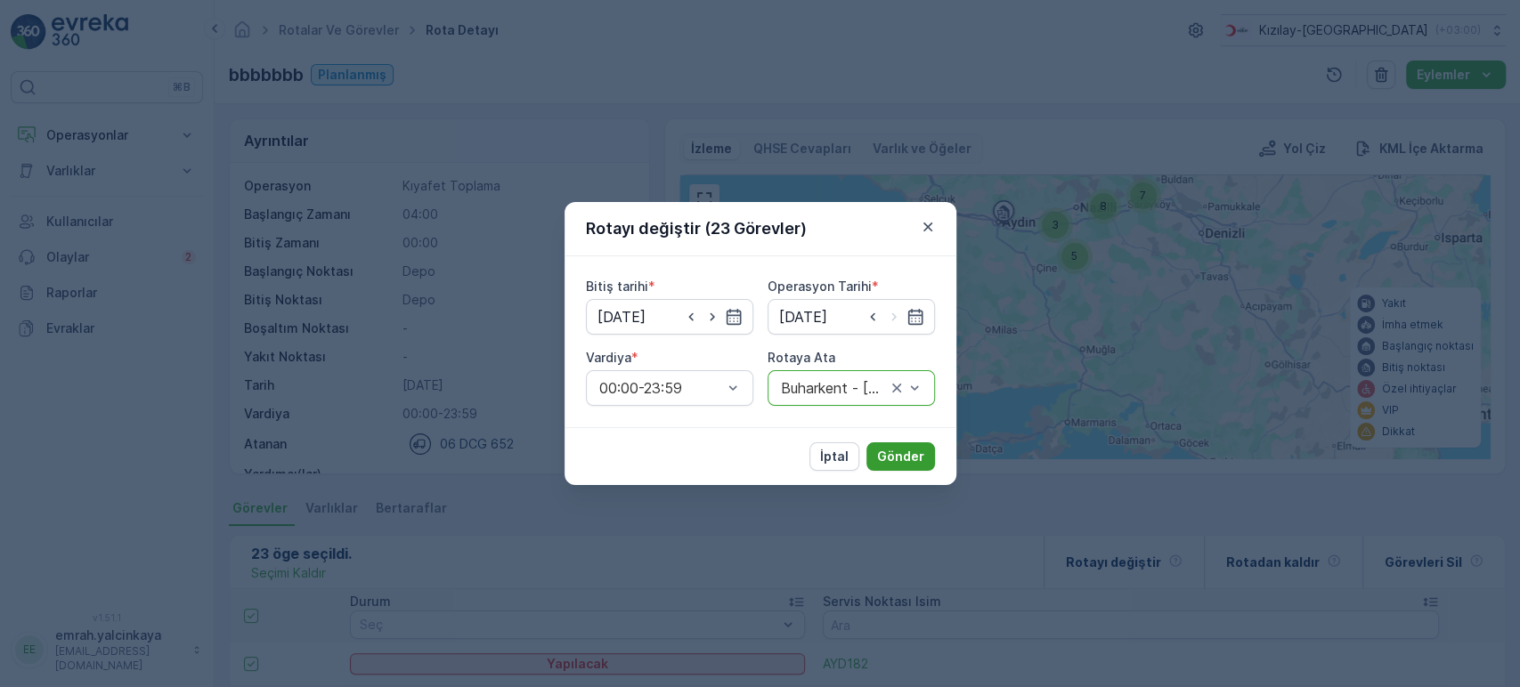
click at [905, 448] on p "Gönder" at bounding box center [900, 457] width 47 height 18
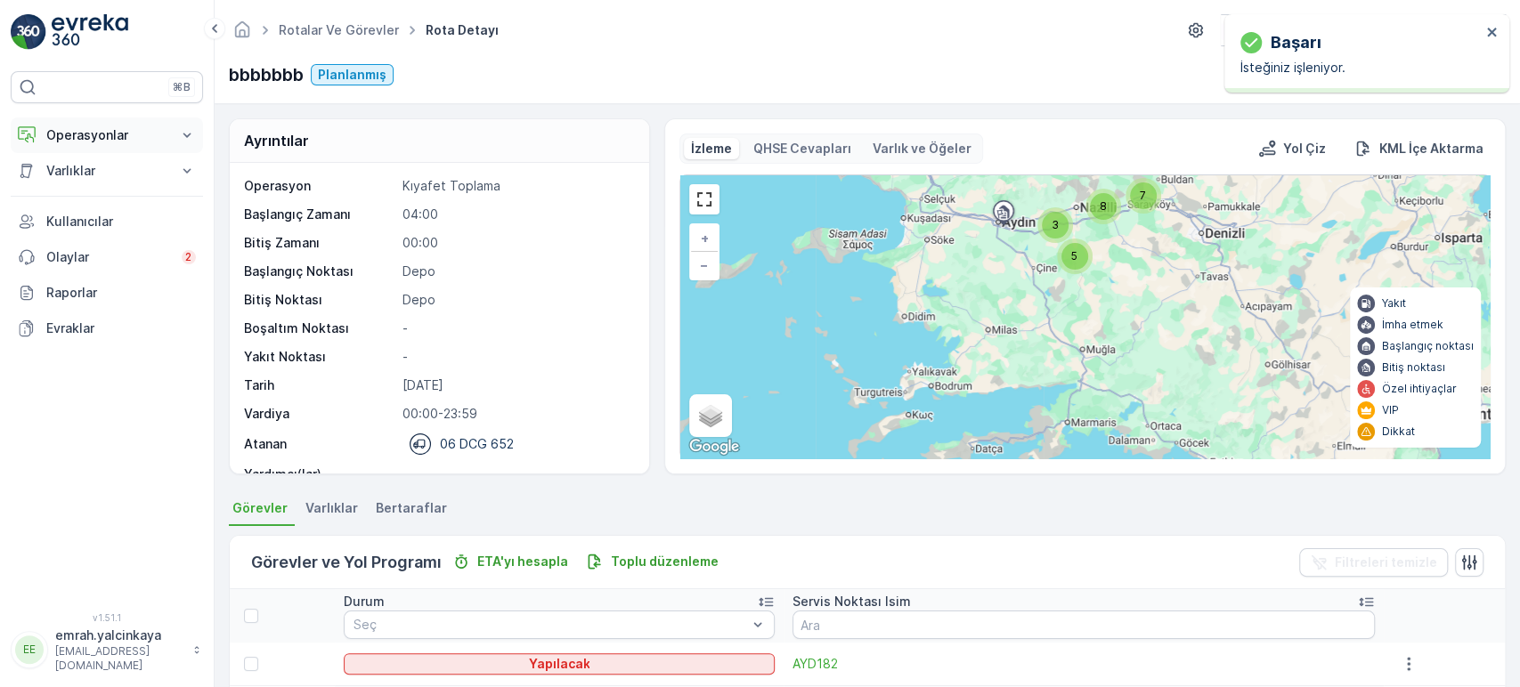
click at [81, 134] on p "Operasyonlar" at bounding box center [106, 135] width 121 height 18
click at [85, 217] on p "Rotalar & Görevler" at bounding box center [100, 216] width 110 height 18
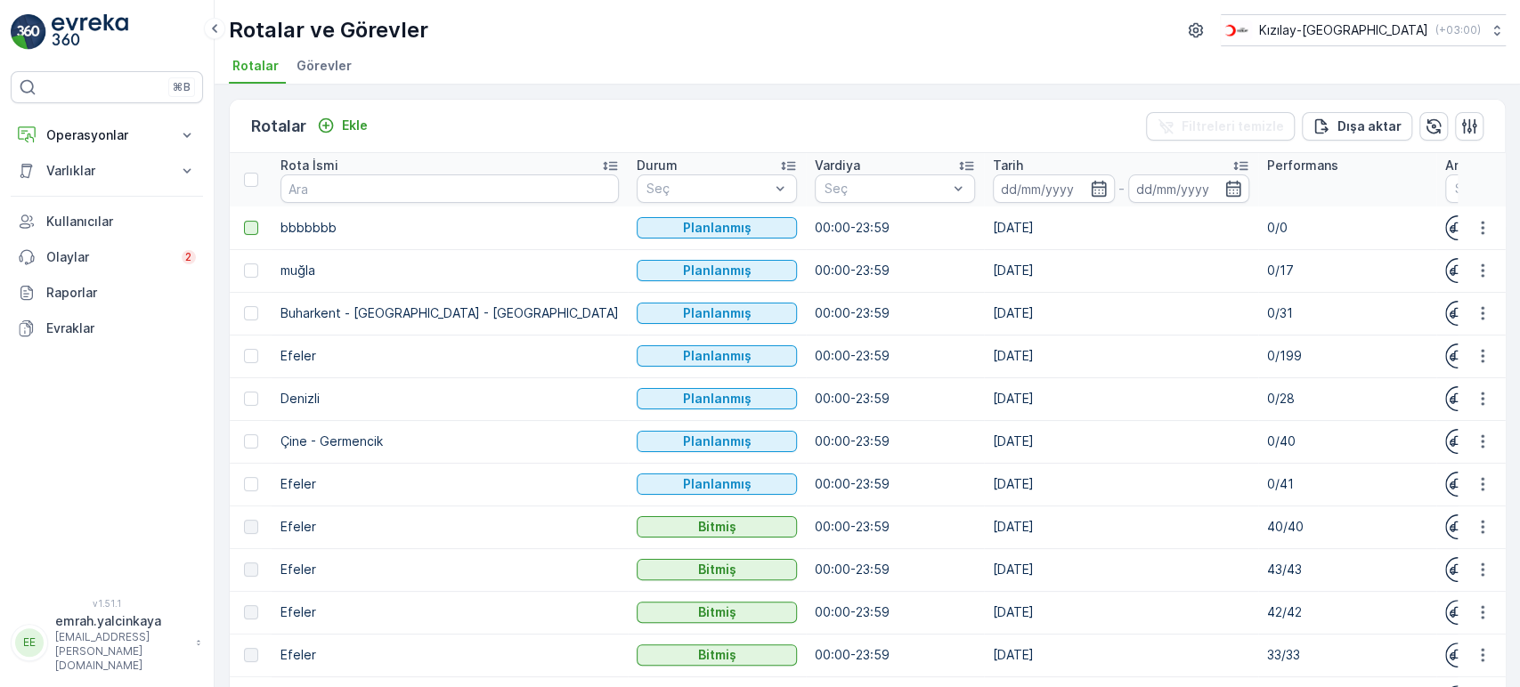
click at [256, 232] on div at bounding box center [251, 228] width 14 height 14
click at [244, 221] on input "checkbox" at bounding box center [244, 221] width 0 height 0
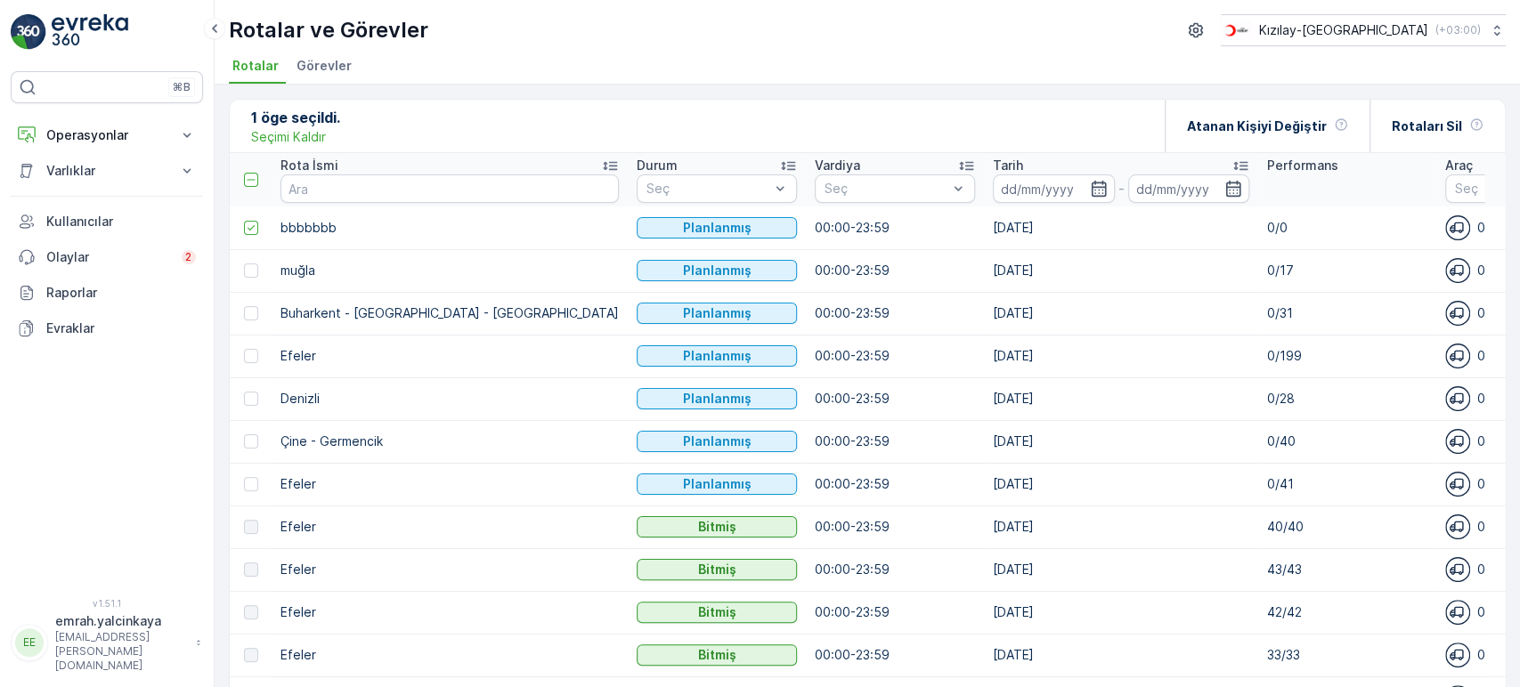
click at [249, 277] on td at bounding box center [251, 270] width 42 height 43
click at [251, 272] on div at bounding box center [251, 271] width 14 height 14
click at [244, 264] on input "checkbox" at bounding box center [244, 264] width 0 height 0
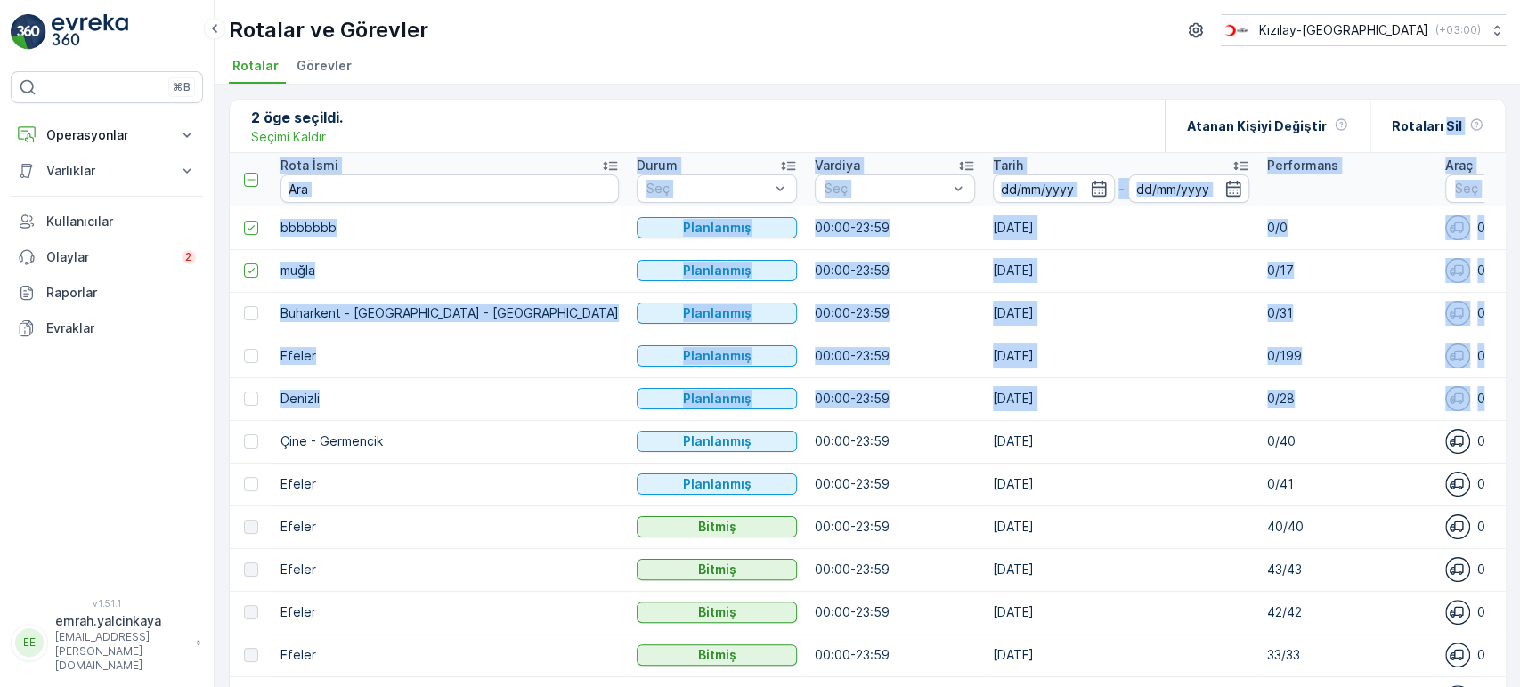
drag, startPoint x: 1444, startPoint y: 124, endPoint x: 1518, endPoint y: 416, distance: 301.3
click at [1518, 416] on div "2 öge seçildi. Seçimi Kaldır Atanan Kişiyi Değiştir Rotaları Sil Rota İsmi Duru…" at bounding box center [867, 386] width 1305 height 603
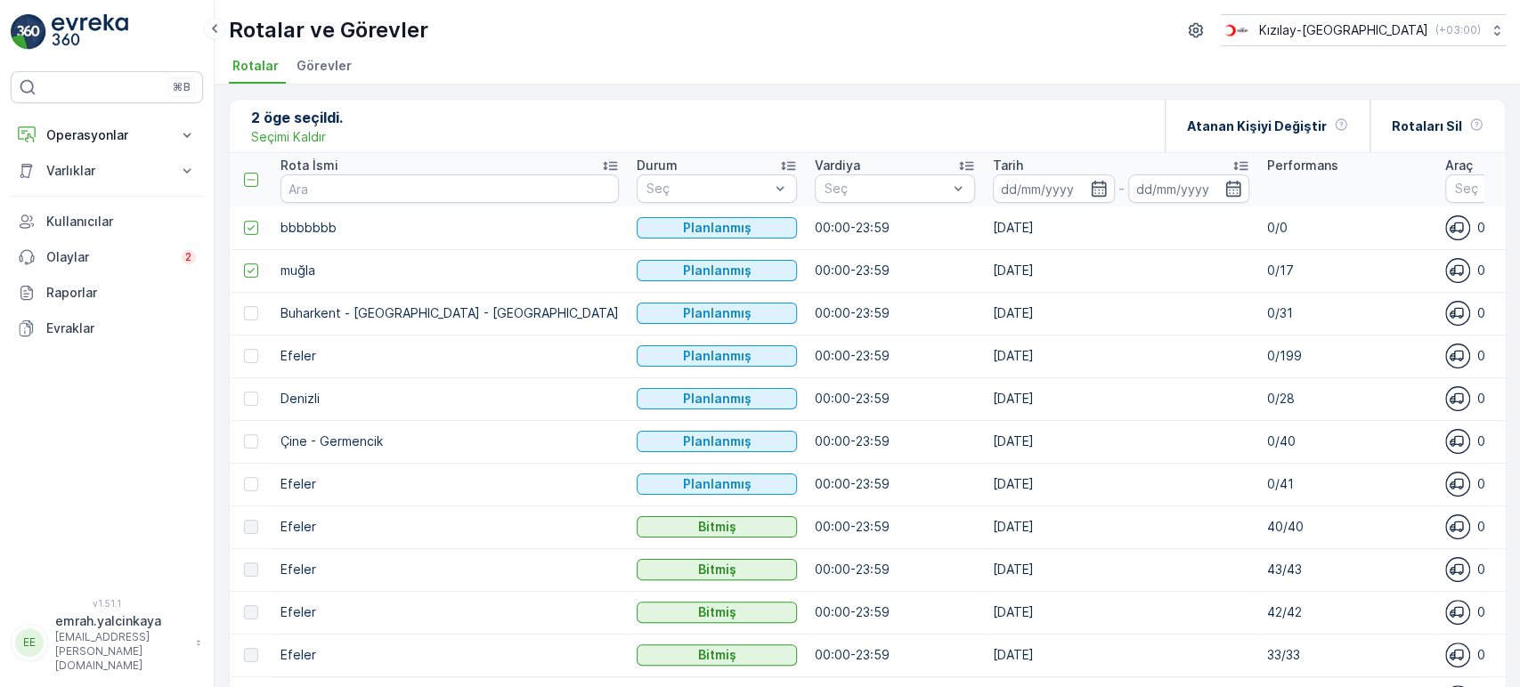
click at [736, 103] on div "2 öge seçildi. Seçimi Kaldır Atanan Kişiyi Değiştir Rotaları Sil" at bounding box center [867, 126] width 1275 height 53
click at [251, 176] on icon at bounding box center [251, 180] width 12 height 12
click at [254, 173] on input "checkbox" at bounding box center [254, 173] width 0 height 0
click at [249, 181] on icon at bounding box center [251, 180] width 12 height 12
click at [254, 173] on input "checkbox" at bounding box center [254, 173] width 0 height 0
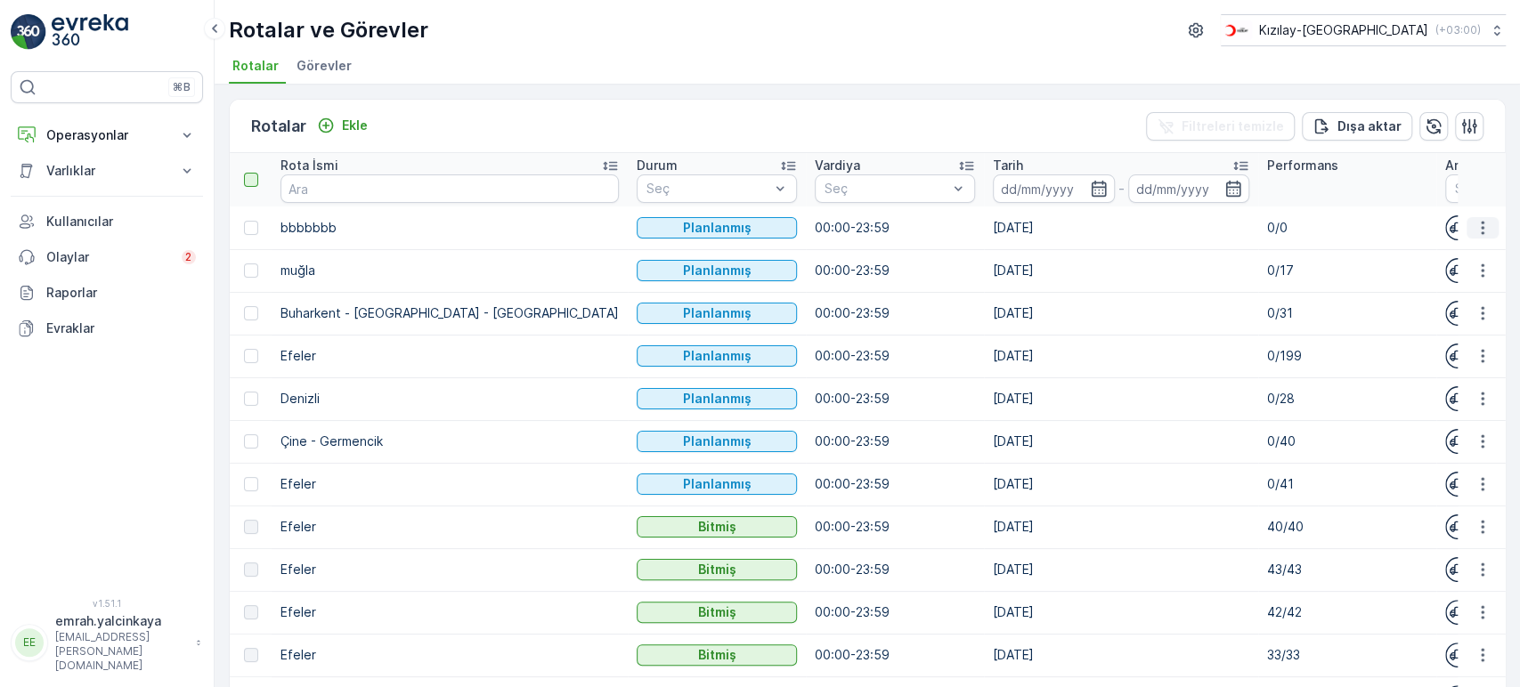
click at [1475, 224] on icon "button" at bounding box center [1483, 228] width 18 height 18
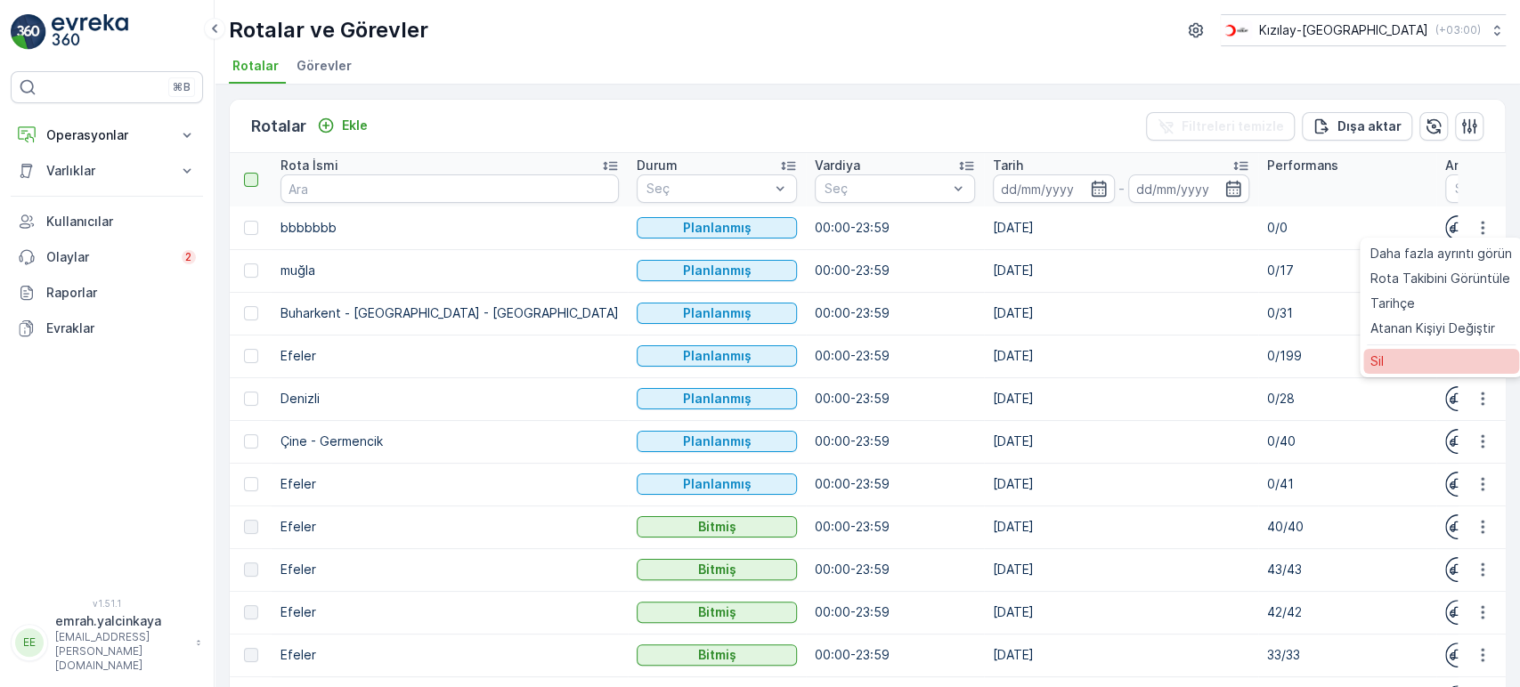
click at [1437, 353] on div "Sil" at bounding box center [1441, 361] width 156 height 25
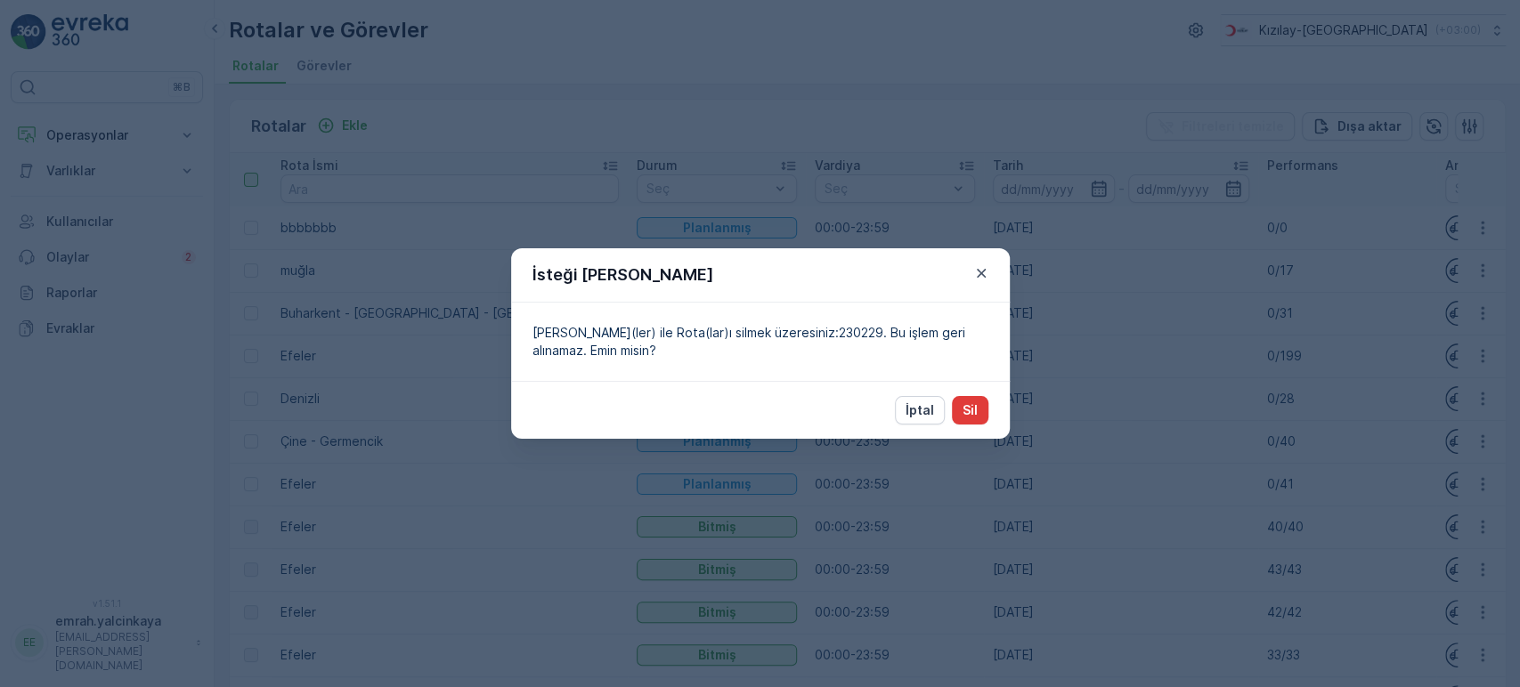
click at [969, 412] on p "Sil" at bounding box center [970, 411] width 15 height 18
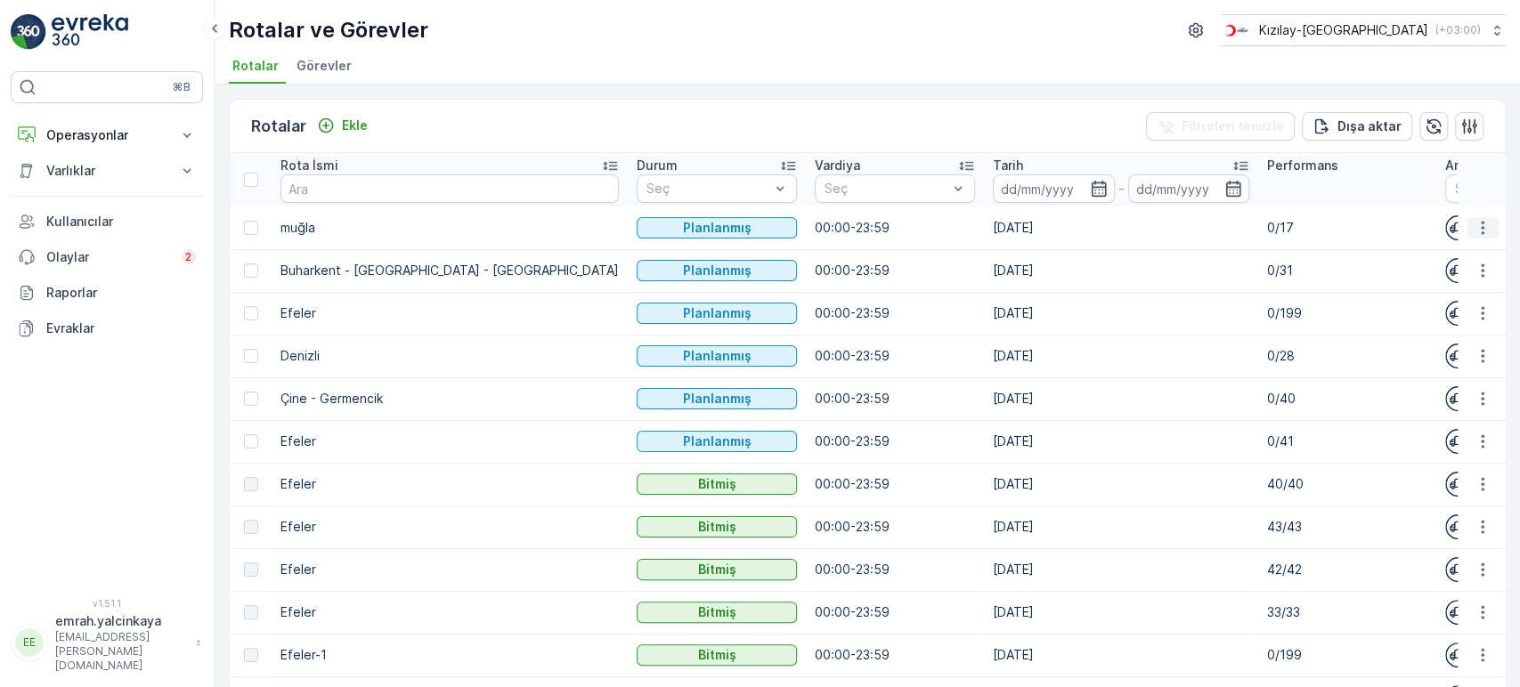
click at [1483, 229] on icon "button" at bounding box center [1483, 228] width 18 height 18
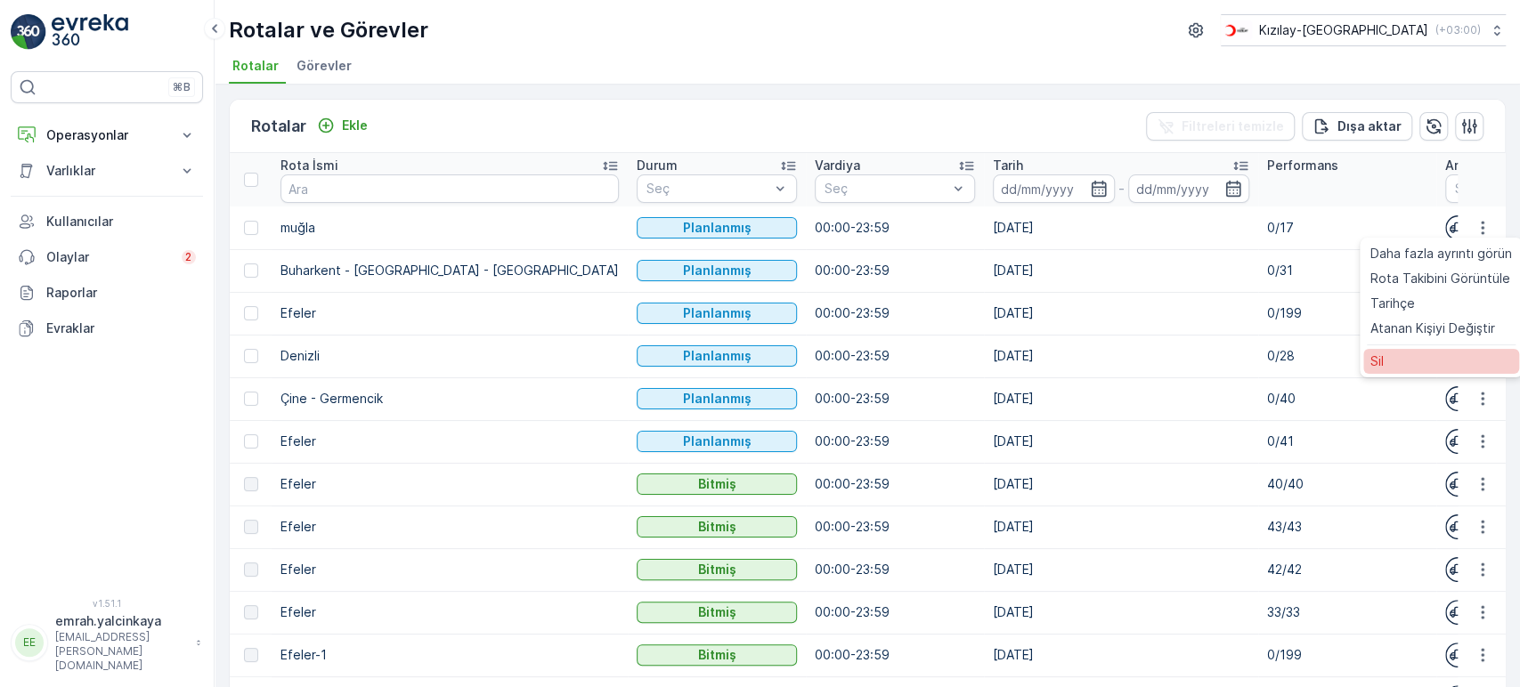
click at [1414, 354] on div "Sil" at bounding box center [1441, 361] width 156 height 25
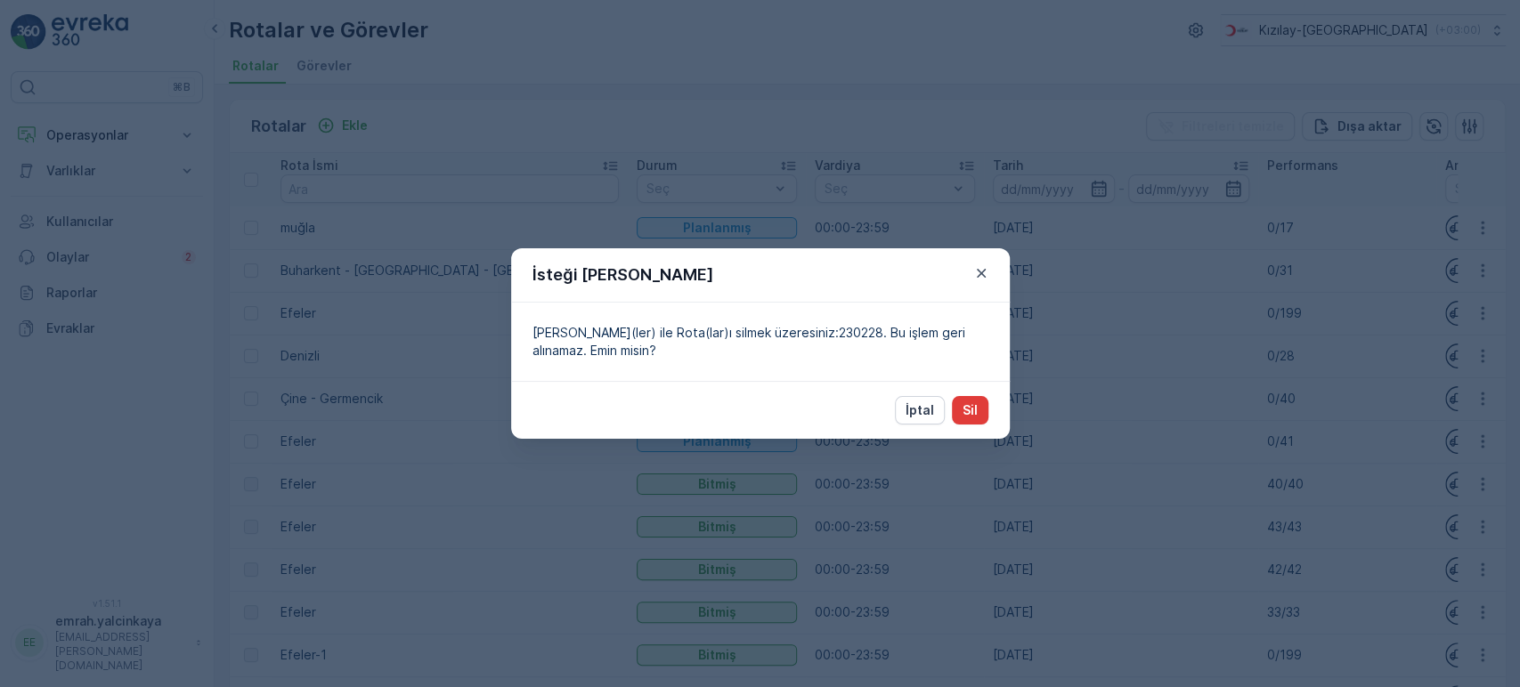
click at [970, 413] on p "Sil" at bounding box center [970, 411] width 15 height 18
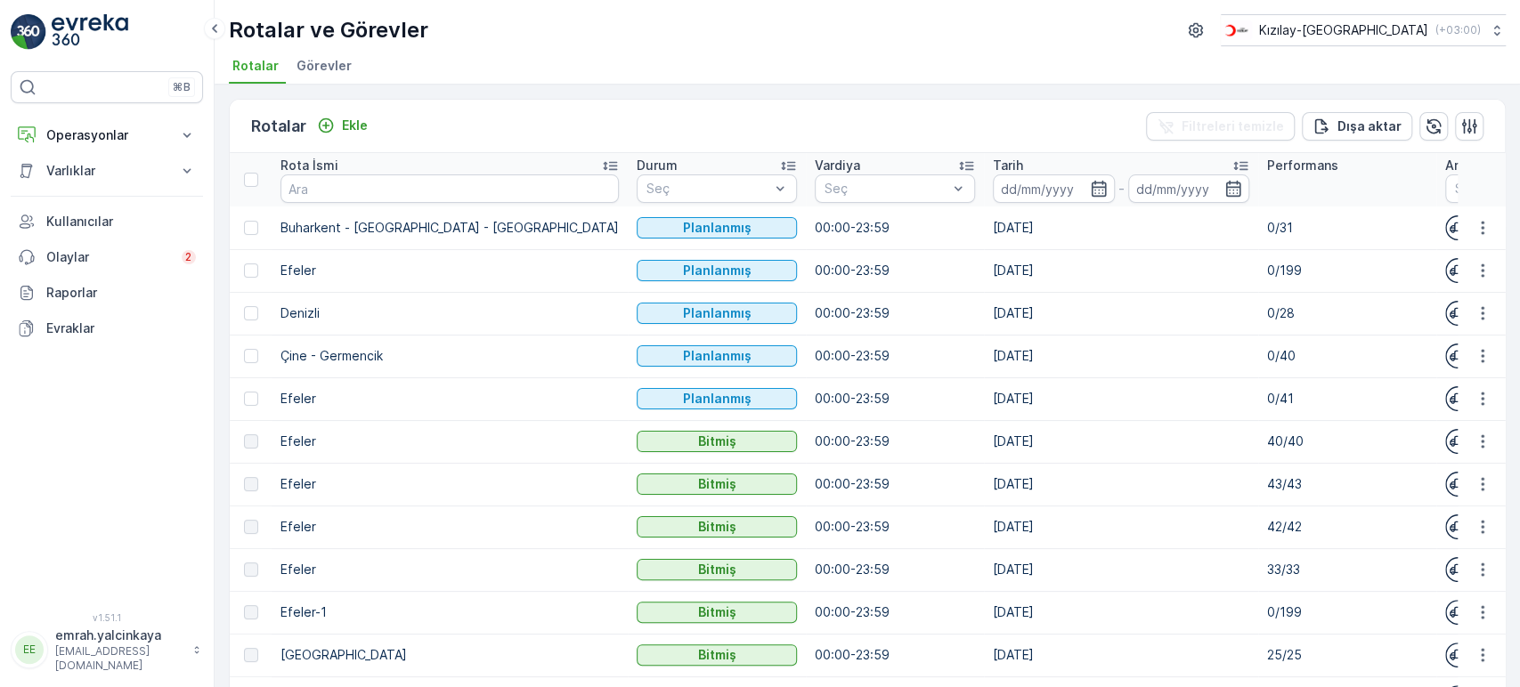
click at [993, 159] on p "Tarih" at bounding box center [1008, 166] width 30 height 18
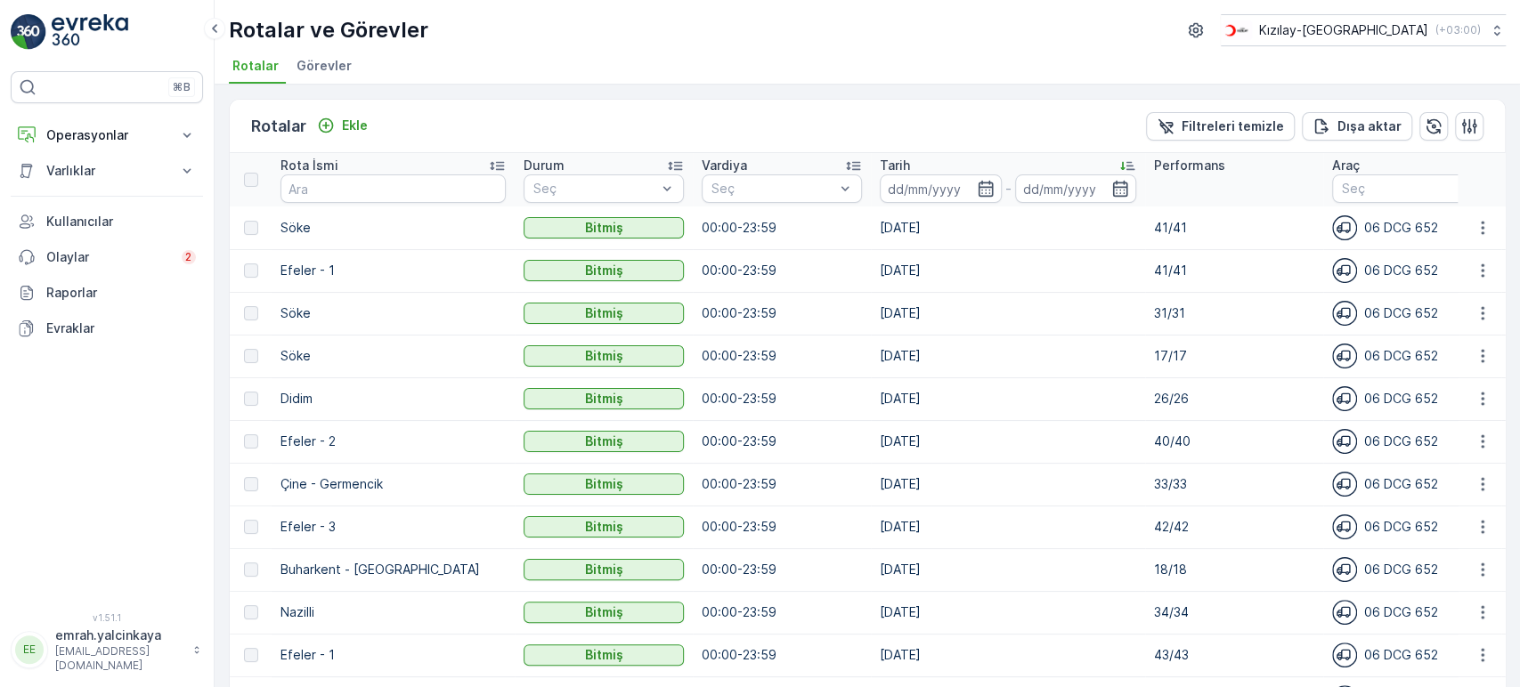
click at [880, 159] on p "Tarih" at bounding box center [895, 166] width 30 height 18
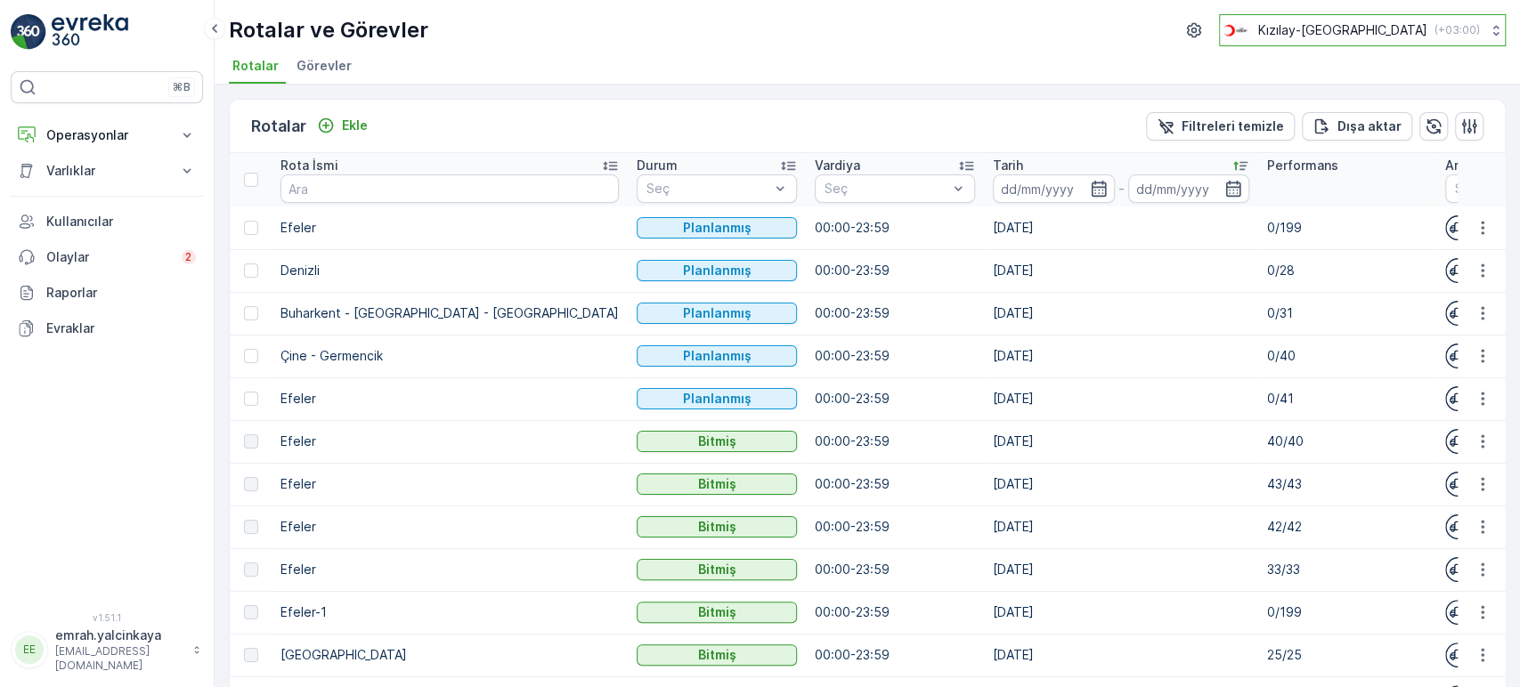
click at [1406, 31] on p "Kızılay-[GEOGRAPHIC_DATA]" at bounding box center [1342, 30] width 169 height 18
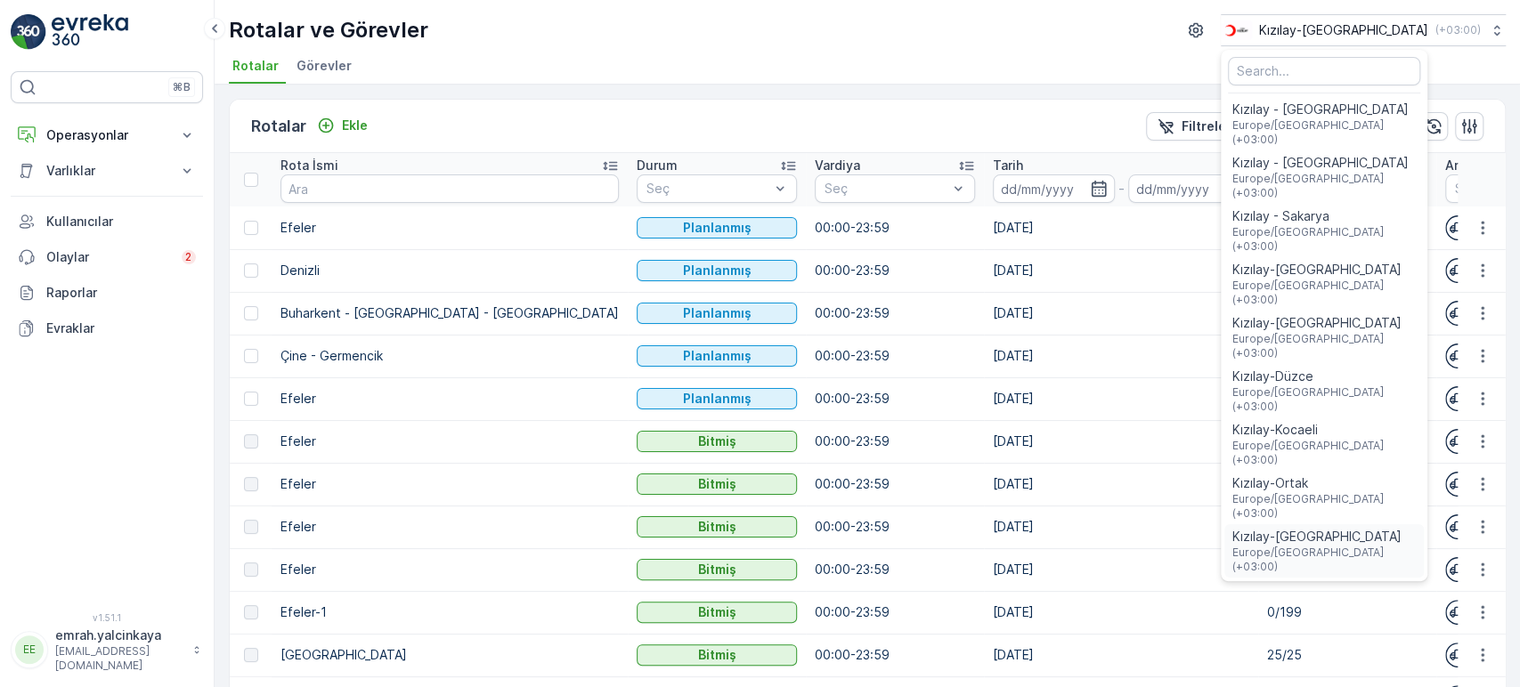
click at [1407, 528] on span "Kızılay-[GEOGRAPHIC_DATA]" at bounding box center [1323, 537] width 185 height 18
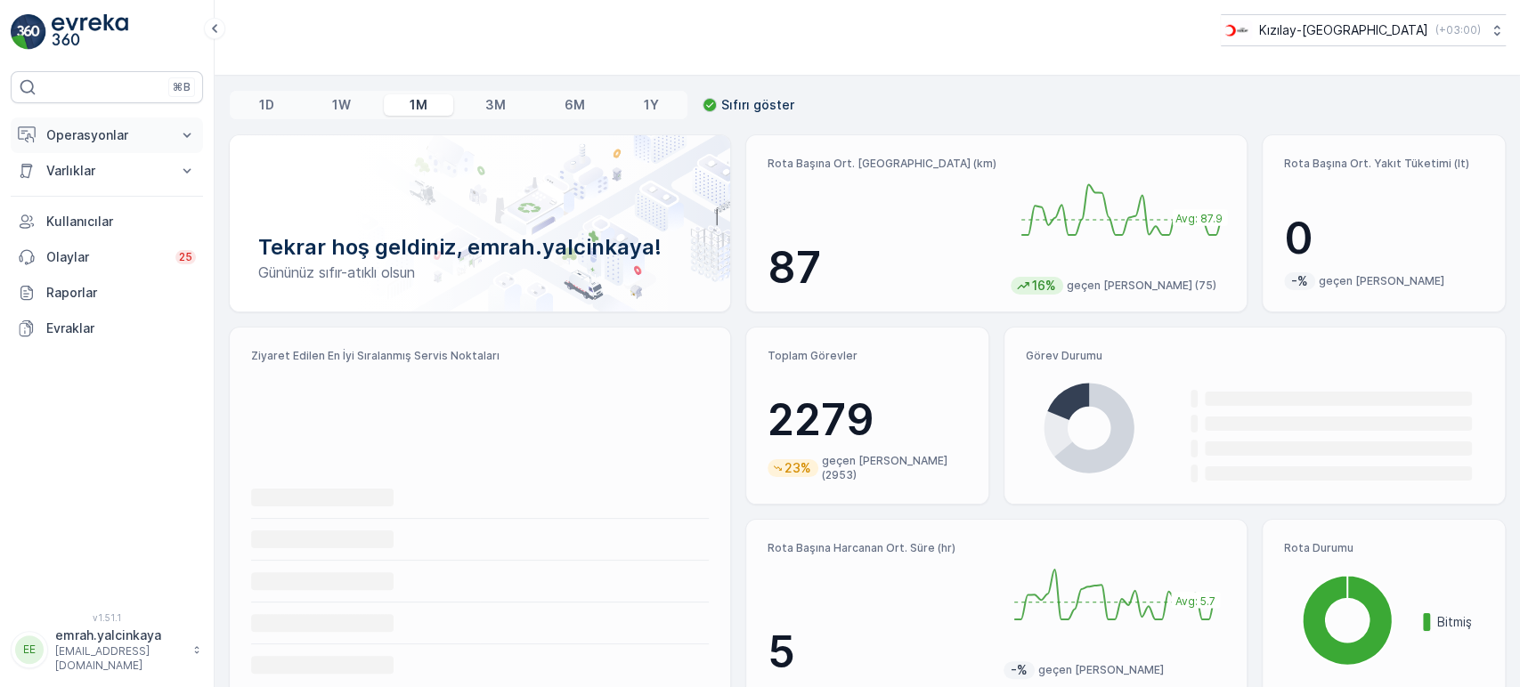
click at [96, 122] on button "Operasyonlar" at bounding box center [107, 136] width 192 height 36
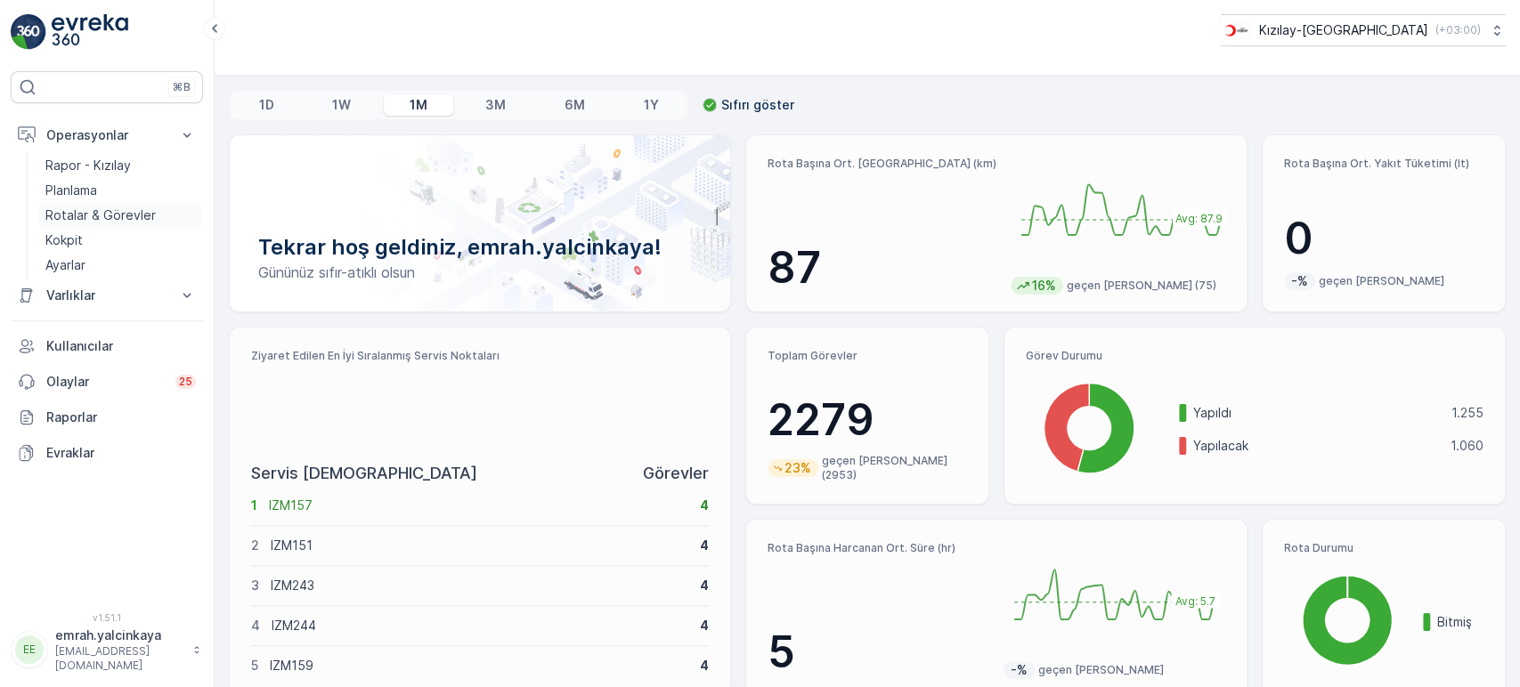
click at [124, 214] on p "Rotalar & Görevler" at bounding box center [100, 216] width 110 height 18
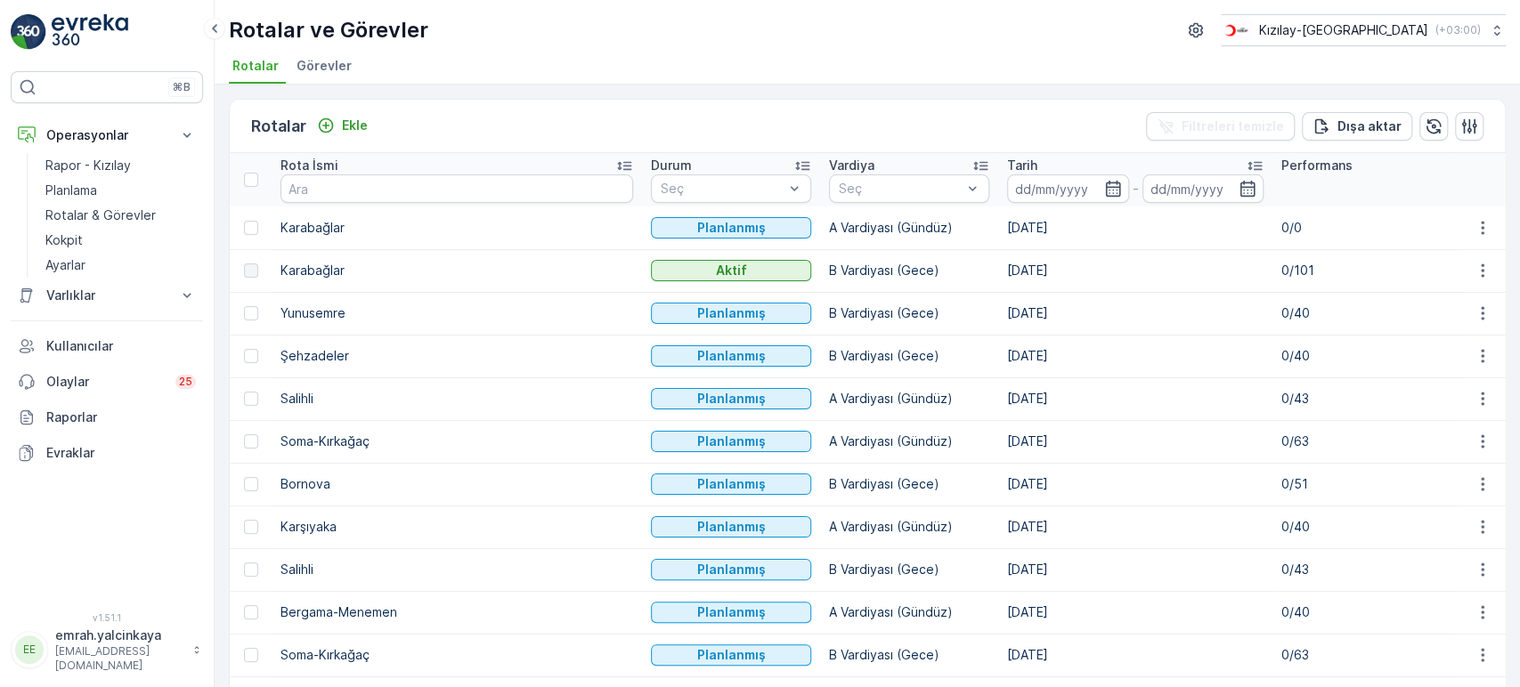
click at [1007, 164] on p "Tarih" at bounding box center [1022, 166] width 30 height 18
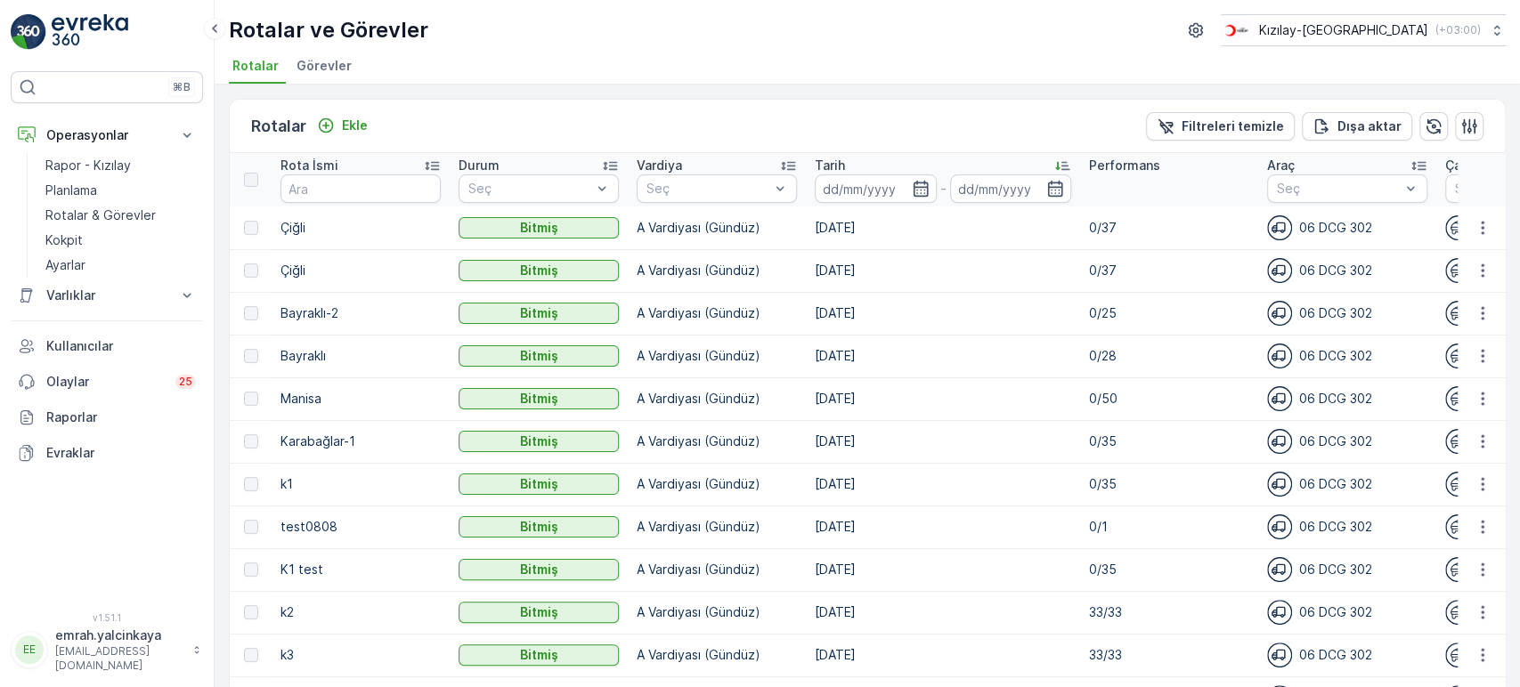
click at [843, 159] on p "Tarih" at bounding box center [830, 166] width 30 height 18
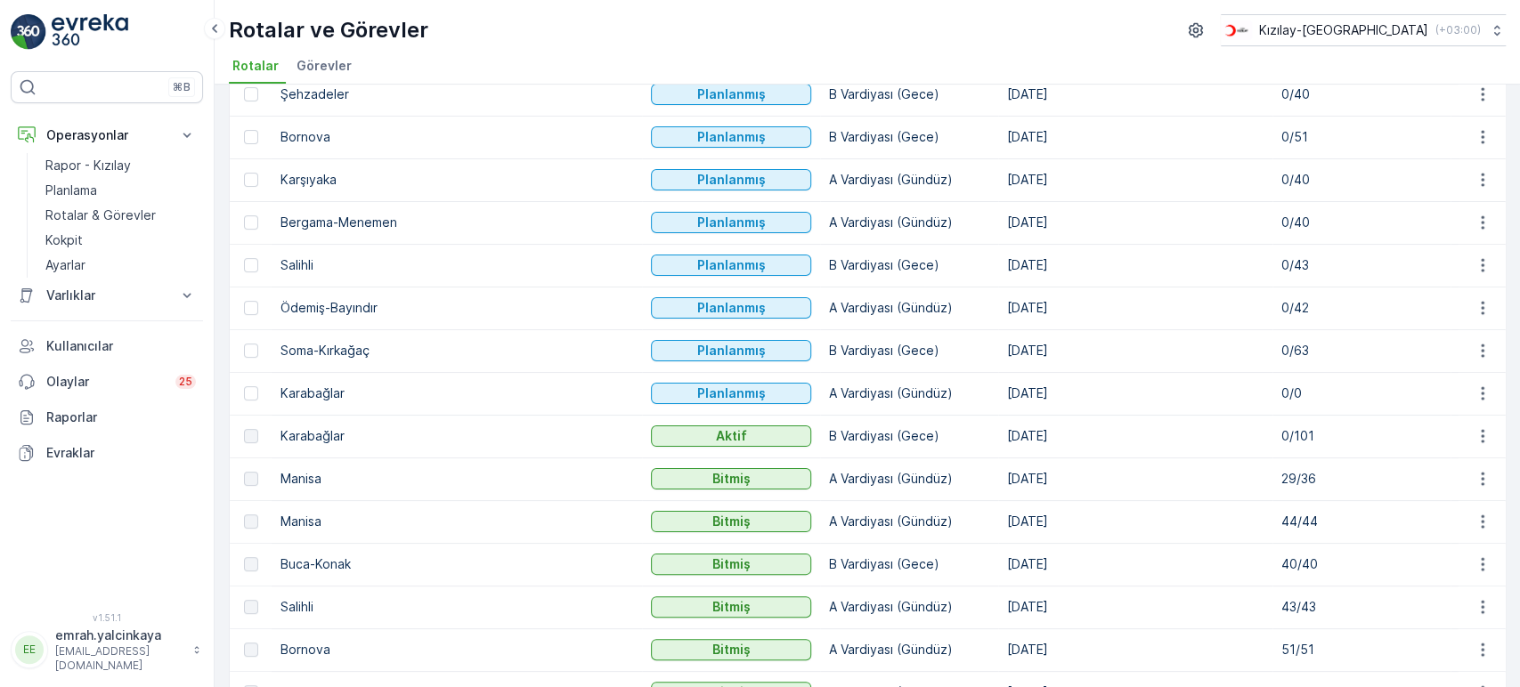
scroll to position [297, 0]
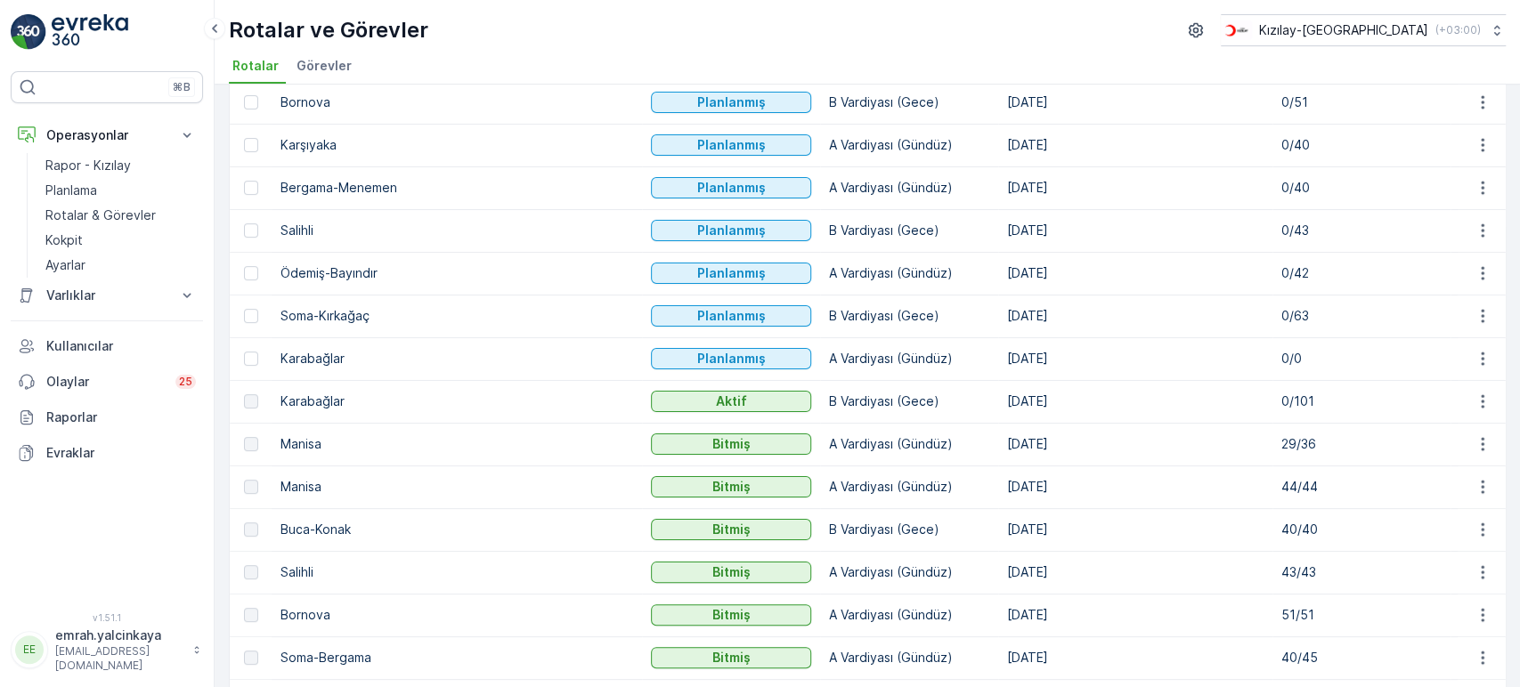
click at [998, 363] on td "[DATE]" at bounding box center [1135, 358] width 274 height 43
